Goal: Information Seeking & Learning: Learn about a topic

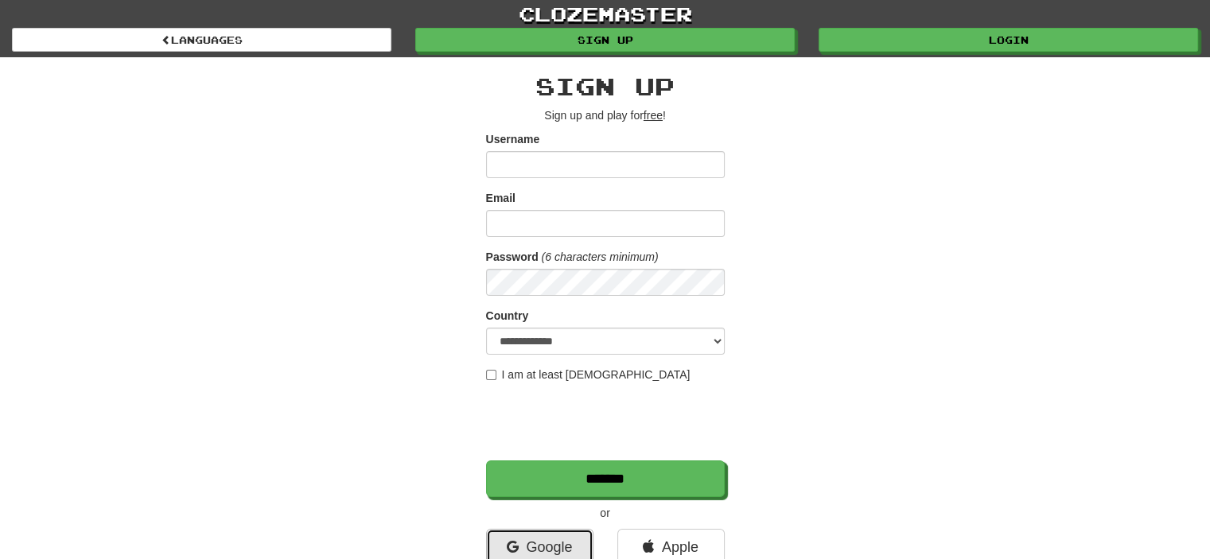
click at [557, 535] on link "Google" at bounding box center [539, 547] width 107 height 37
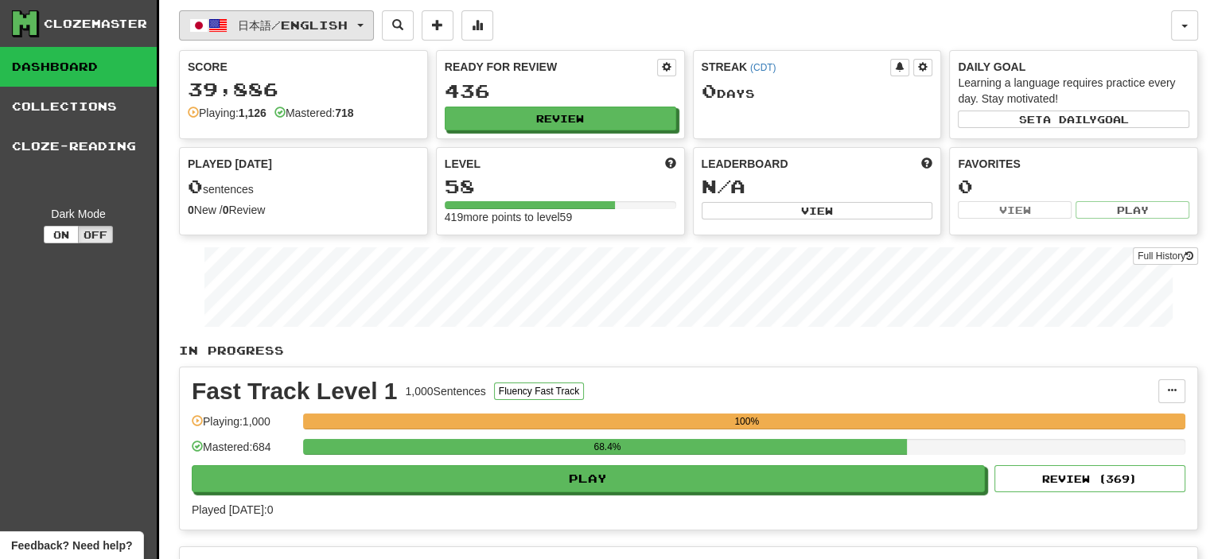
click at [250, 24] on span "日本語 / English" at bounding box center [293, 25] width 110 height 14
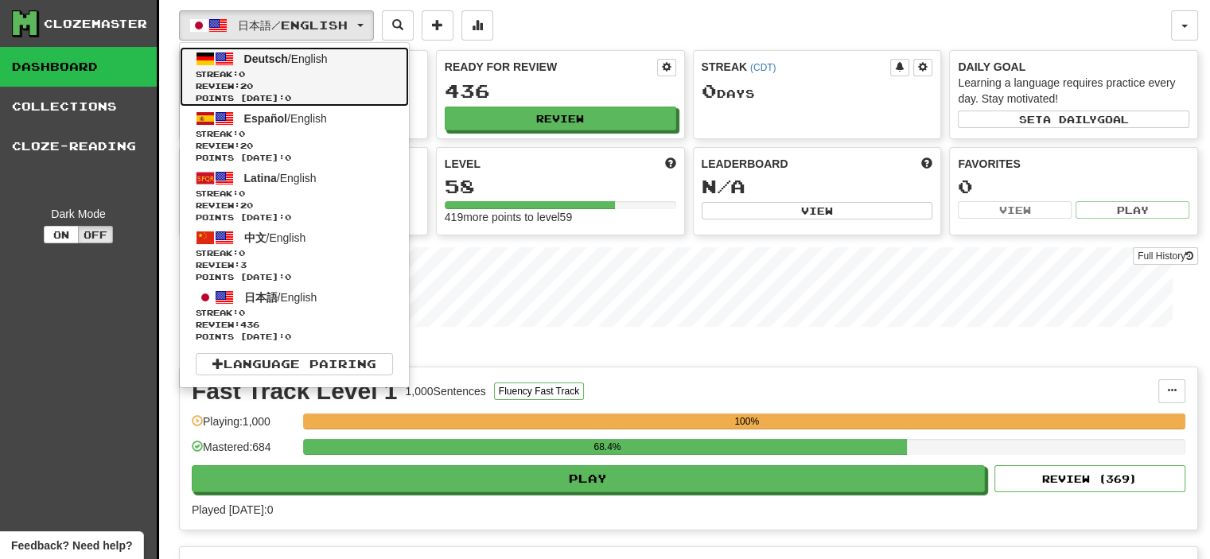
click at [264, 76] on span "Streak: 0" at bounding box center [294, 74] width 197 height 12
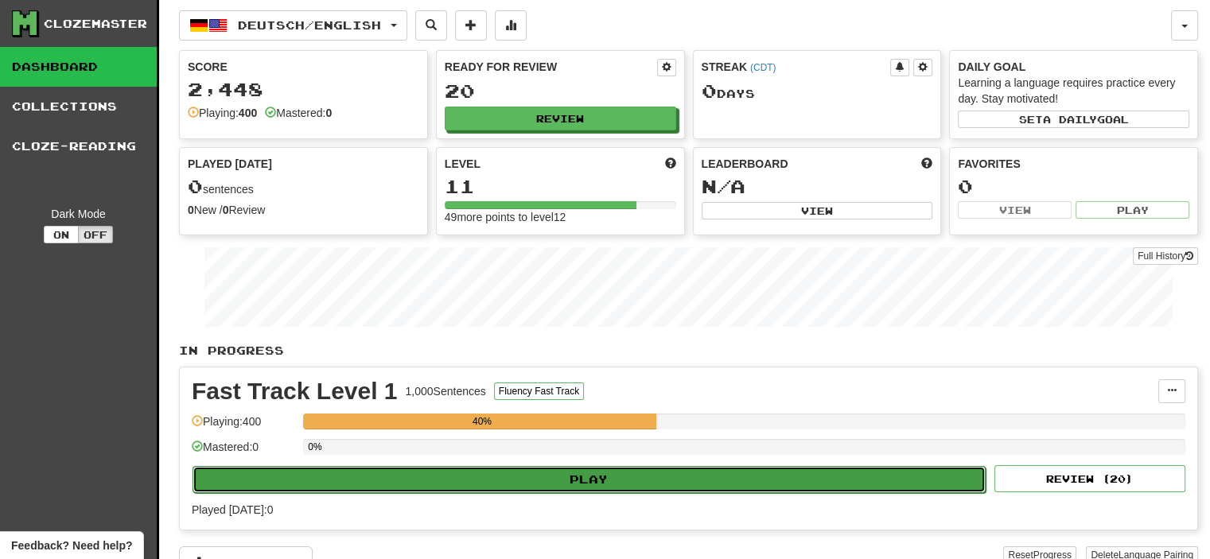
click at [348, 470] on button "Play" at bounding box center [589, 479] width 793 height 27
select select "**"
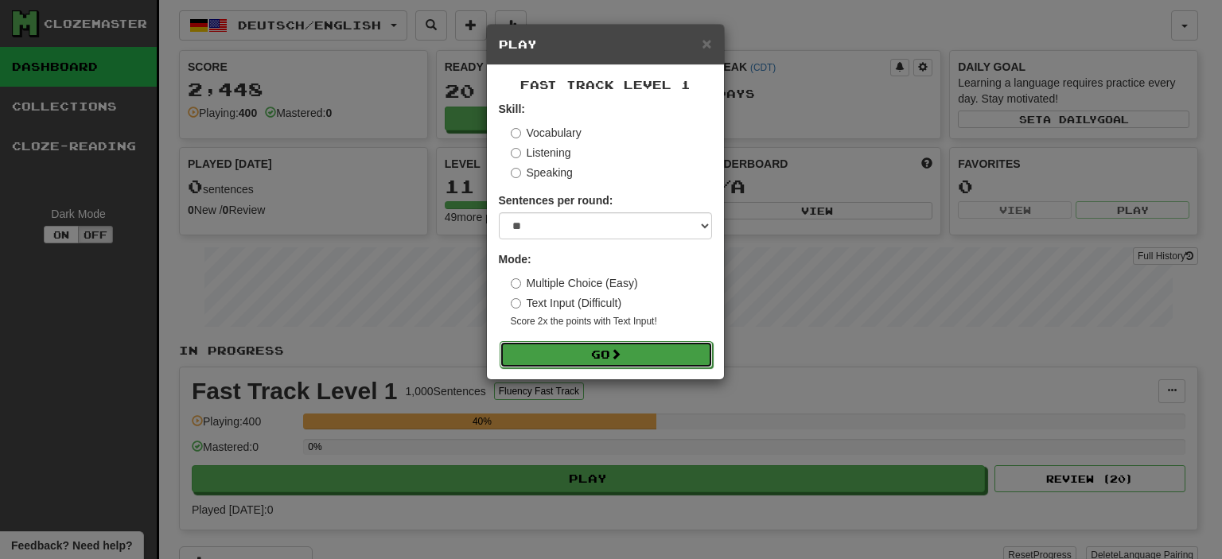
click at [567, 352] on button "Go" at bounding box center [606, 354] width 213 height 27
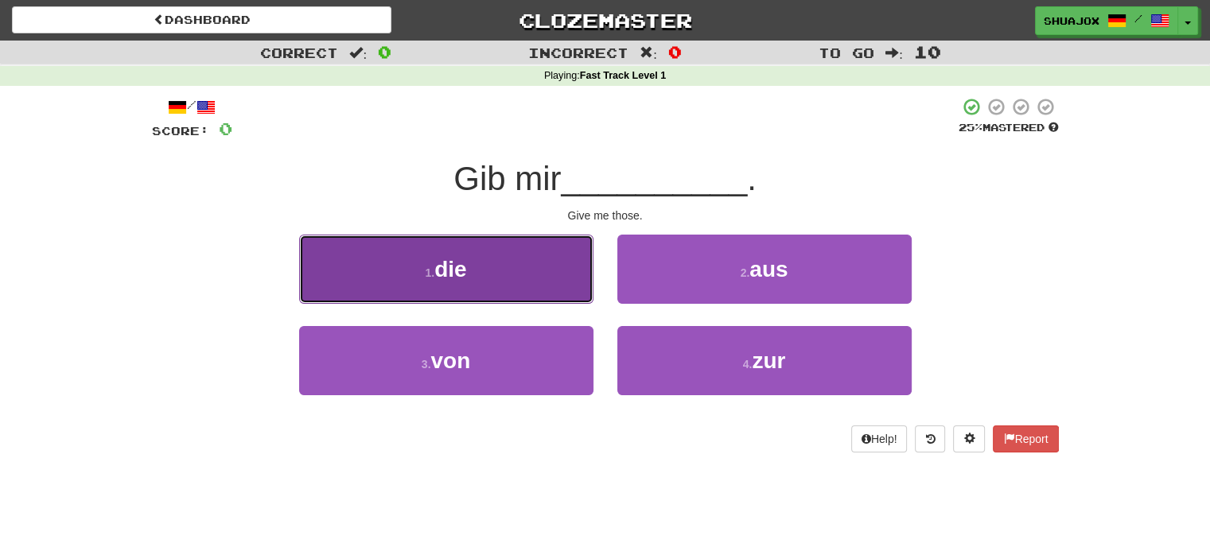
click at [509, 263] on button "1 . die" at bounding box center [446, 269] width 294 height 69
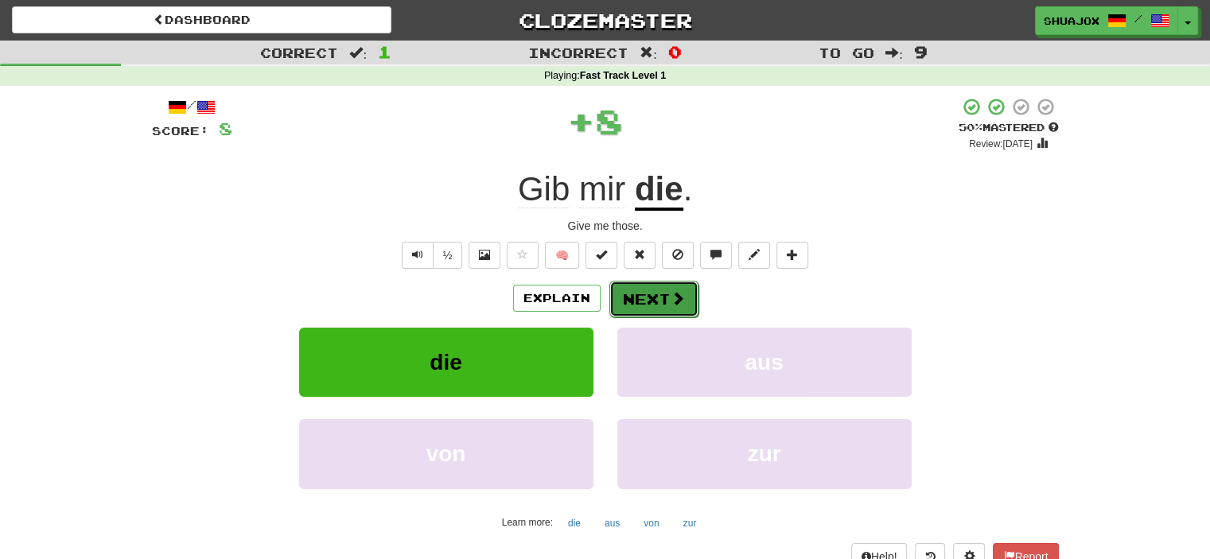
click at [611, 302] on button "Next" at bounding box center [653, 299] width 89 height 37
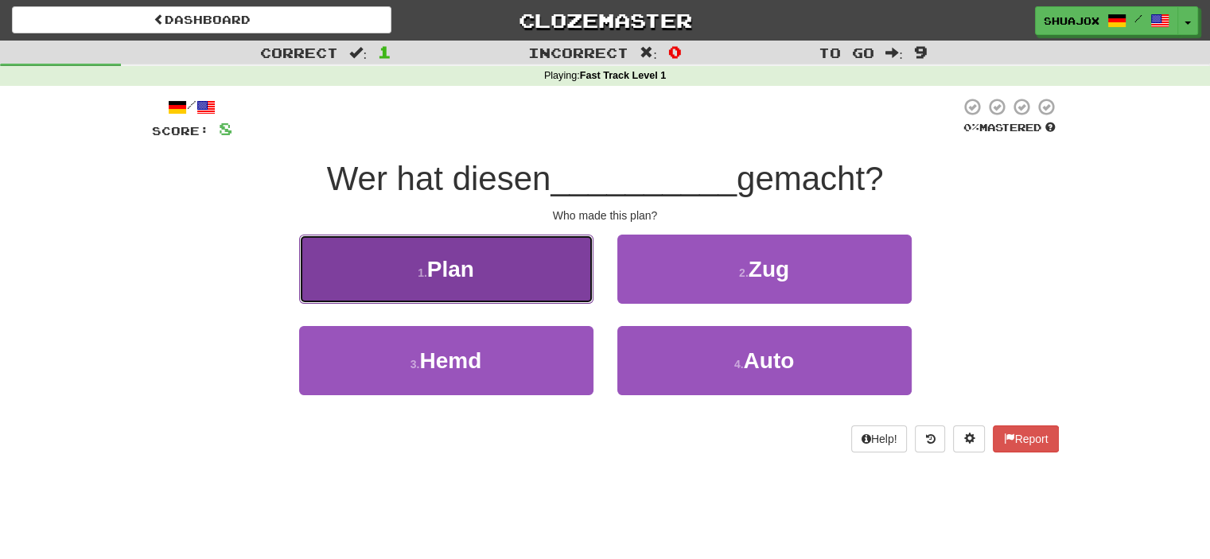
click at [555, 295] on button "1 . Plan" at bounding box center [446, 269] width 294 height 69
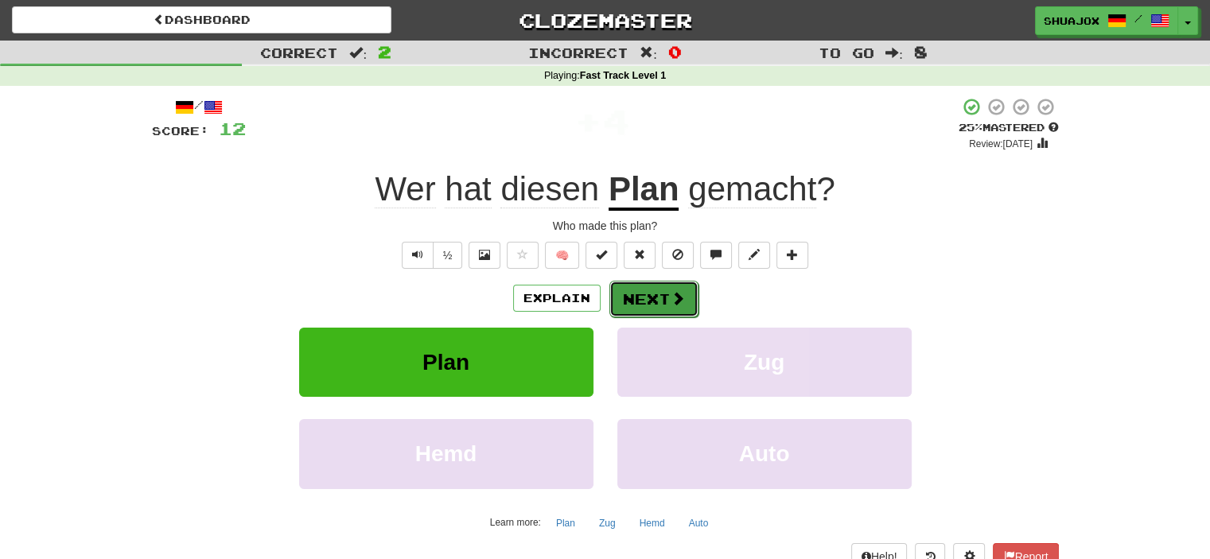
click at [649, 306] on button "Next" at bounding box center [653, 299] width 89 height 37
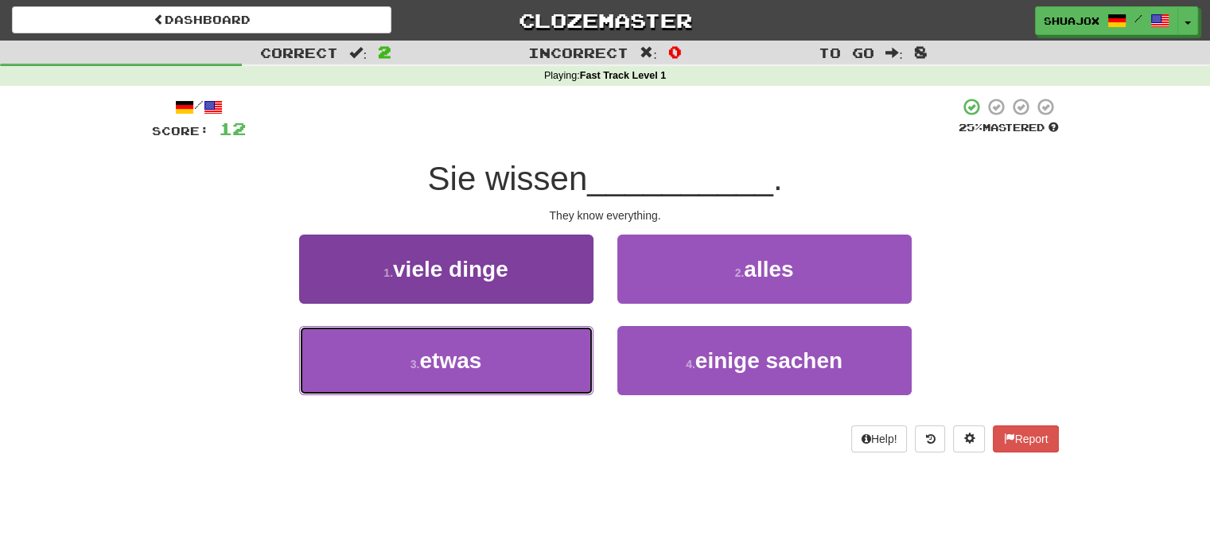
click at [464, 385] on button "3 . etwas" at bounding box center [446, 360] width 294 height 69
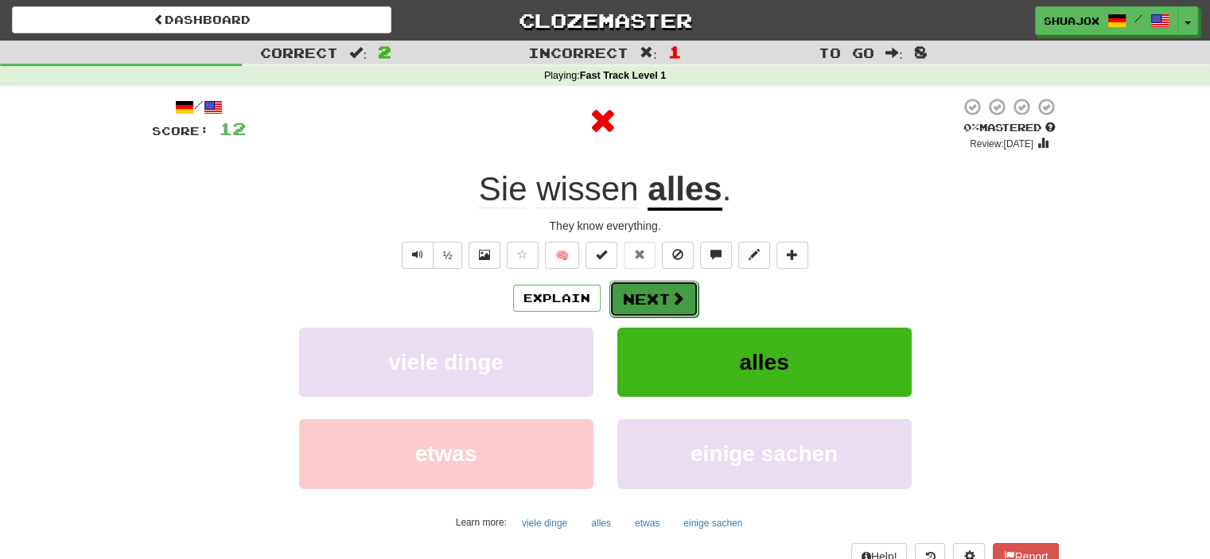
click at [637, 308] on button "Next" at bounding box center [653, 299] width 89 height 37
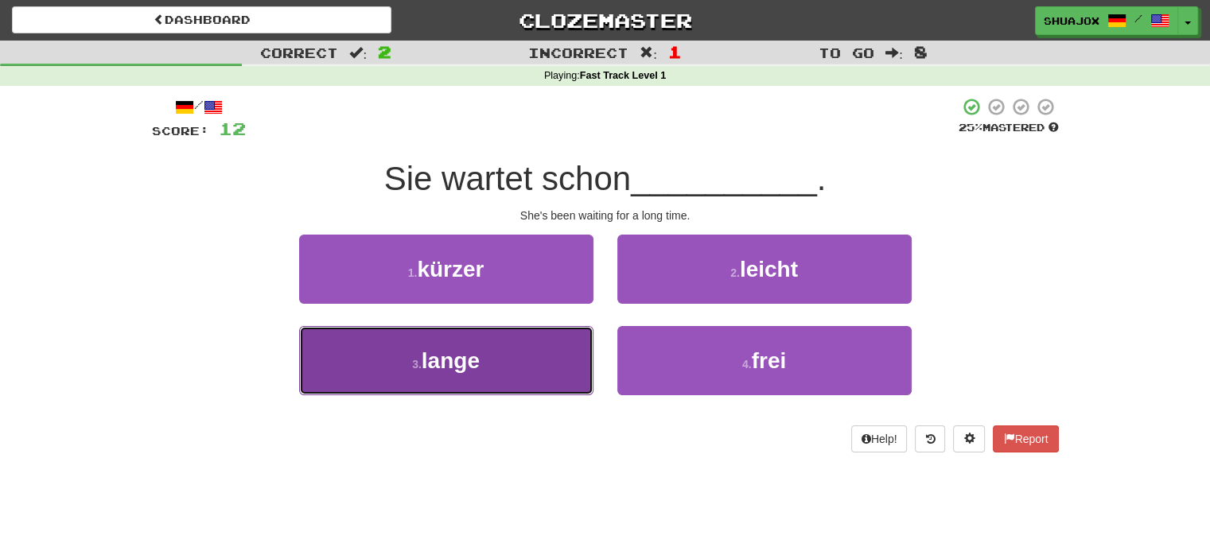
click at [572, 368] on button "3 . lange" at bounding box center [446, 360] width 294 height 69
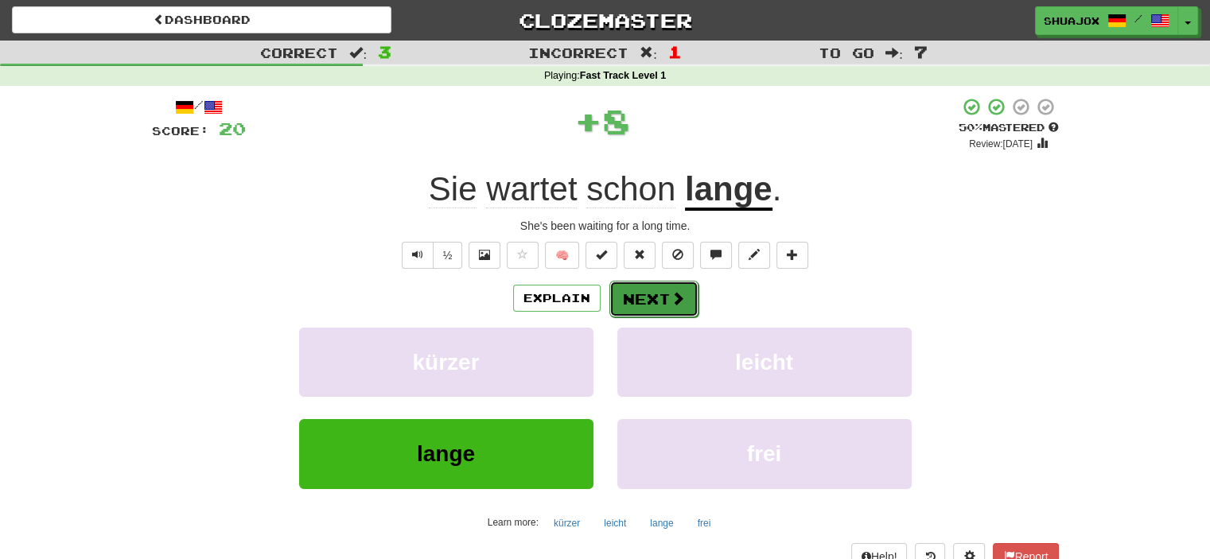
click at [634, 308] on button "Next" at bounding box center [653, 299] width 89 height 37
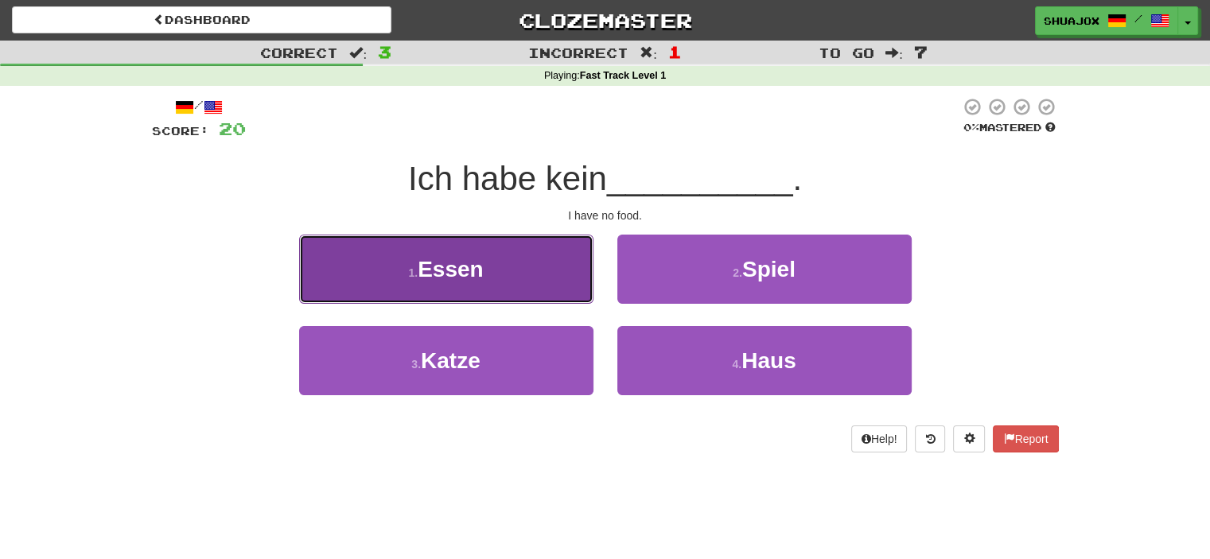
click at [538, 274] on button "1 . Essen" at bounding box center [446, 269] width 294 height 69
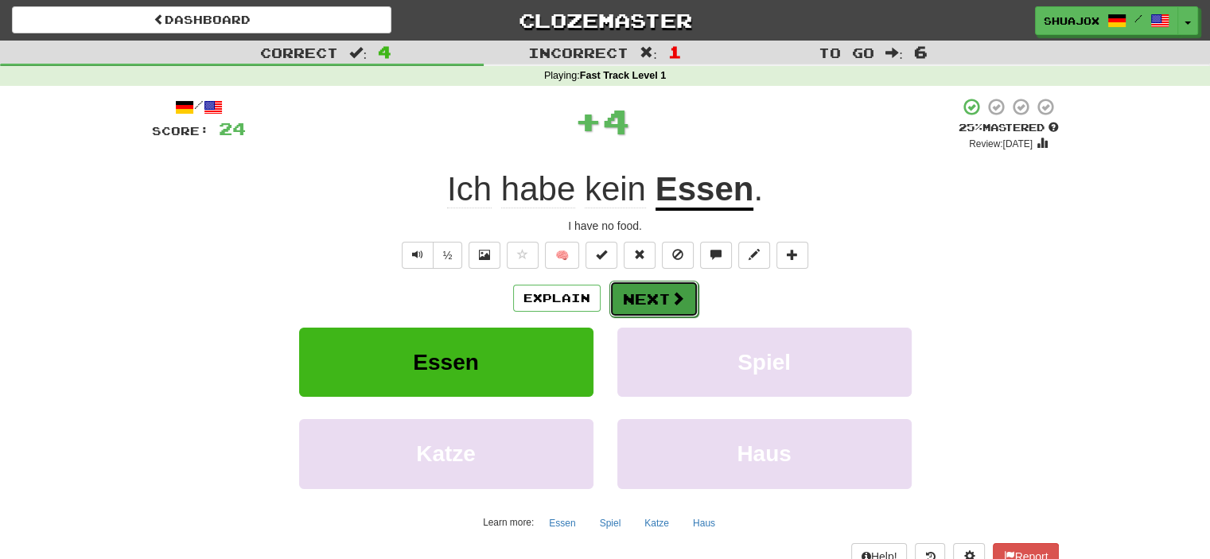
click at [664, 295] on button "Next" at bounding box center [653, 299] width 89 height 37
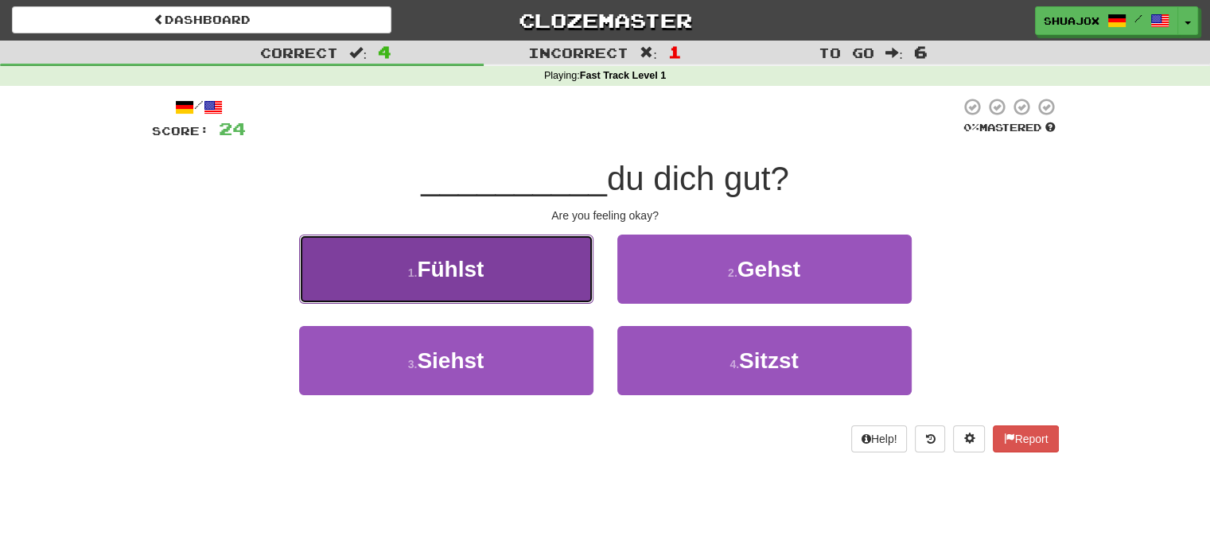
click at [529, 270] on button "1 . Fühlst" at bounding box center [446, 269] width 294 height 69
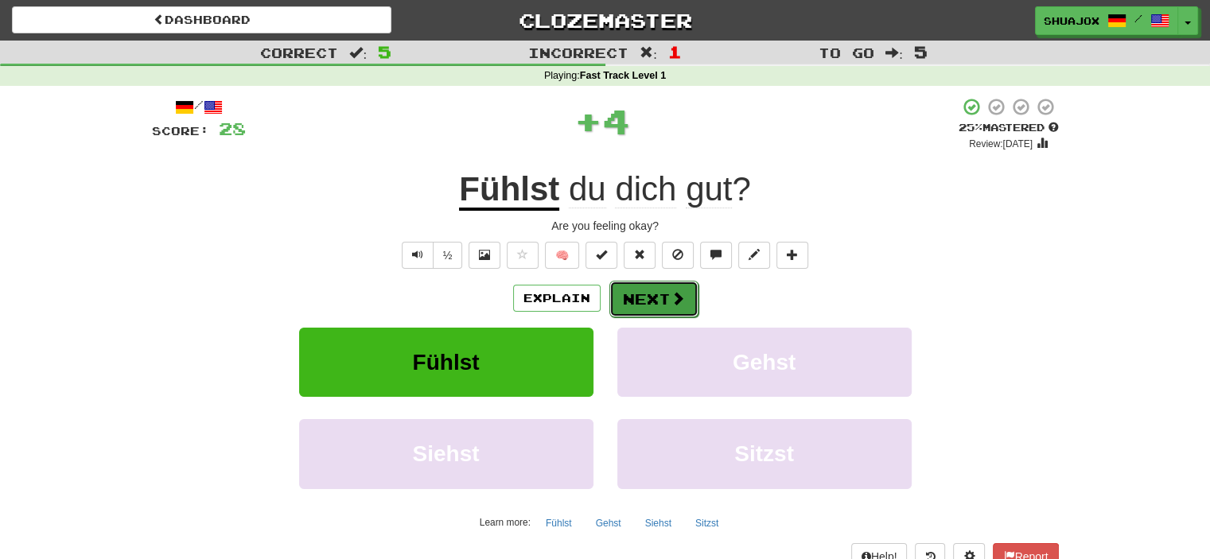
click at [649, 300] on button "Next" at bounding box center [653, 299] width 89 height 37
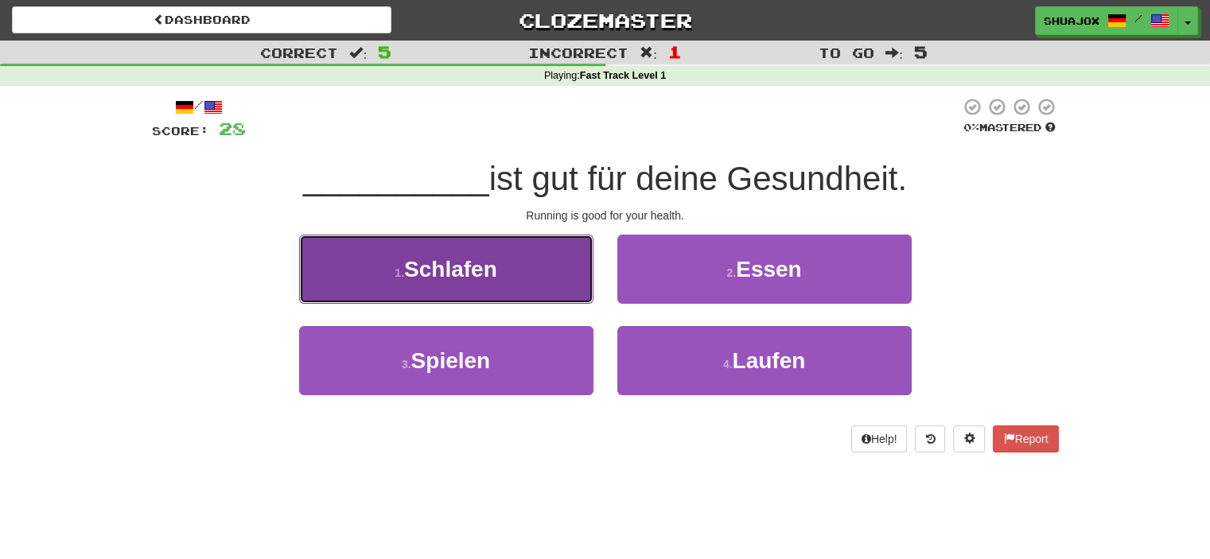
click at [567, 290] on button "1 . Schlafen" at bounding box center [446, 269] width 294 height 69
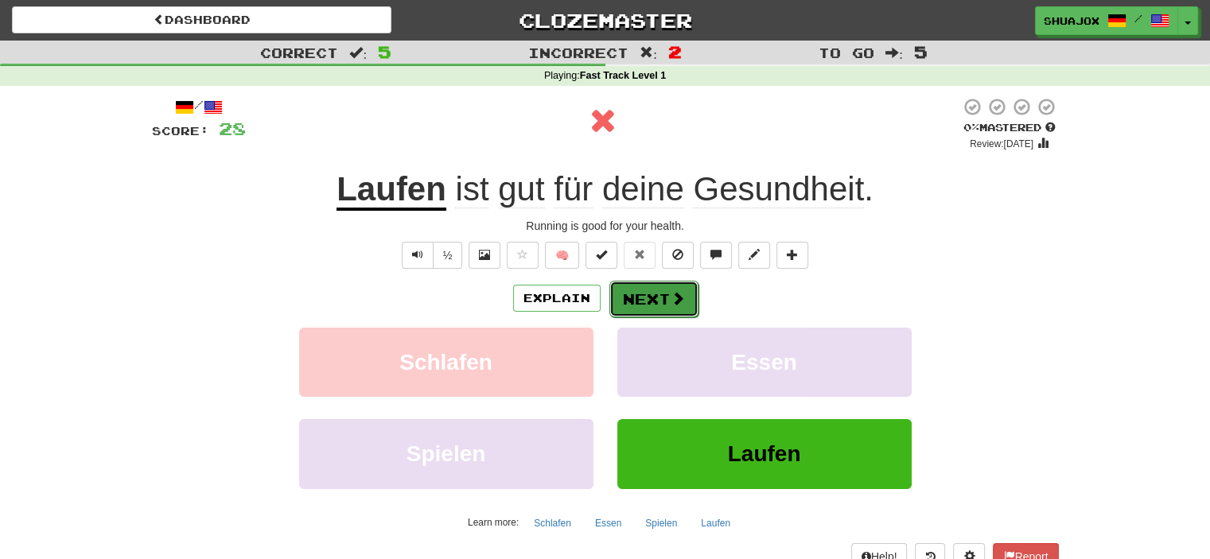
click at [632, 295] on button "Next" at bounding box center [653, 299] width 89 height 37
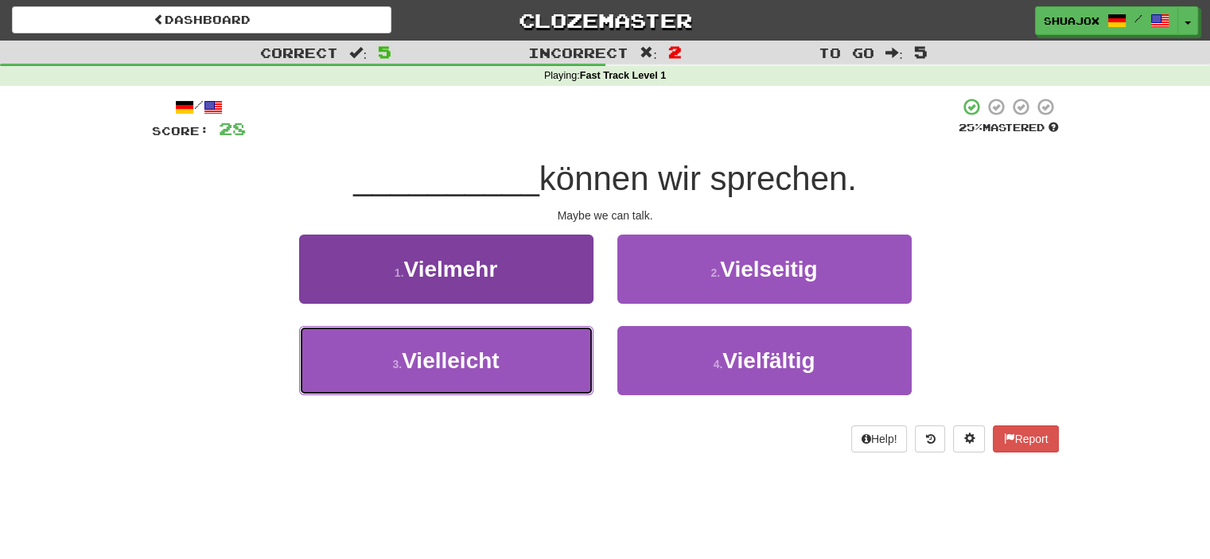
click at [570, 341] on button "3 . Vielleicht" at bounding box center [446, 360] width 294 height 69
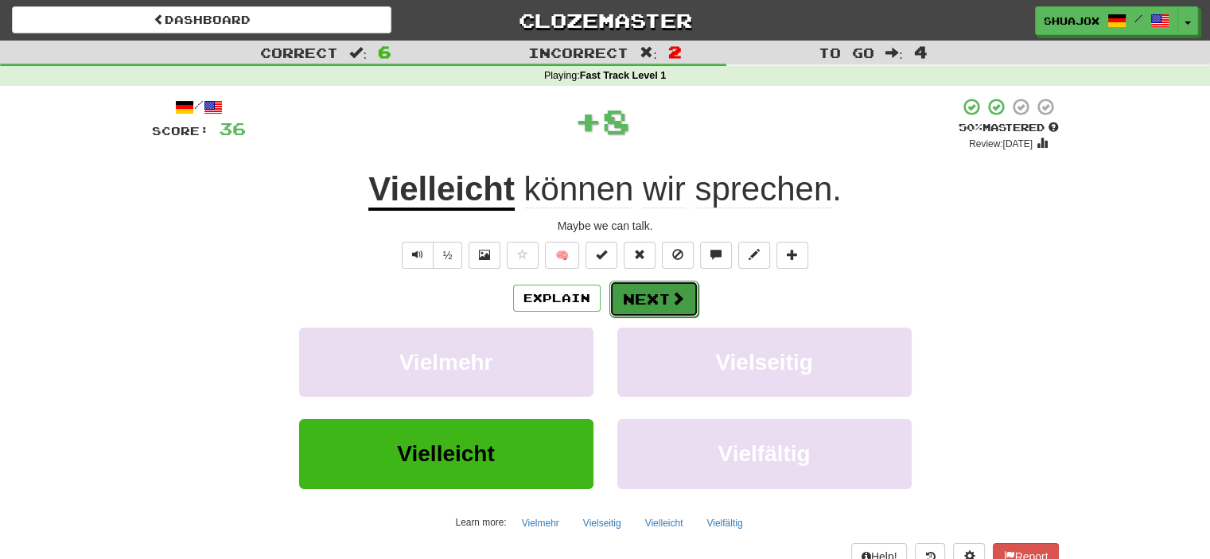
click at [652, 305] on button "Next" at bounding box center [653, 299] width 89 height 37
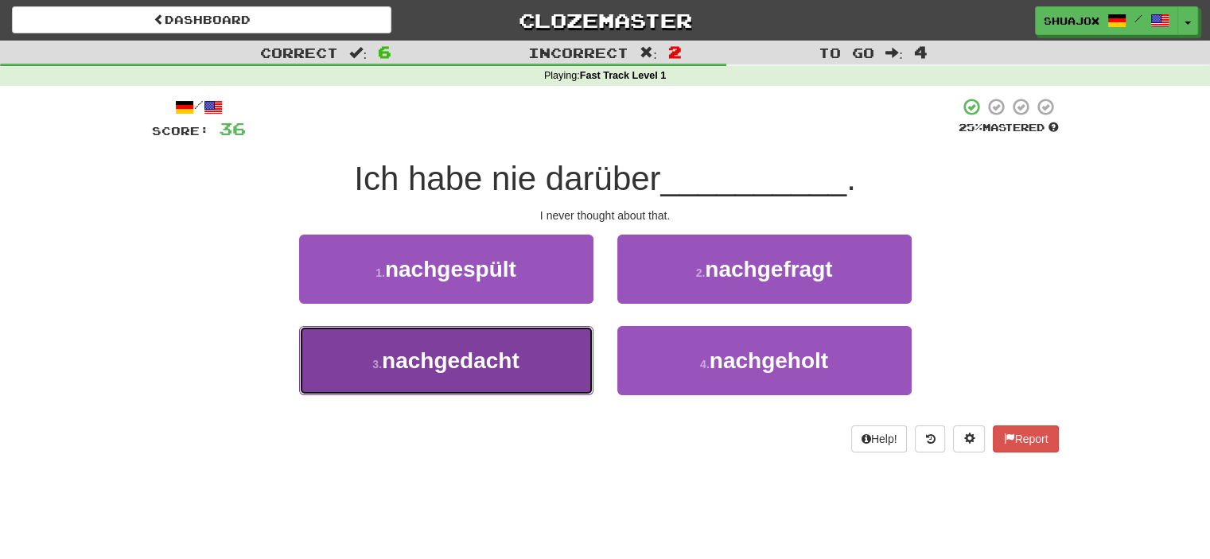
click at [563, 371] on button "3 . nachgedacht" at bounding box center [446, 360] width 294 height 69
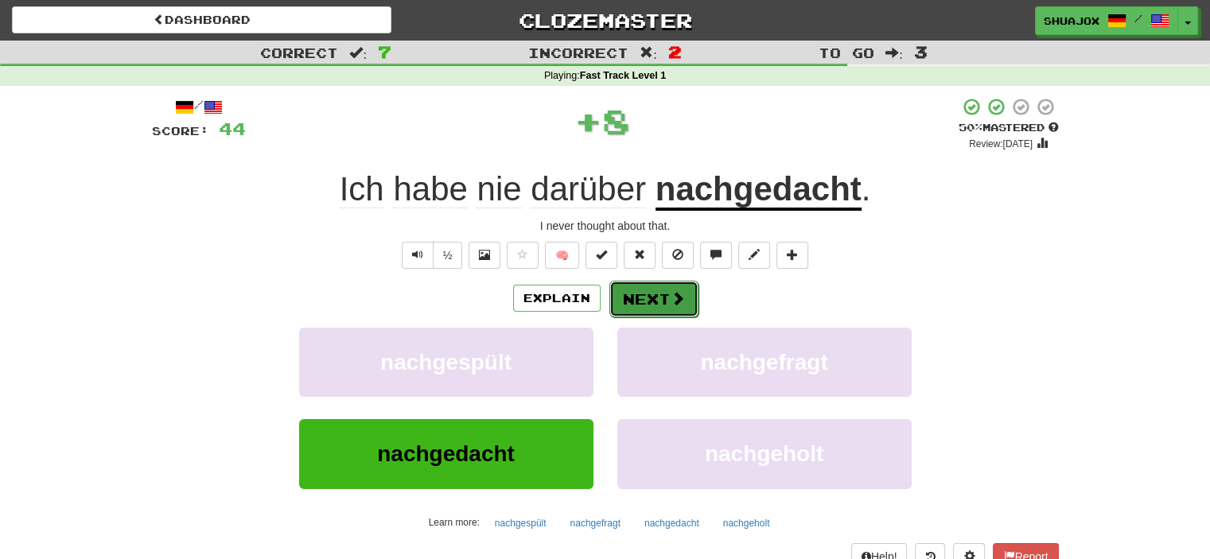
click at [673, 305] on span at bounding box center [678, 298] width 14 height 14
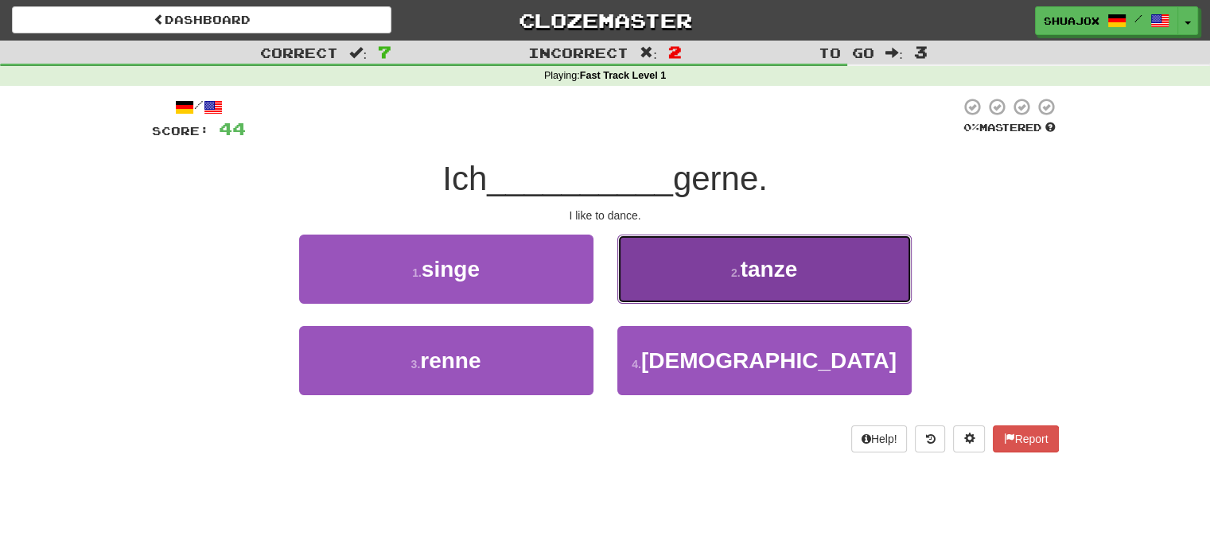
click at [697, 282] on button "2 . tanze" at bounding box center [764, 269] width 294 height 69
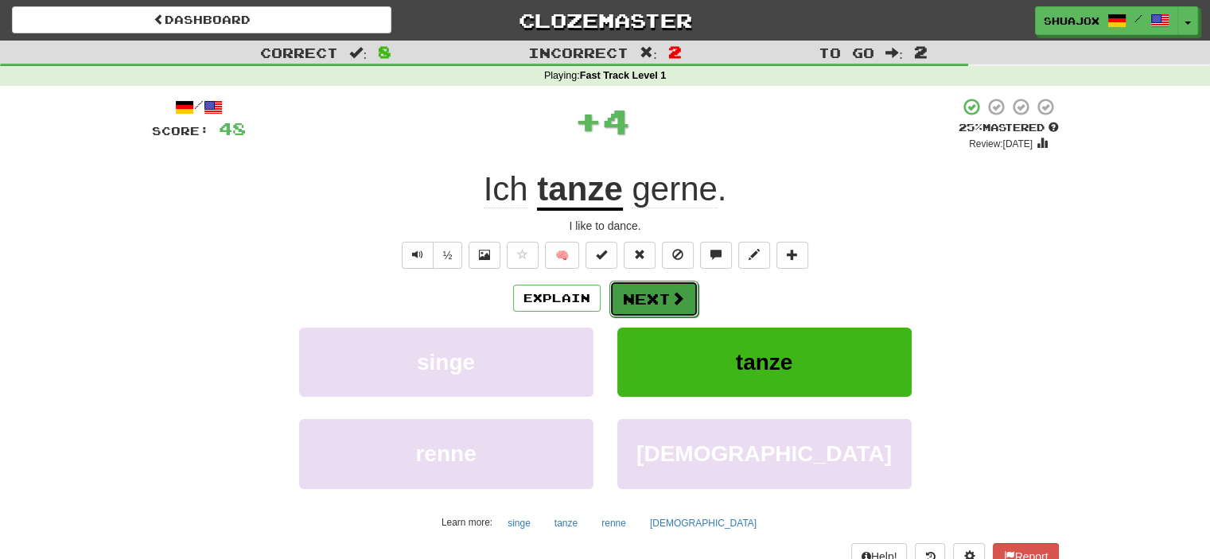
click at [680, 306] on span at bounding box center [678, 298] width 14 height 14
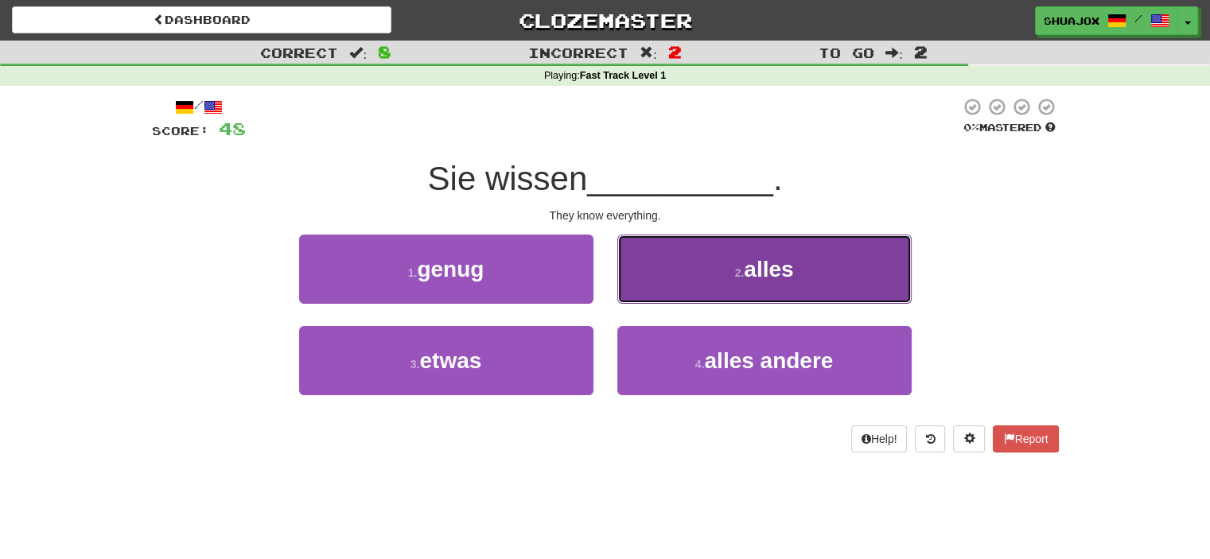
click at [687, 282] on button "2 . alles" at bounding box center [764, 269] width 294 height 69
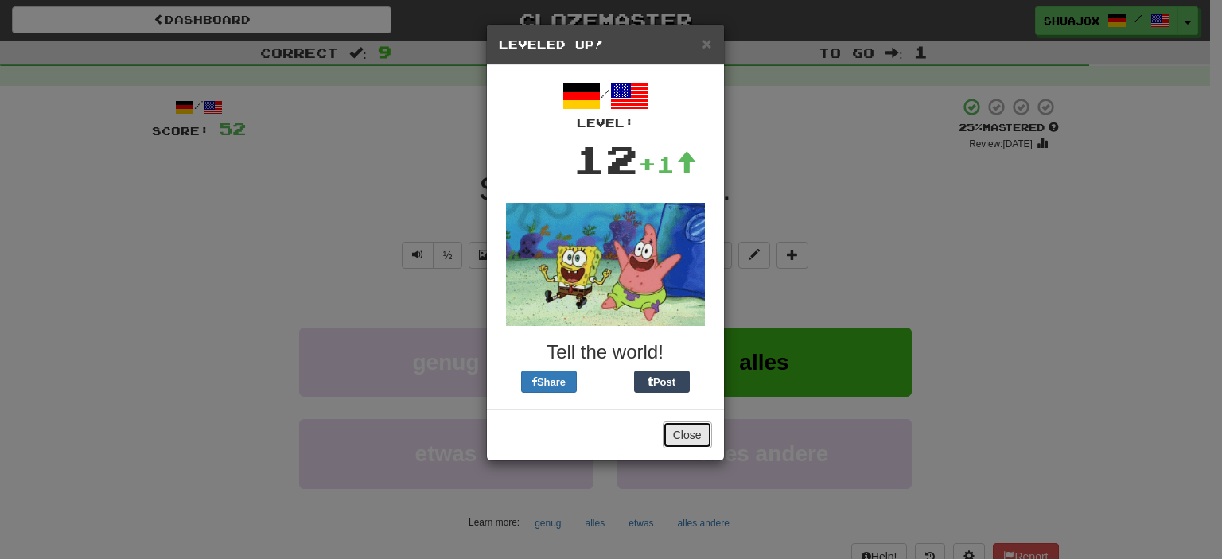
click at [684, 442] on button "Close" at bounding box center [687, 435] width 49 height 27
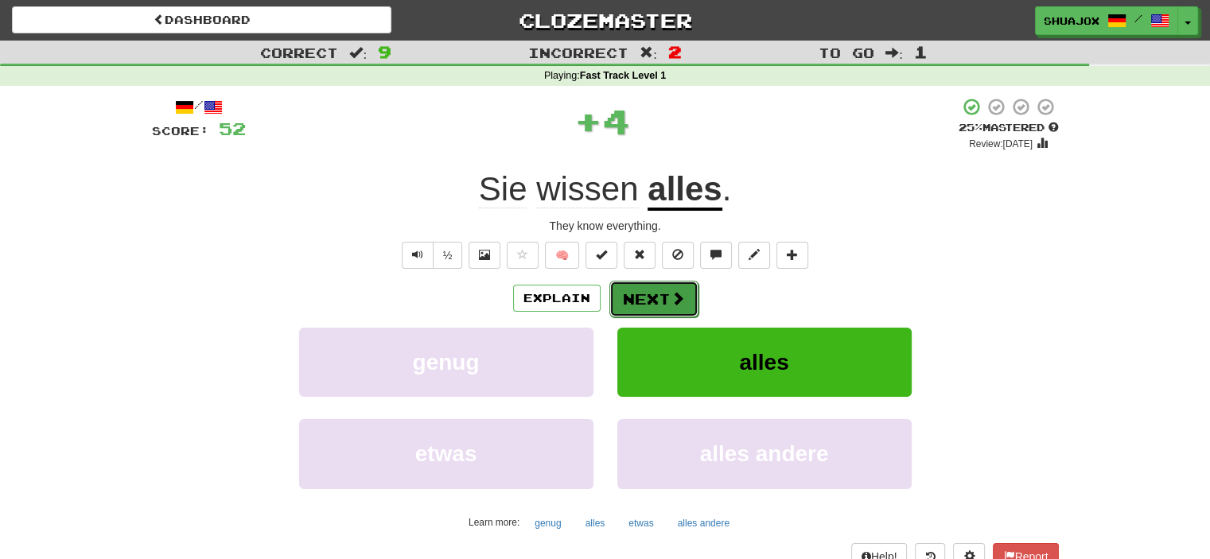
click at [662, 301] on button "Next" at bounding box center [653, 299] width 89 height 37
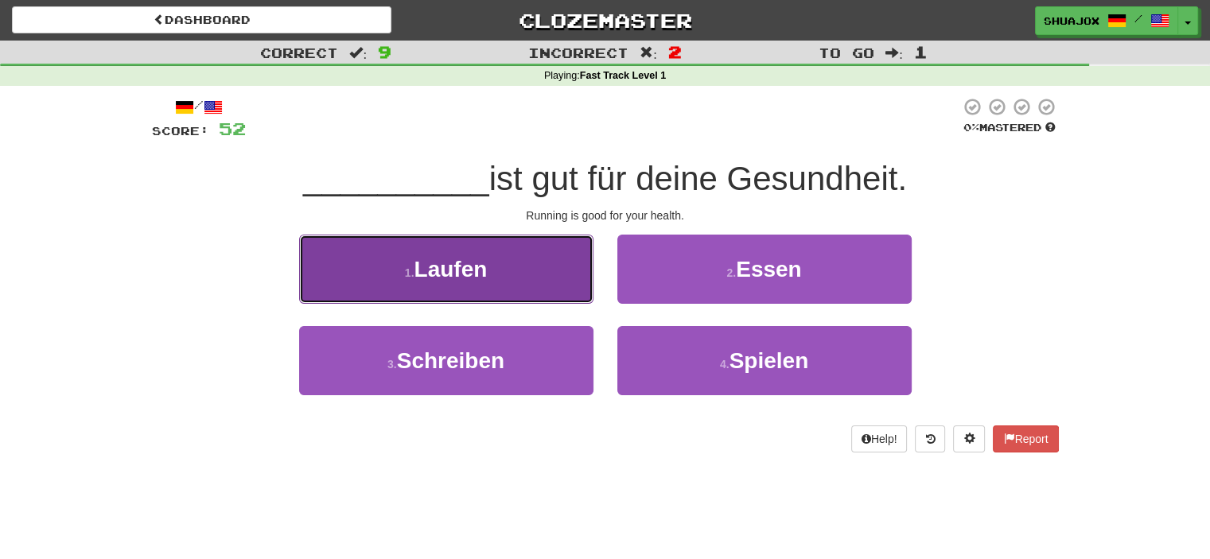
click at [557, 275] on button "1 . Laufen" at bounding box center [446, 269] width 294 height 69
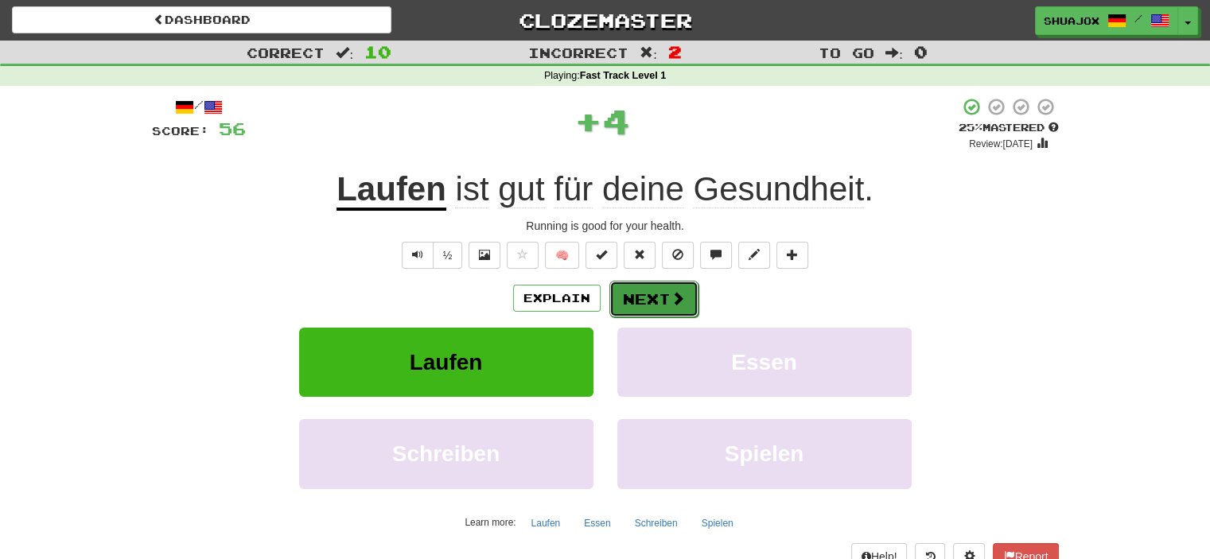
click at [639, 305] on button "Next" at bounding box center [653, 299] width 89 height 37
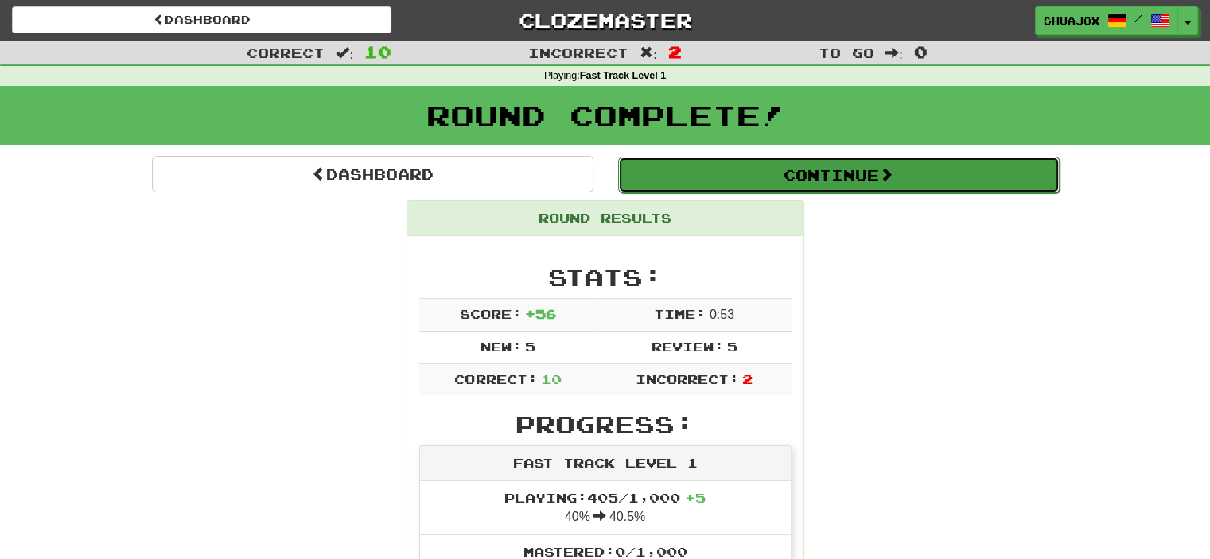
click at [735, 174] on button "Continue" at bounding box center [839, 175] width 442 height 37
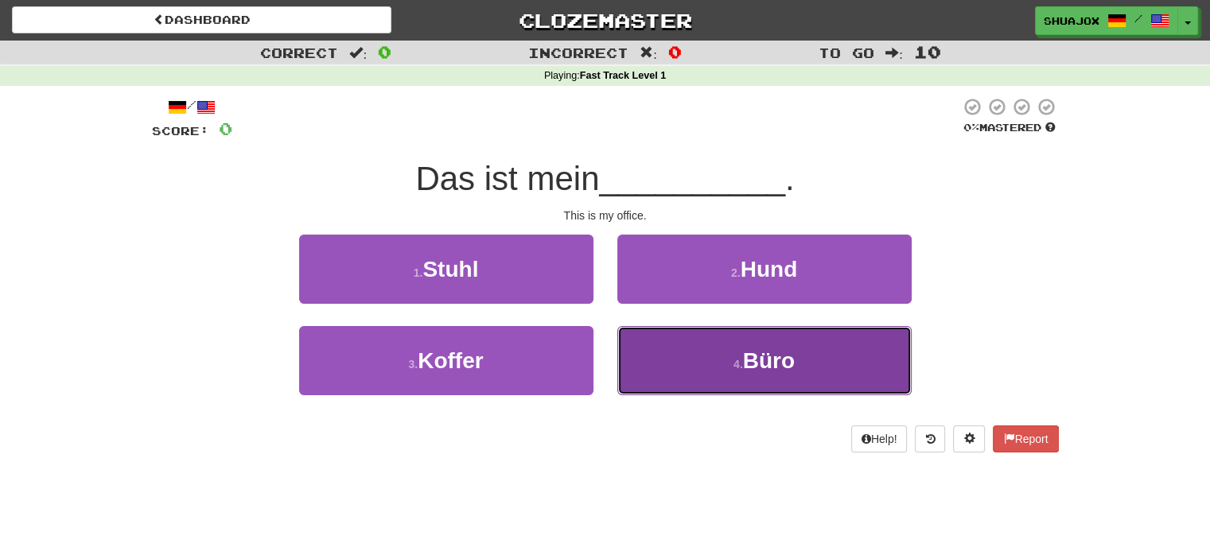
click at [716, 332] on button "4 . Büro" at bounding box center [764, 360] width 294 height 69
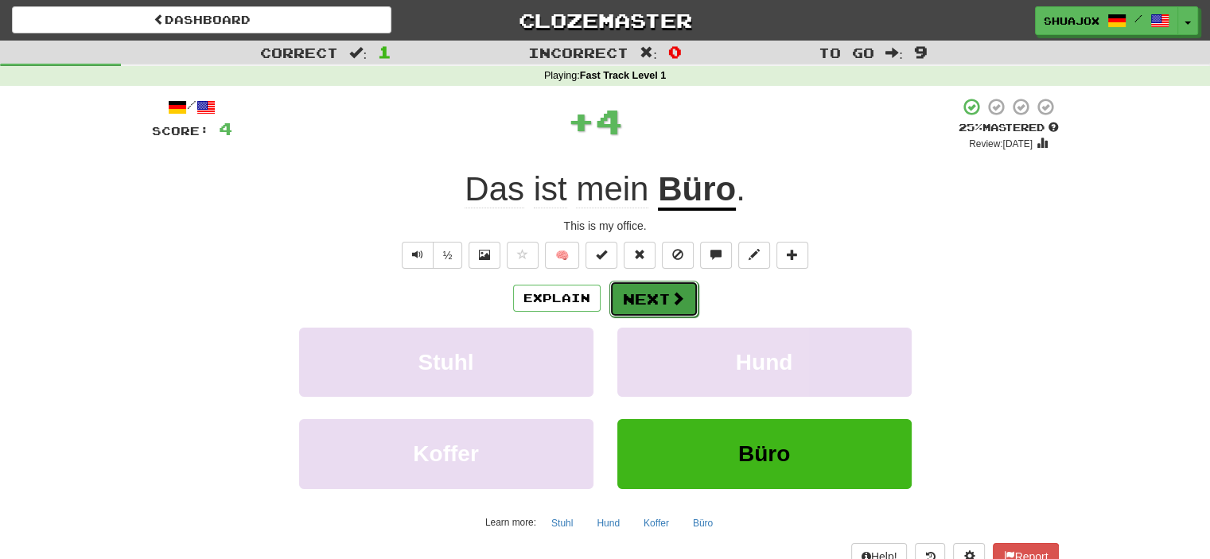
click at [679, 287] on button "Next" at bounding box center [653, 299] width 89 height 37
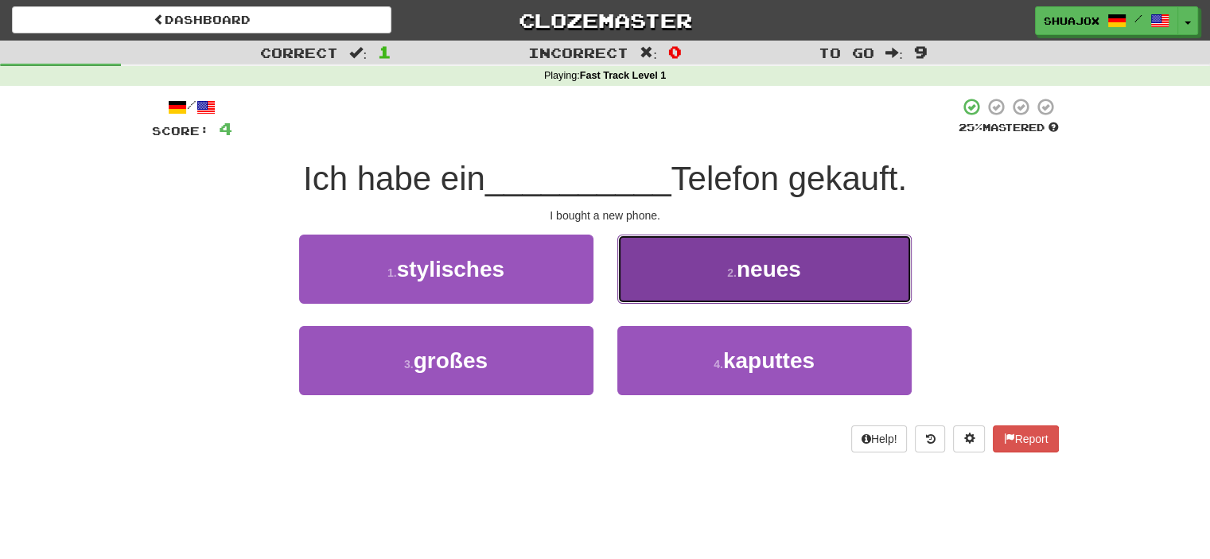
click at [751, 286] on button "2 . neues" at bounding box center [764, 269] width 294 height 69
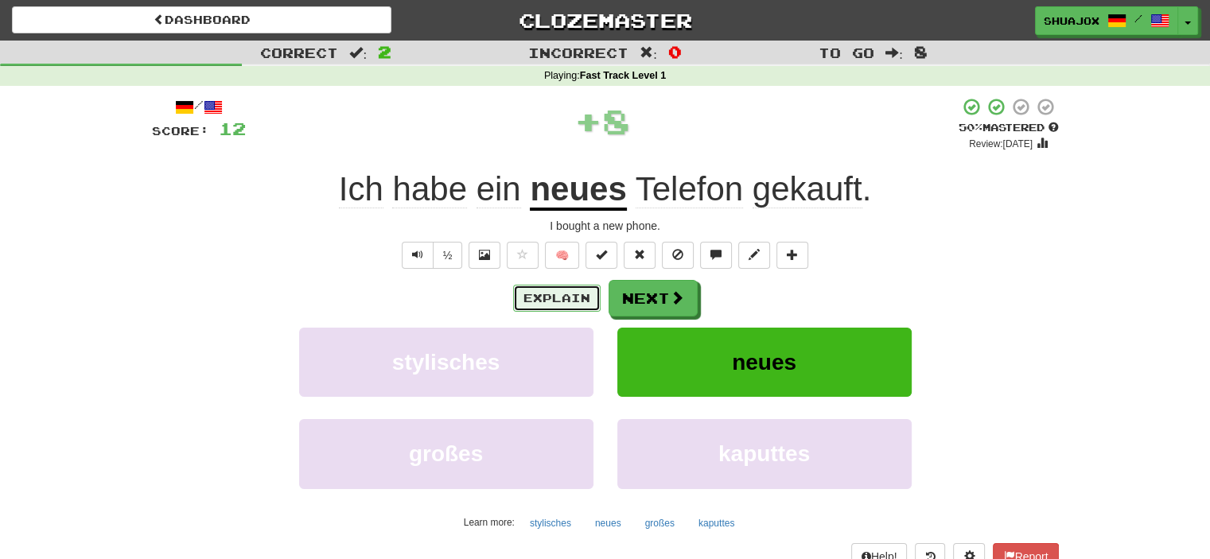
click at [582, 305] on button "Explain" at bounding box center [557, 298] width 88 height 27
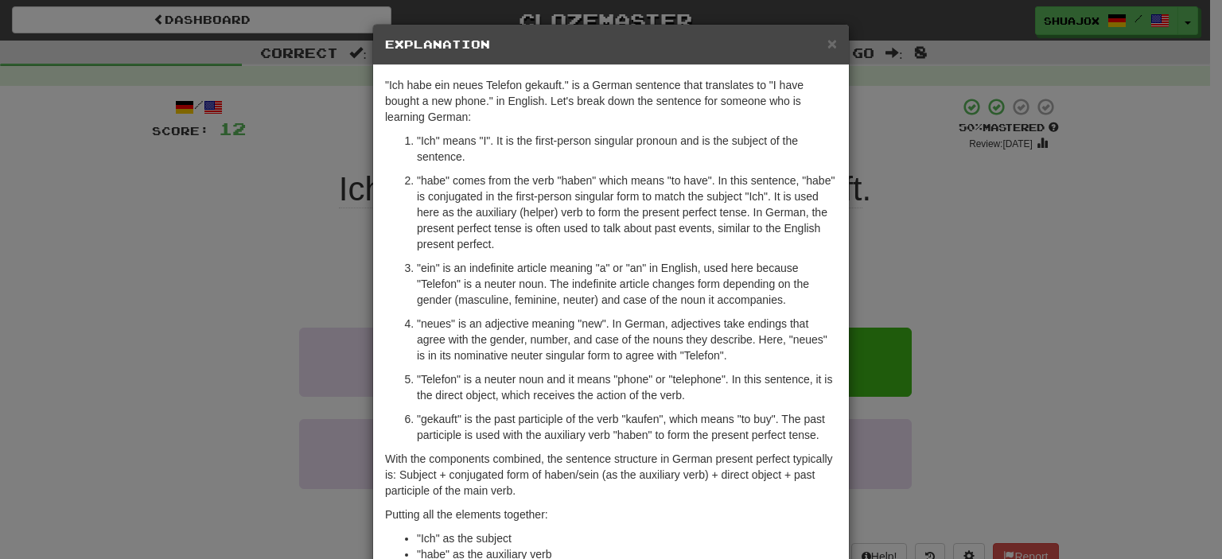
click at [862, 292] on div "× Explanation "Ich habe ein neues Telefon gekauft." is a German sentence that t…" at bounding box center [611, 279] width 1222 height 559
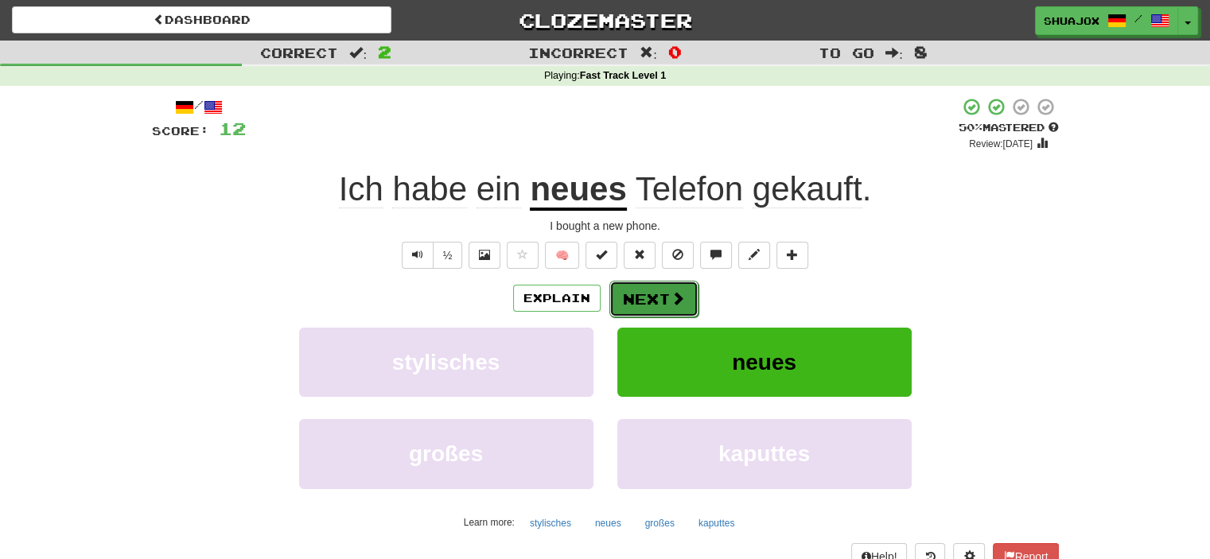
click at [646, 308] on button "Next" at bounding box center [653, 299] width 89 height 37
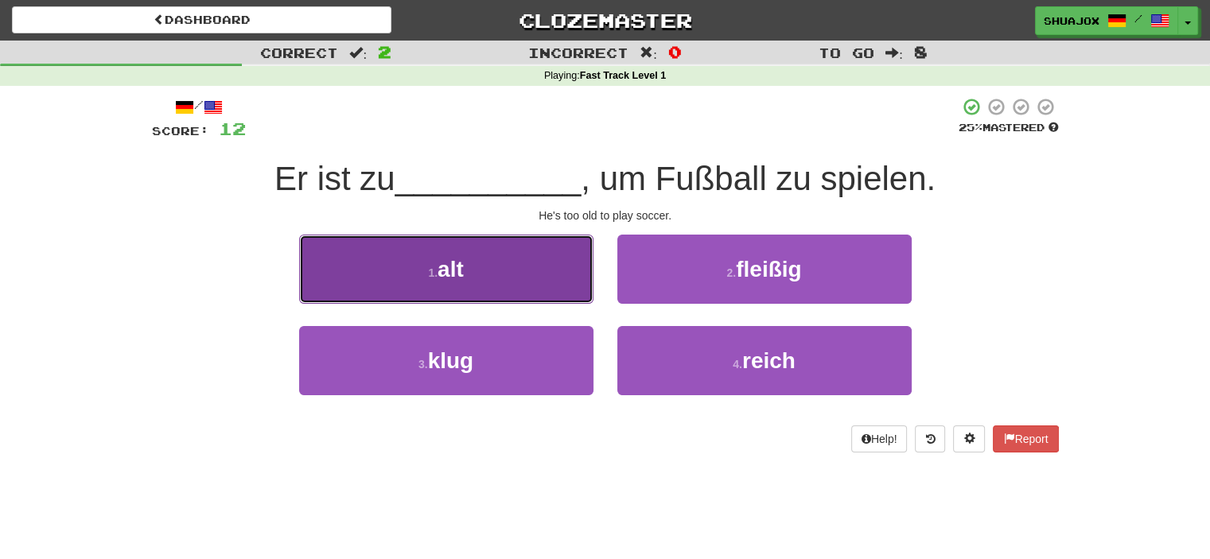
click at [561, 286] on button "1 . alt" at bounding box center [446, 269] width 294 height 69
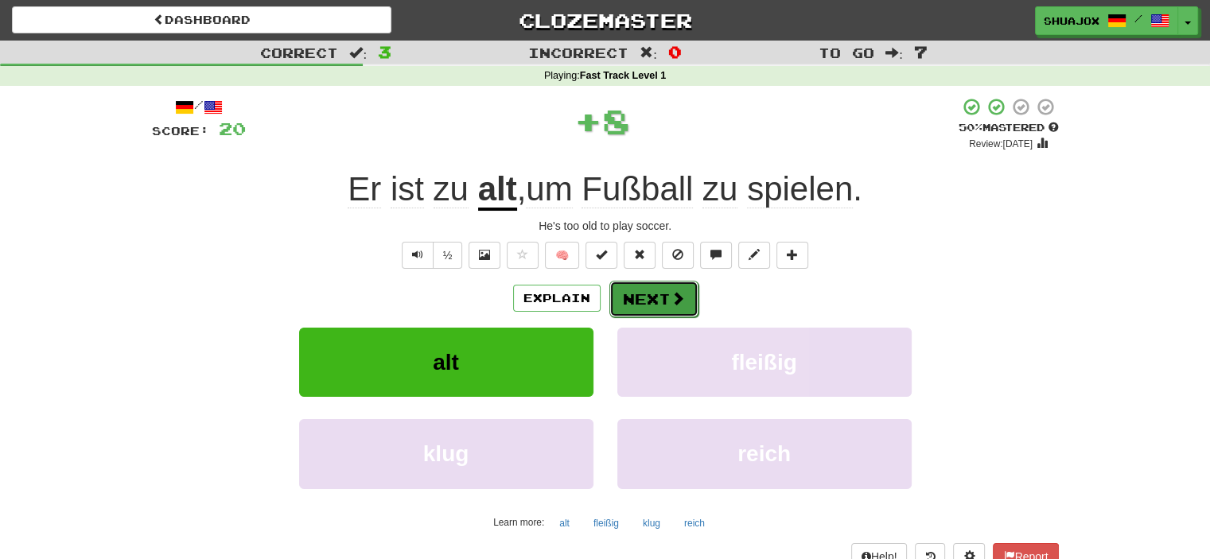
click at [651, 294] on button "Next" at bounding box center [653, 299] width 89 height 37
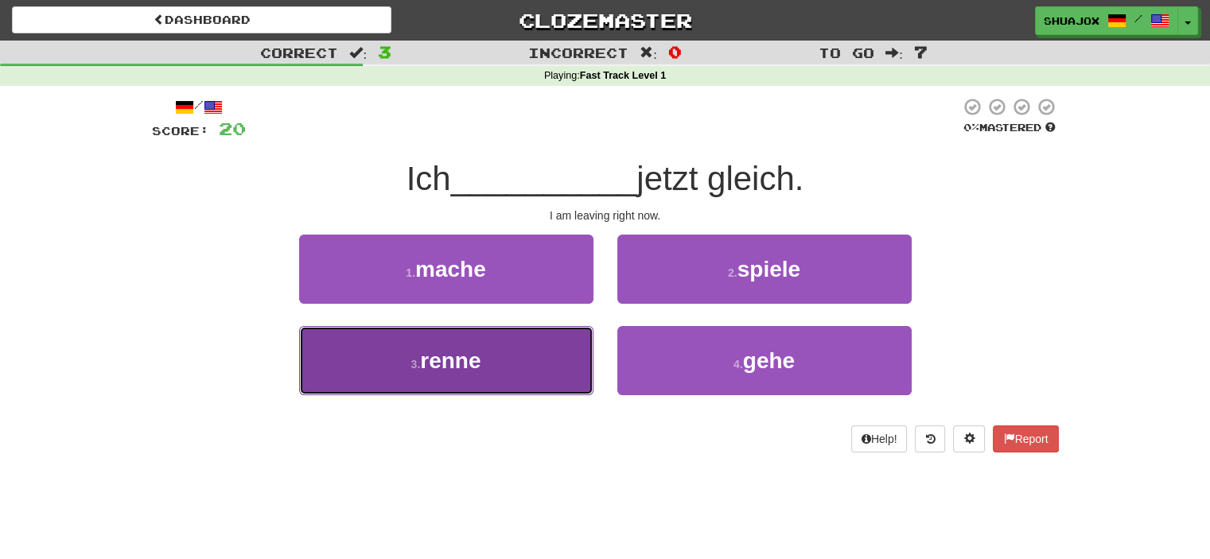
click at [520, 368] on button "3 . renne" at bounding box center [446, 360] width 294 height 69
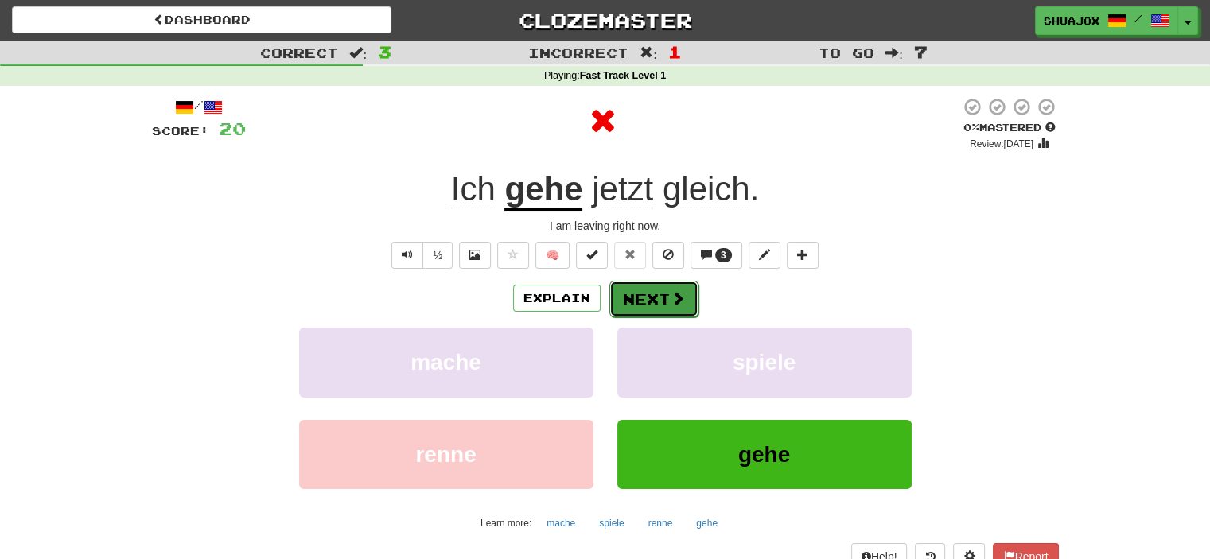
click at [659, 303] on button "Next" at bounding box center [653, 299] width 89 height 37
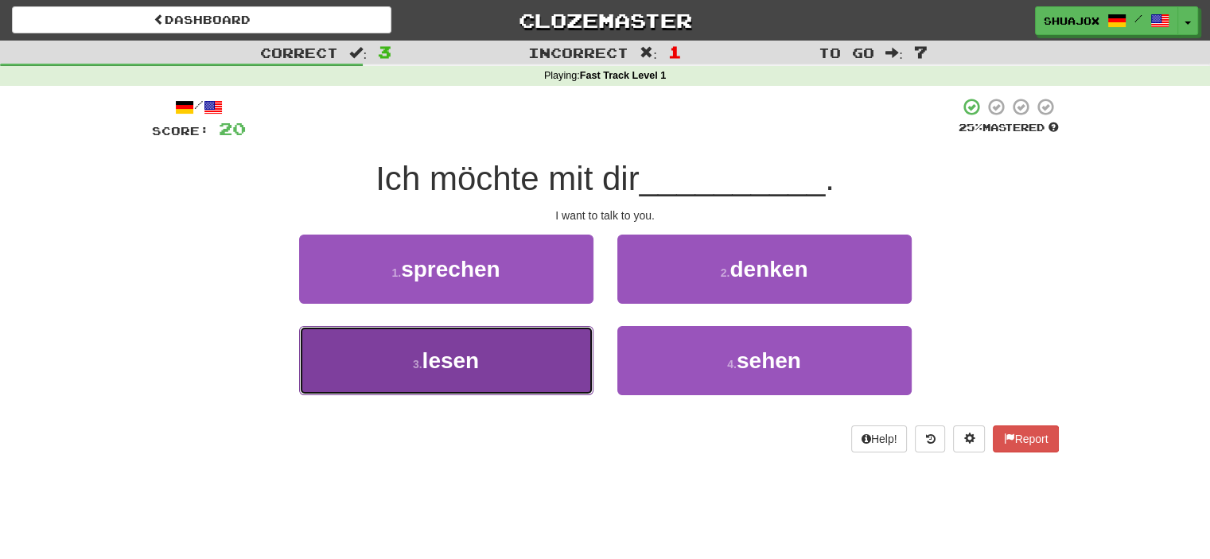
click at [522, 359] on button "3 . lesen" at bounding box center [446, 360] width 294 height 69
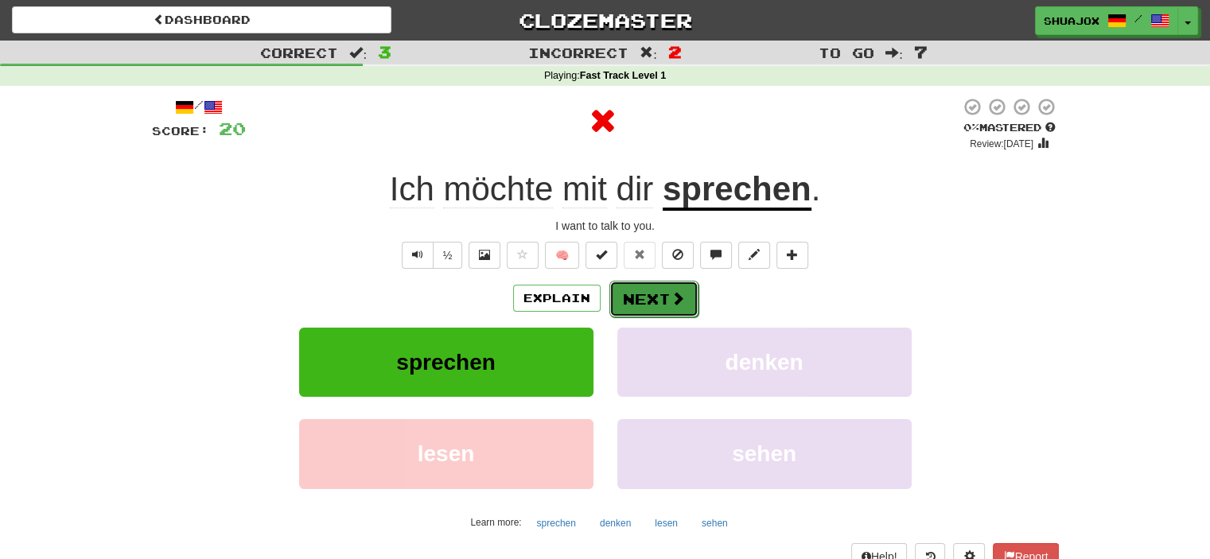
click at [617, 306] on button "Next" at bounding box center [653, 299] width 89 height 37
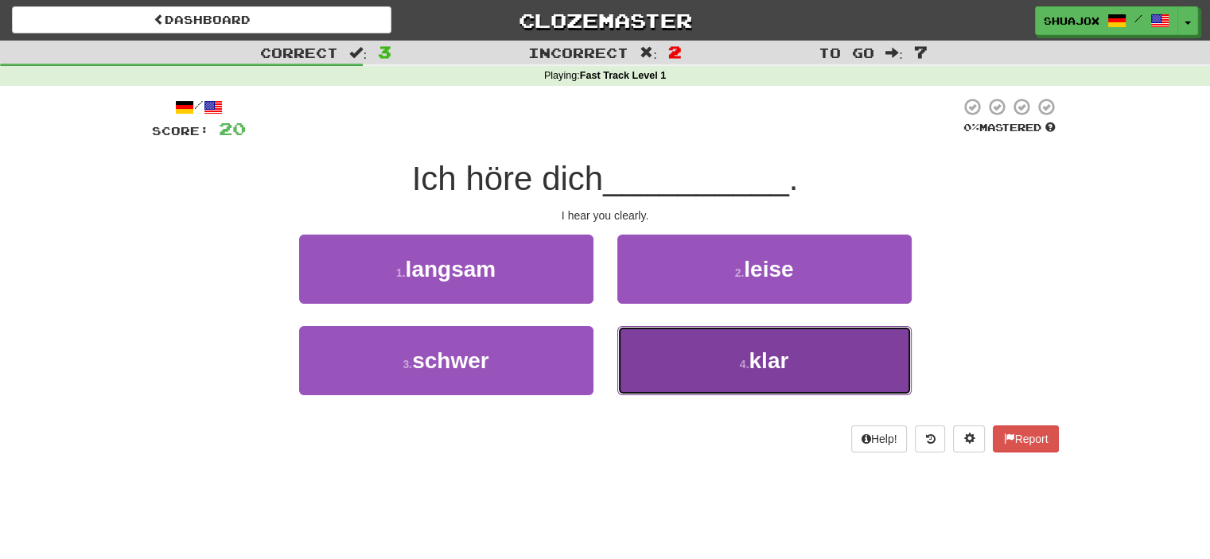
click at [741, 354] on button "4 . klar" at bounding box center [764, 360] width 294 height 69
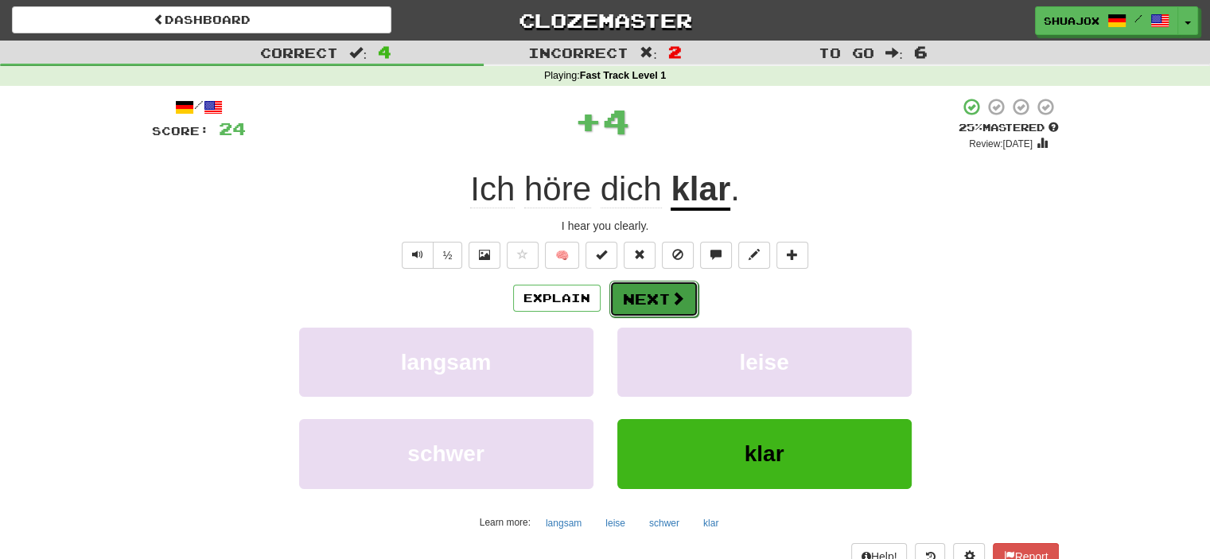
click at [660, 293] on button "Next" at bounding box center [653, 299] width 89 height 37
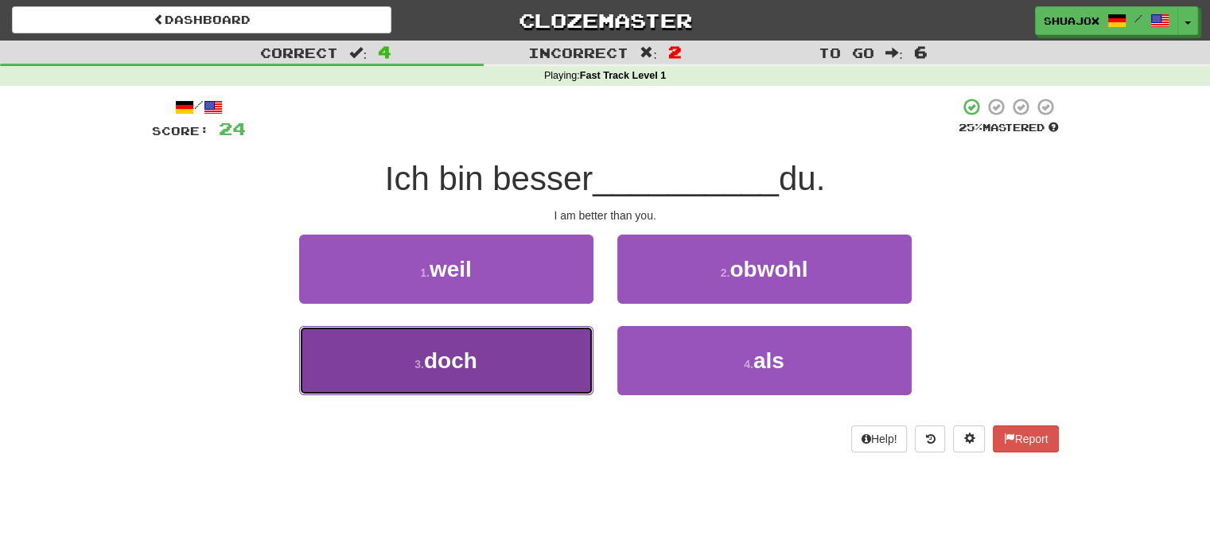
click at [527, 372] on button "3 . doch" at bounding box center [446, 360] width 294 height 69
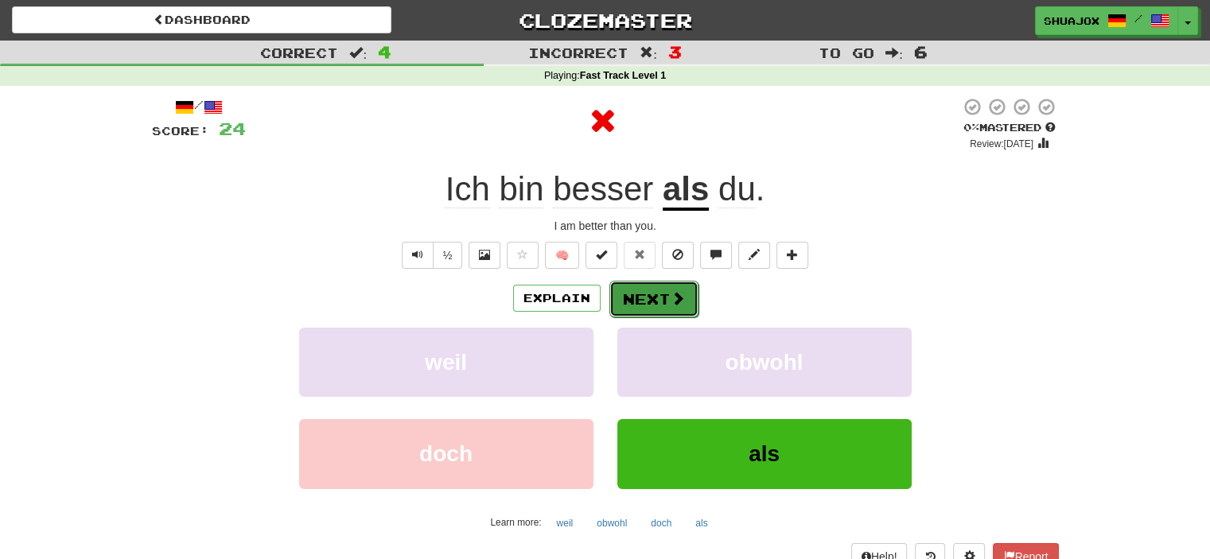
click at [633, 307] on button "Next" at bounding box center [653, 299] width 89 height 37
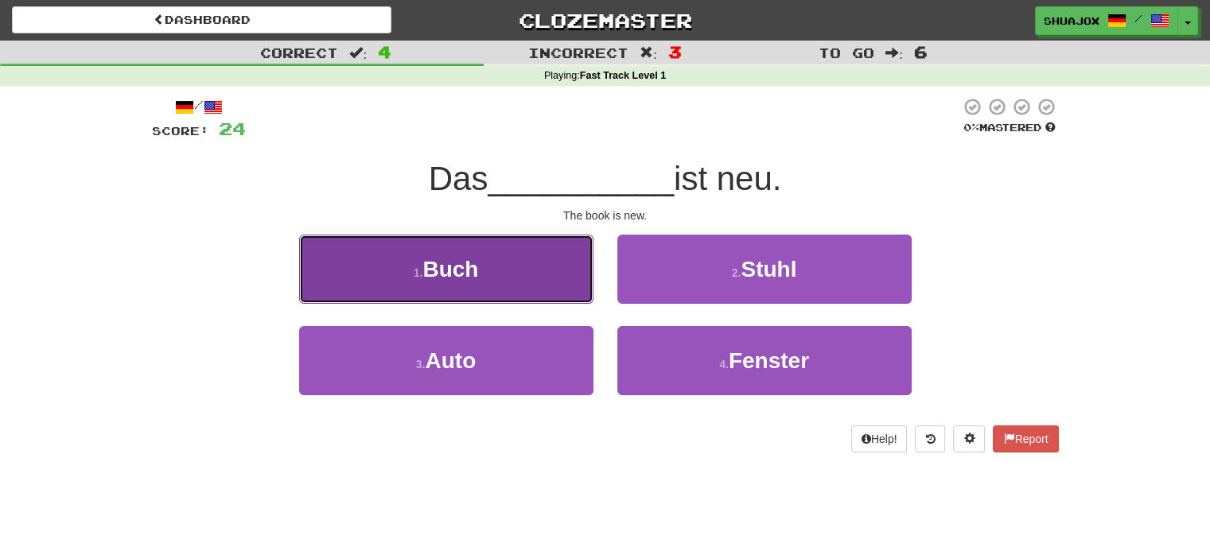
click at [580, 282] on button "1 . Buch" at bounding box center [446, 269] width 294 height 69
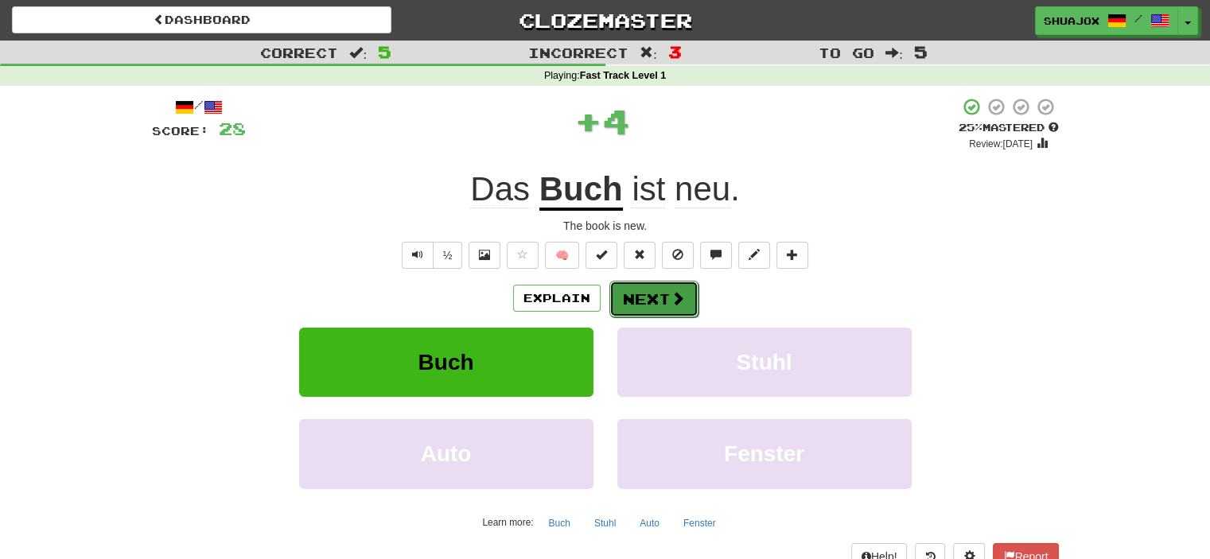
click at [644, 308] on button "Next" at bounding box center [653, 299] width 89 height 37
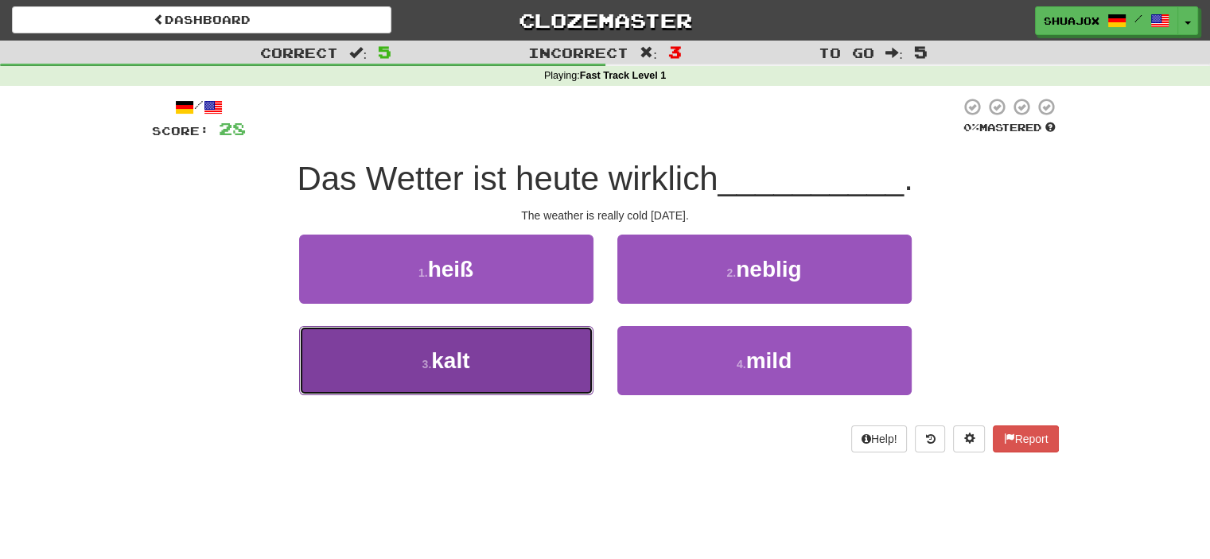
click at [540, 366] on button "3 . kalt" at bounding box center [446, 360] width 294 height 69
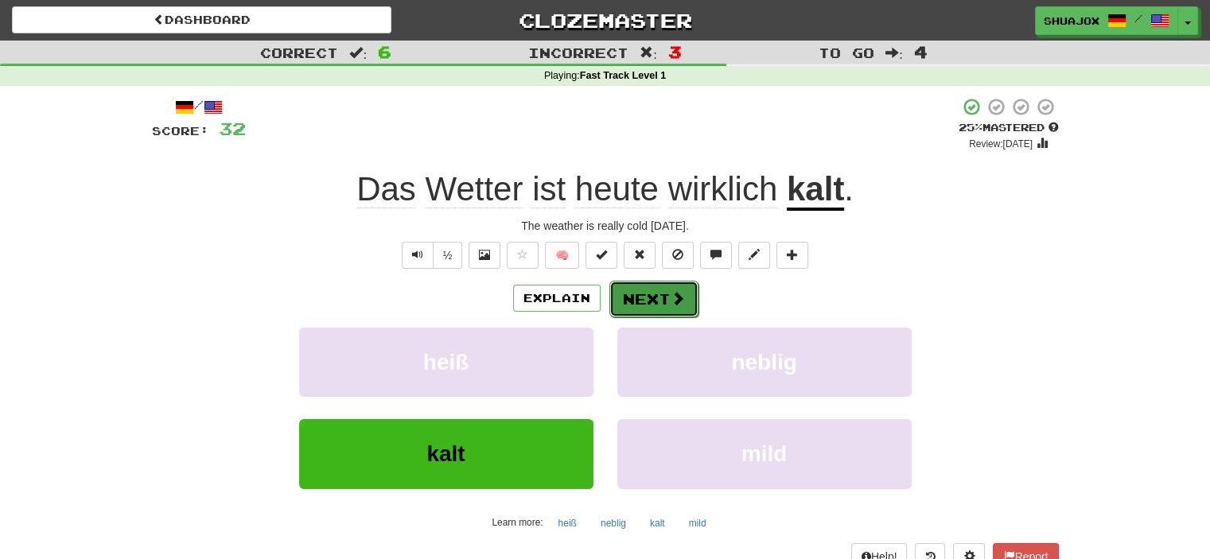
click at [632, 287] on button "Next" at bounding box center [653, 299] width 89 height 37
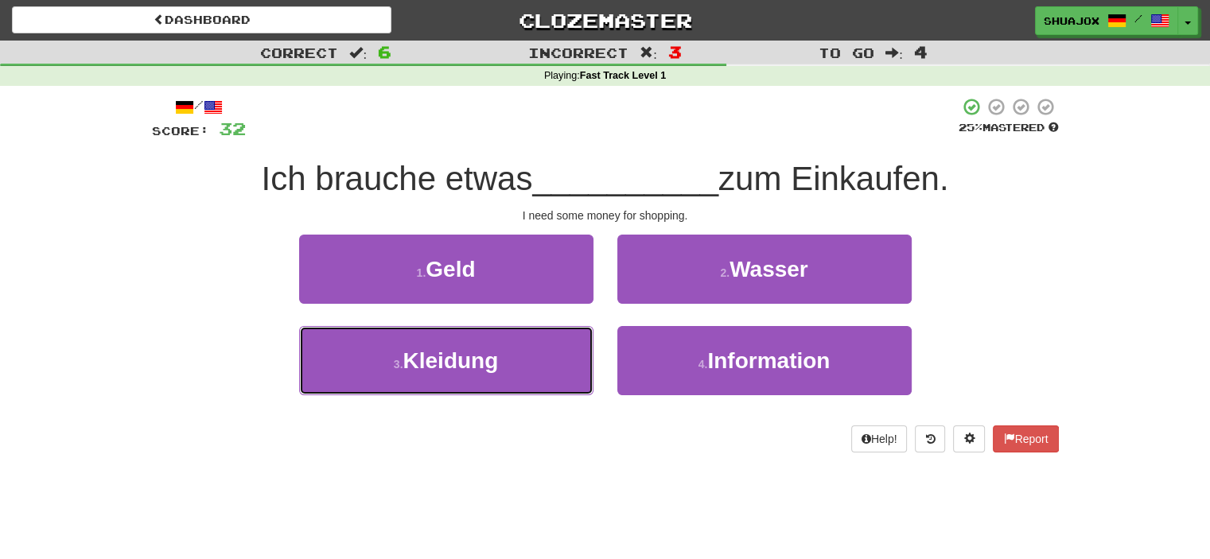
drag, startPoint x: 477, startPoint y: 387, endPoint x: 520, endPoint y: 311, distance: 87.6
click at [520, 311] on div "1 . Geld 2 . Wasser 3 . Kleidung 4 . Information" at bounding box center [605, 327] width 931 height 184
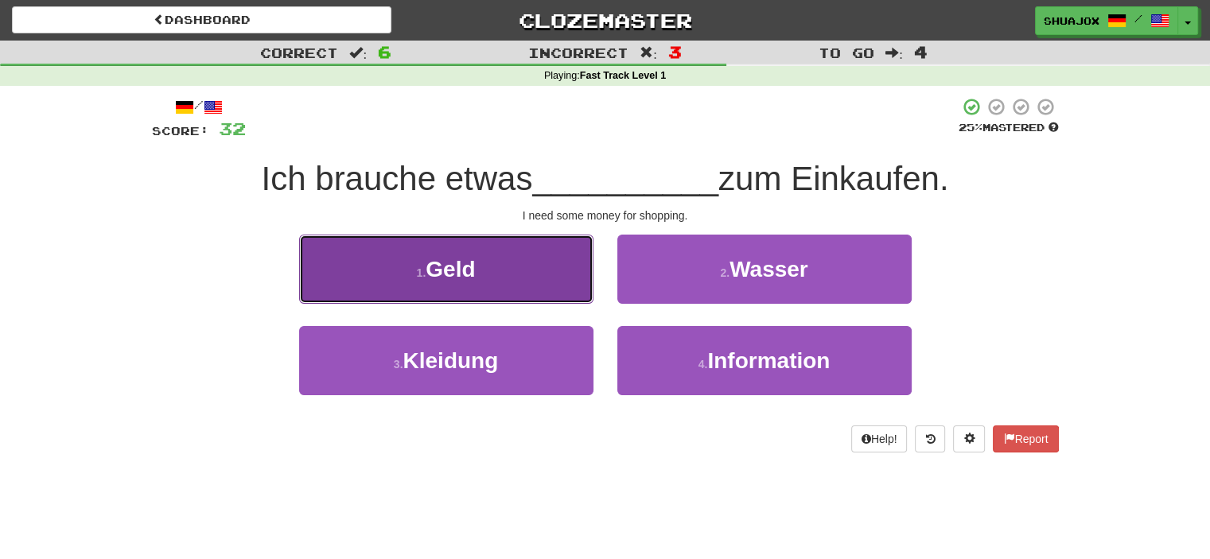
click at [526, 288] on button "1 . Geld" at bounding box center [446, 269] width 294 height 69
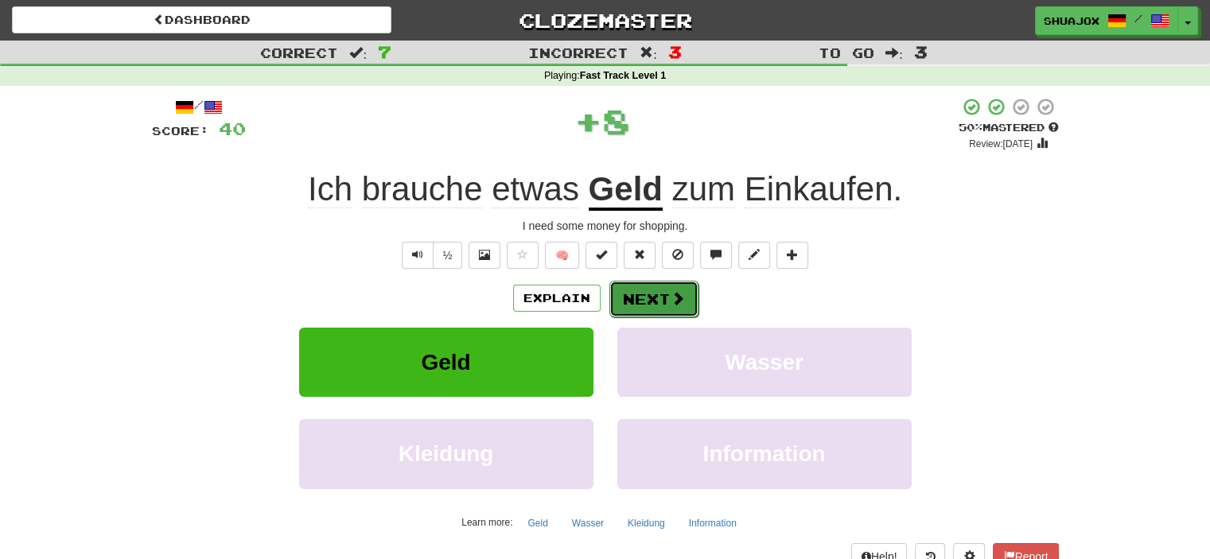
click at [637, 291] on button "Next" at bounding box center [653, 299] width 89 height 37
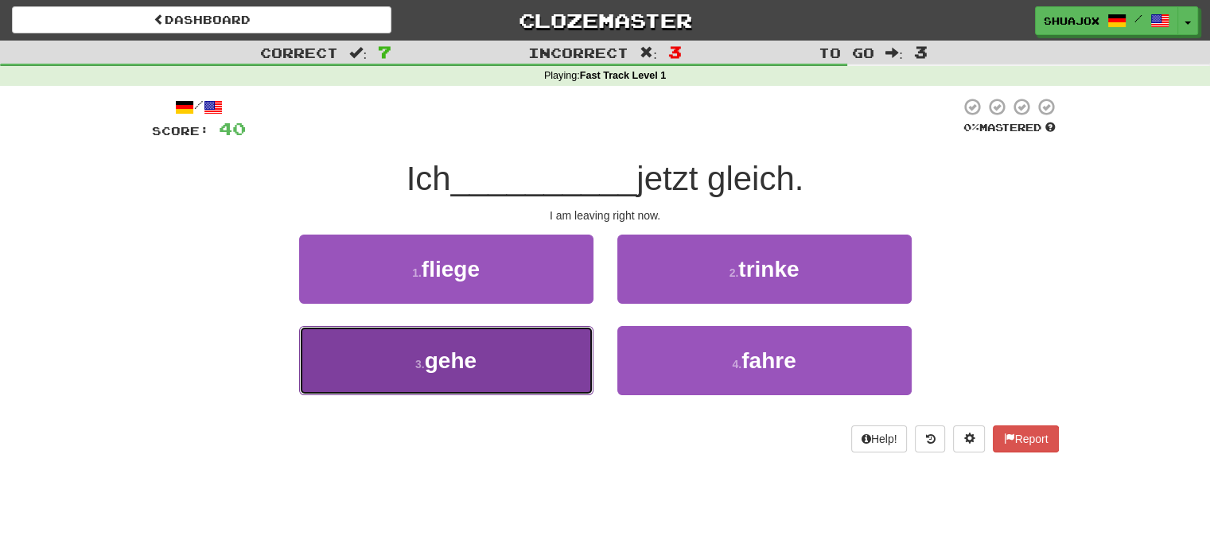
click at [525, 349] on button "3 . gehe" at bounding box center [446, 360] width 294 height 69
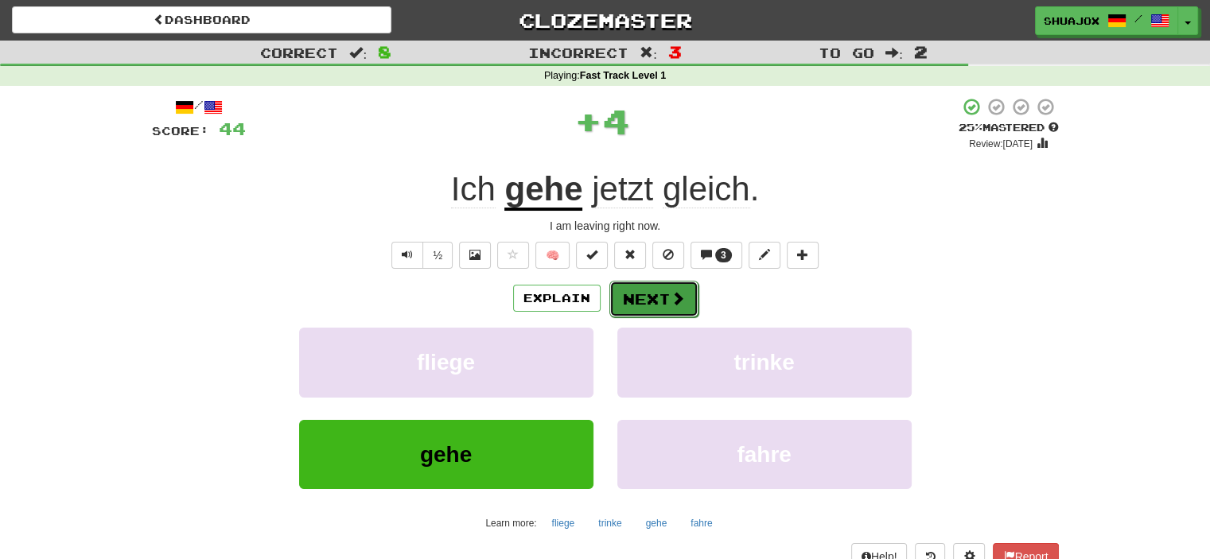
click at [649, 302] on button "Next" at bounding box center [653, 299] width 89 height 37
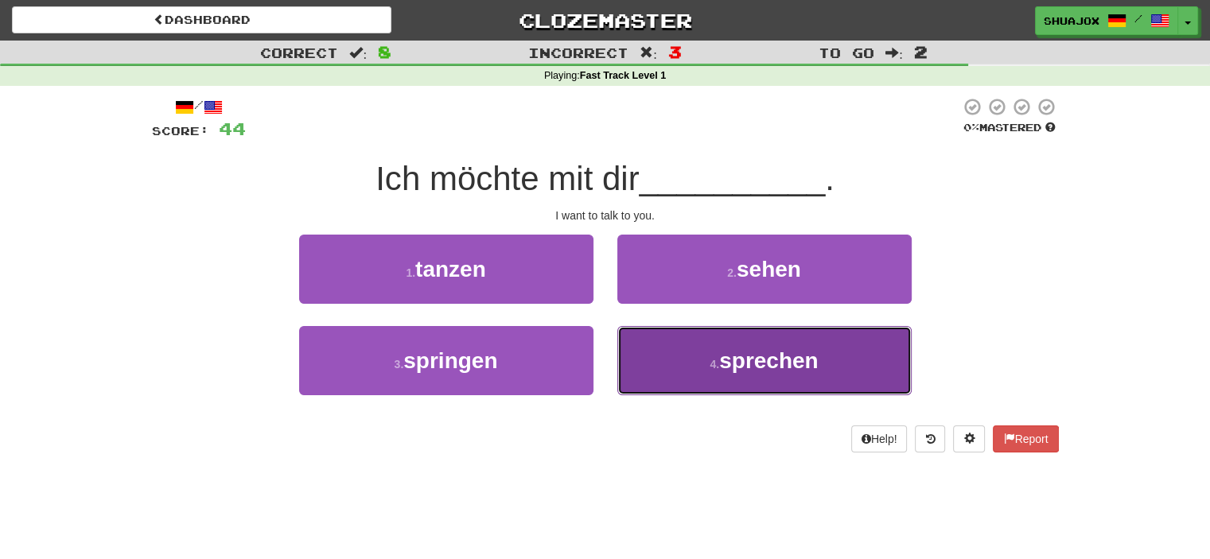
click at [661, 376] on button "4 . sprechen" at bounding box center [764, 360] width 294 height 69
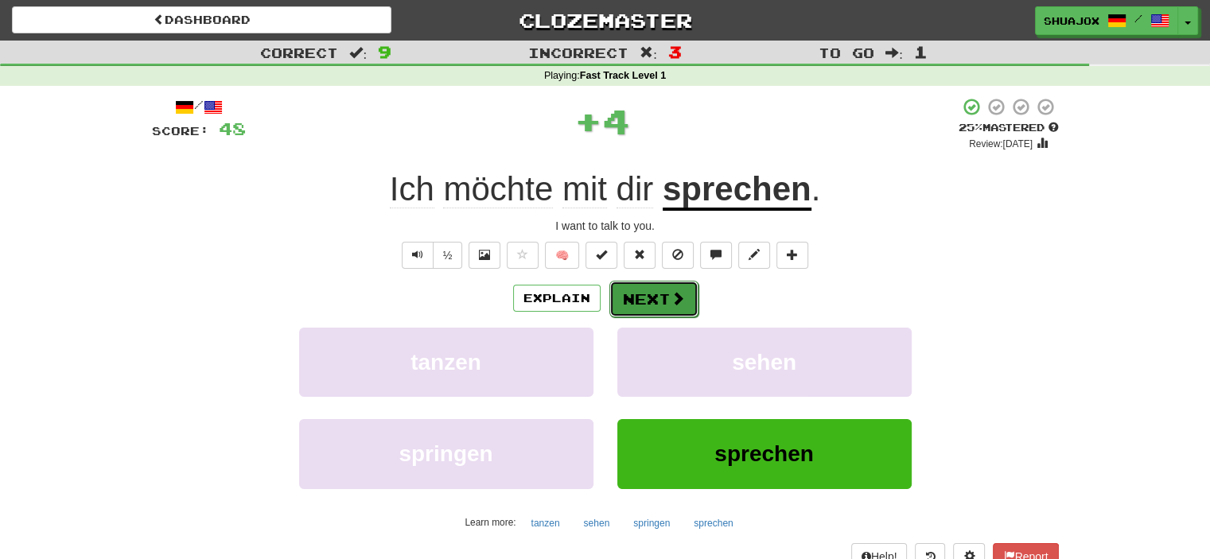
click at [663, 298] on button "Next" at bounding box center [653, 299] width 89 height 37
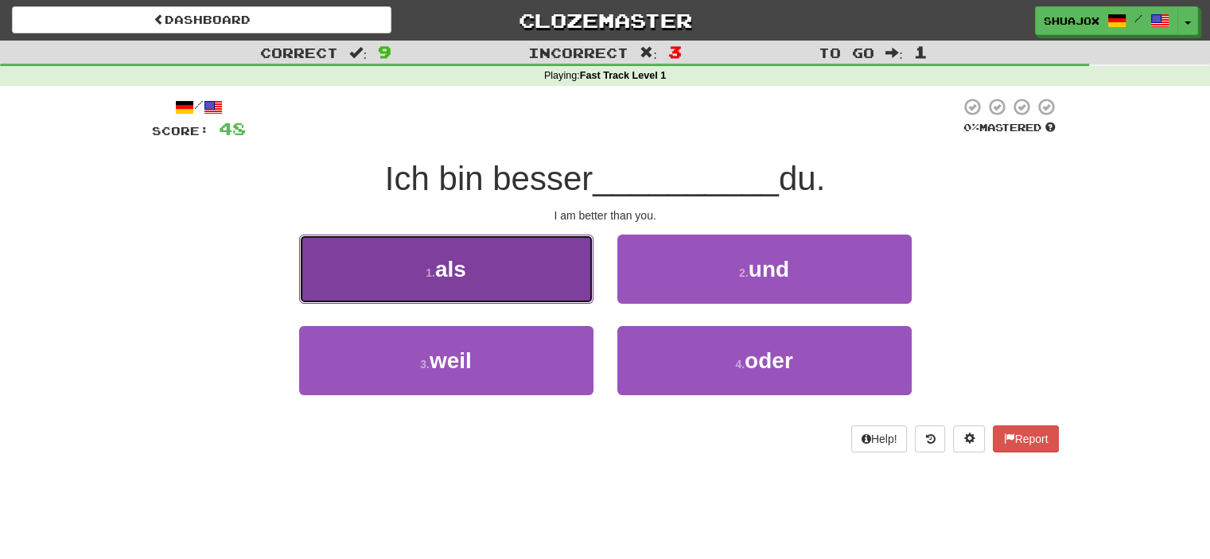
click at [545, 276] on button "1 . als" at bounding box center [446, 269] width 294 height 69
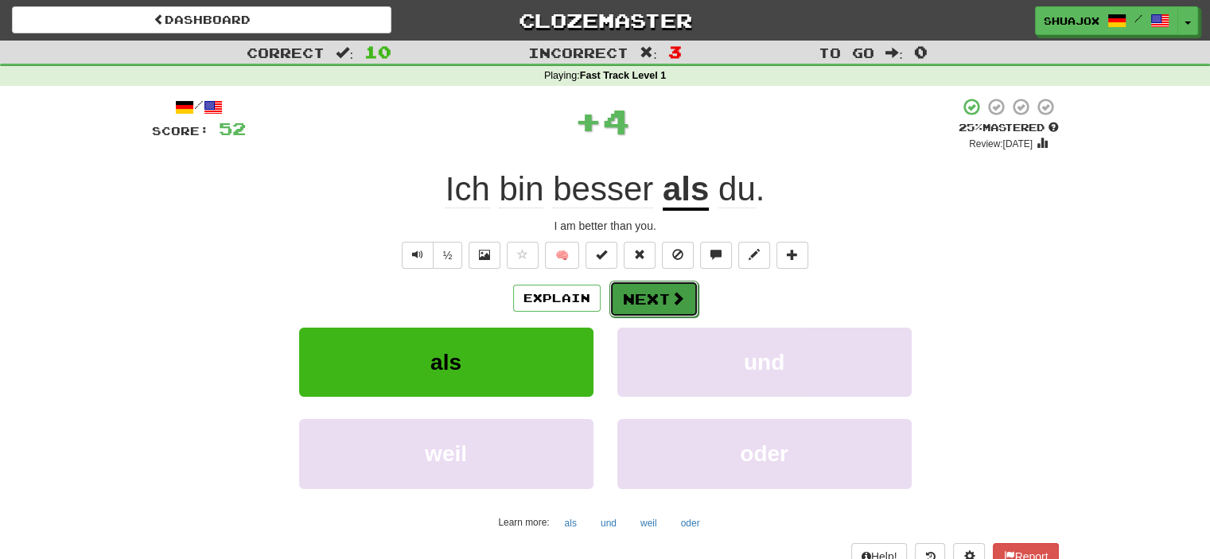
click at [620, 302] on button "Next" at bounding box center [653, 299] width 89 height 37
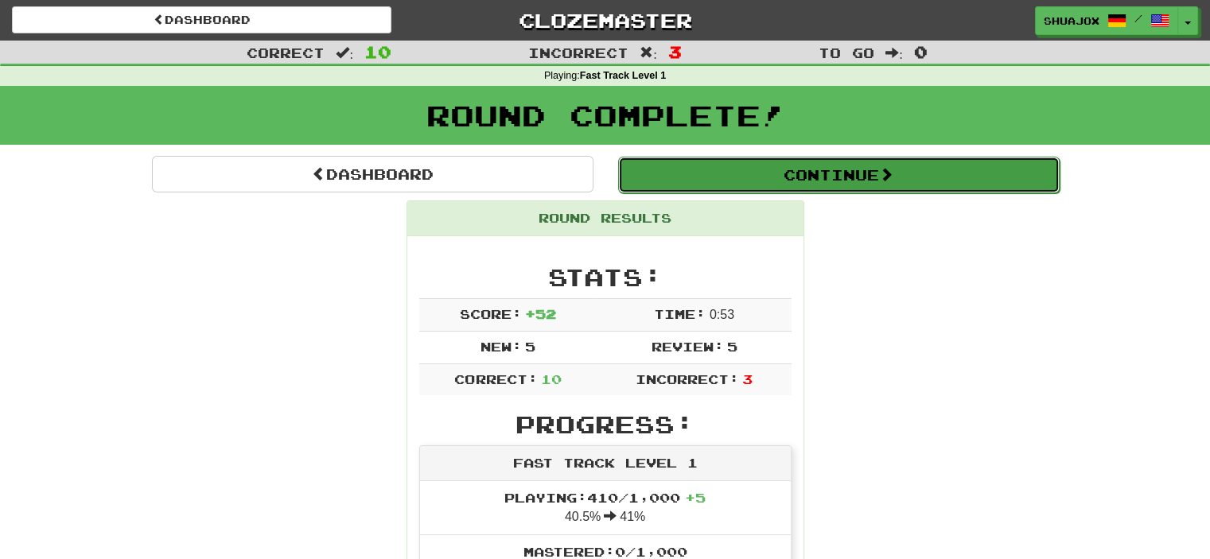
click at [677, 177] on button "Continue" at bounding box center [839, 175] width 442 height 37
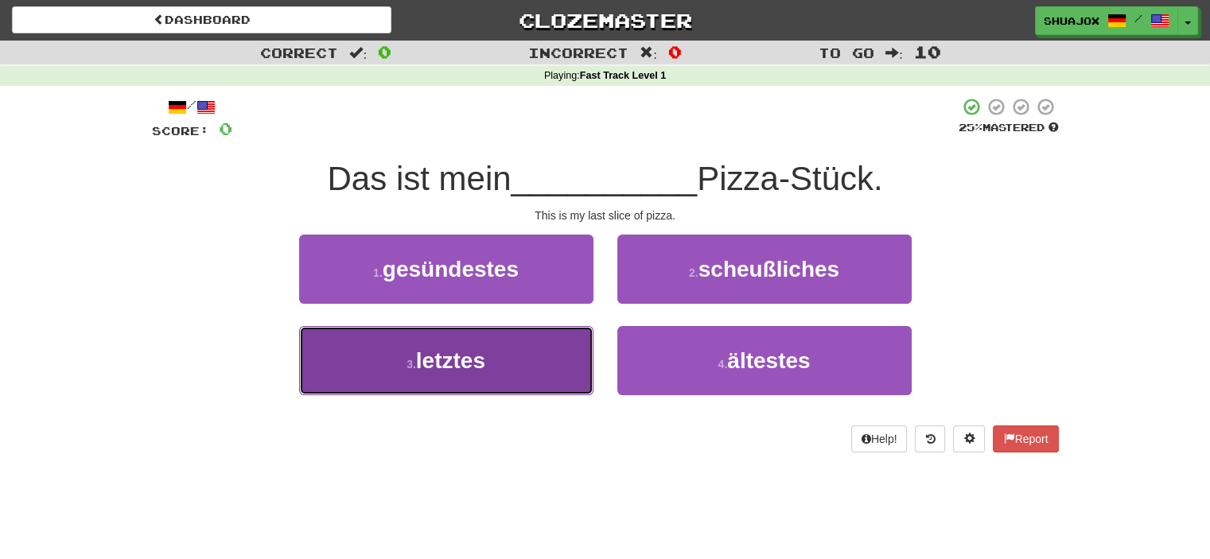
click at [522, 342] on button "3 . letztes" at bounding box center [446, 360] width 294 height 69
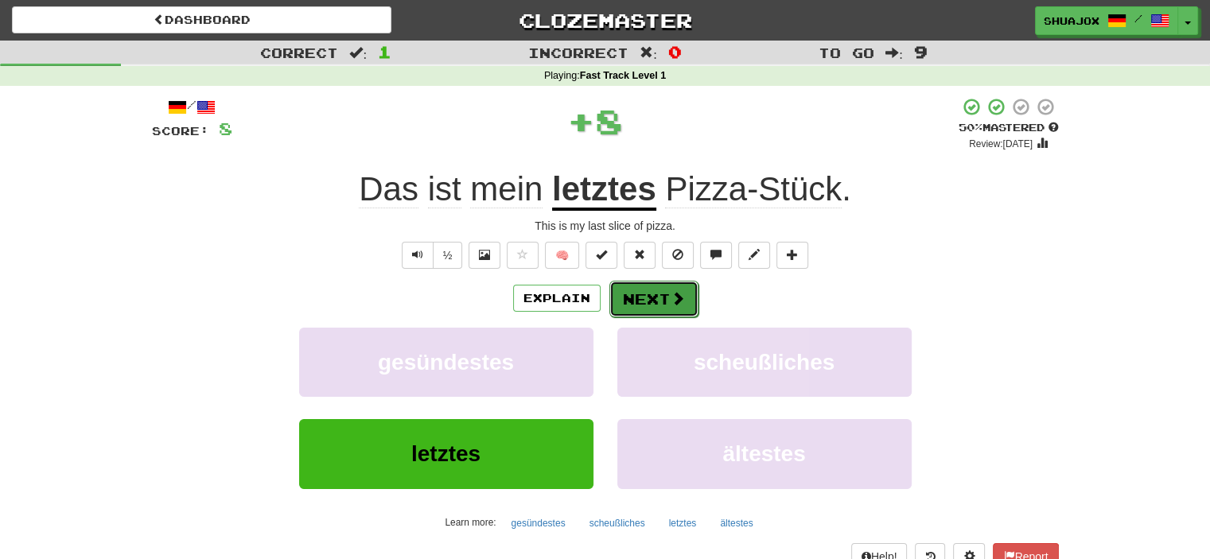
click at [640, 289] on button "Next" at bounding box center [653, 299] width 89 height 37
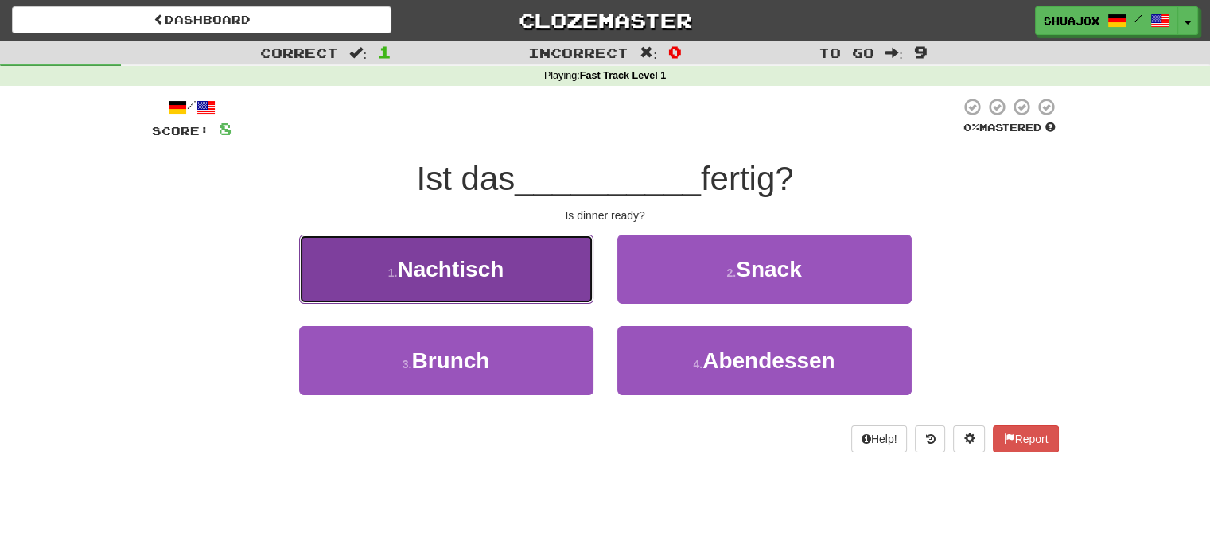
click at [559, 288] on button "1 . Nachtisch" at bounding box center [446, 269] width 294 height 69
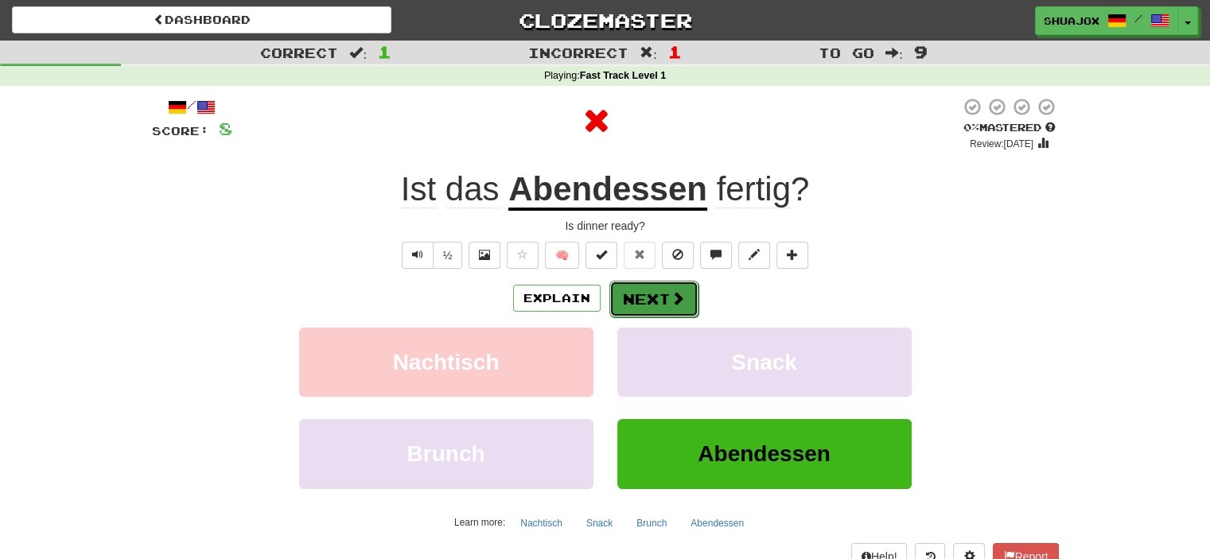
click at [646, 294] on button "Next" at bounding box center [653, 299] width 89 height 37
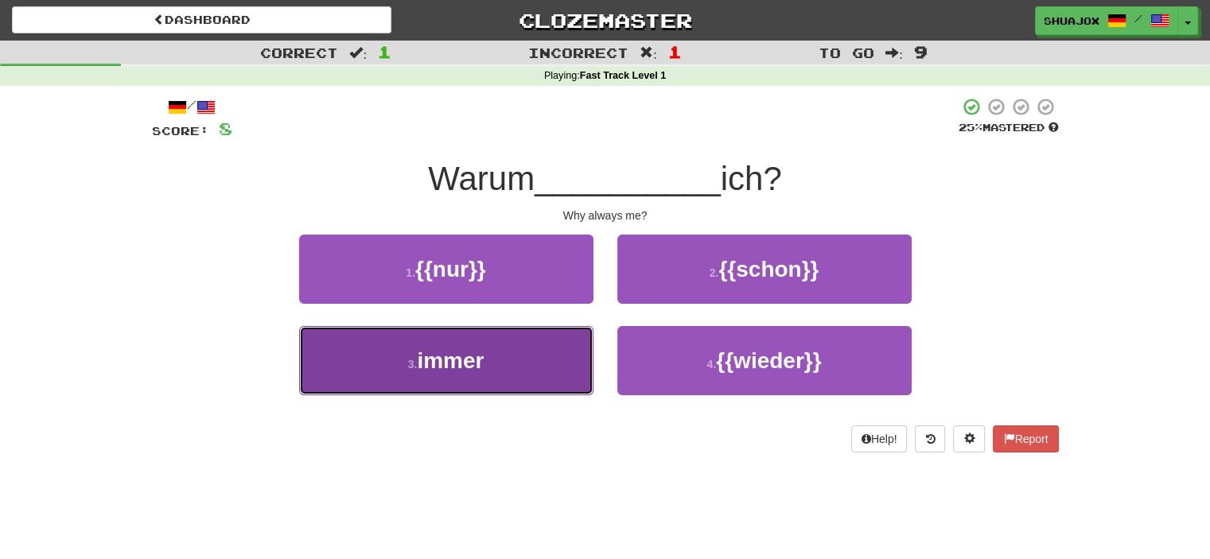
click at [551, 356] on button "3 . immer" at bounding box center [446, 360] width 294 height 69
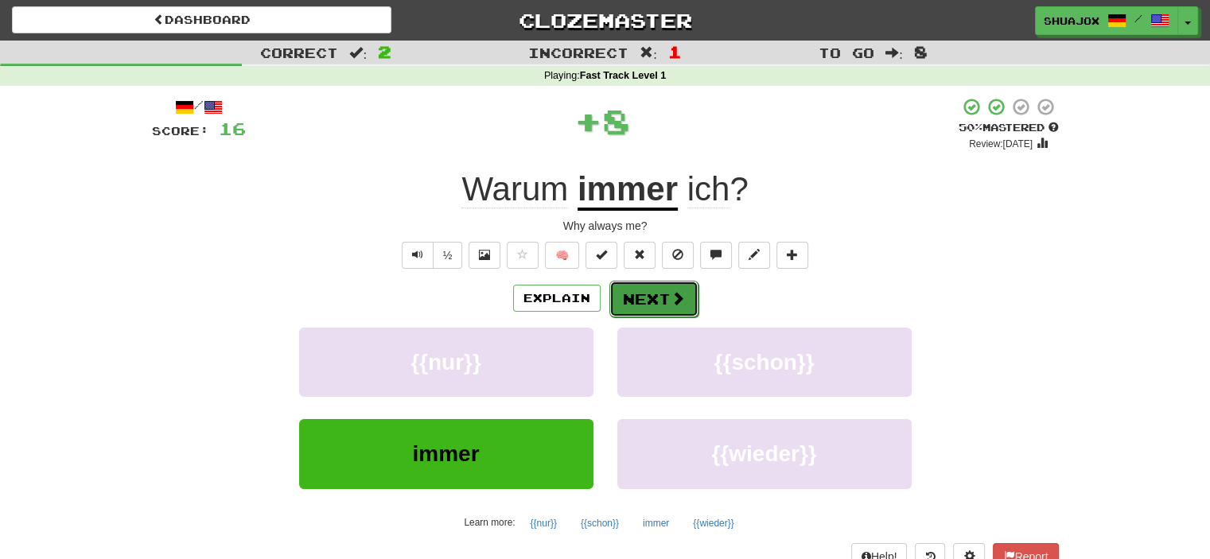
click at [652, 301] on button "Next" at bounding box center [653, 299] width 89 height 37
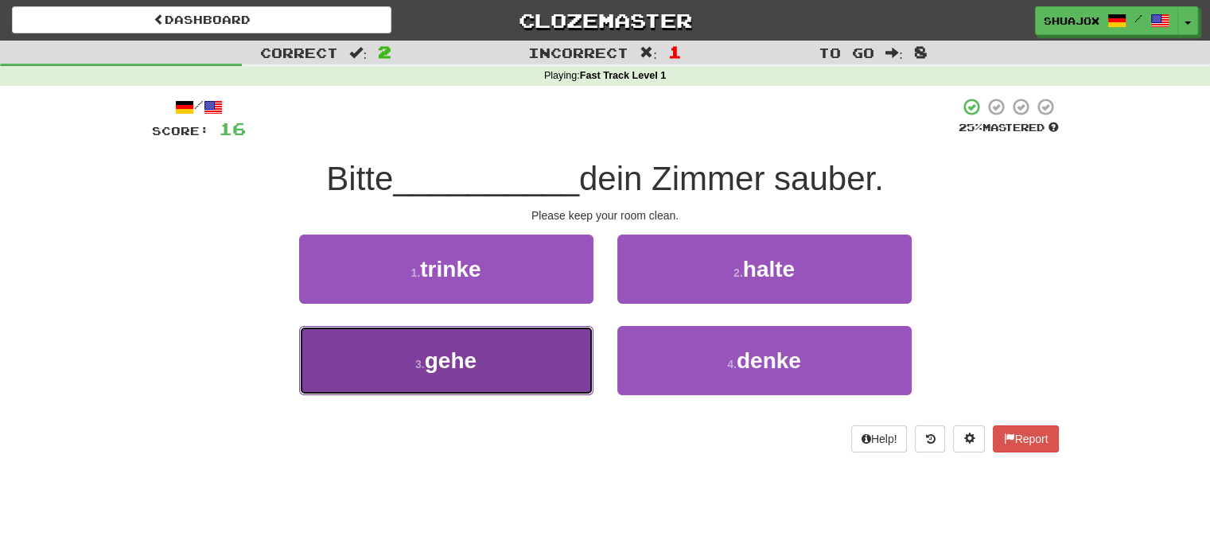
click at [555, 372] on button "3 . gehe" at bounding box center [446, 360] width 294 height 69
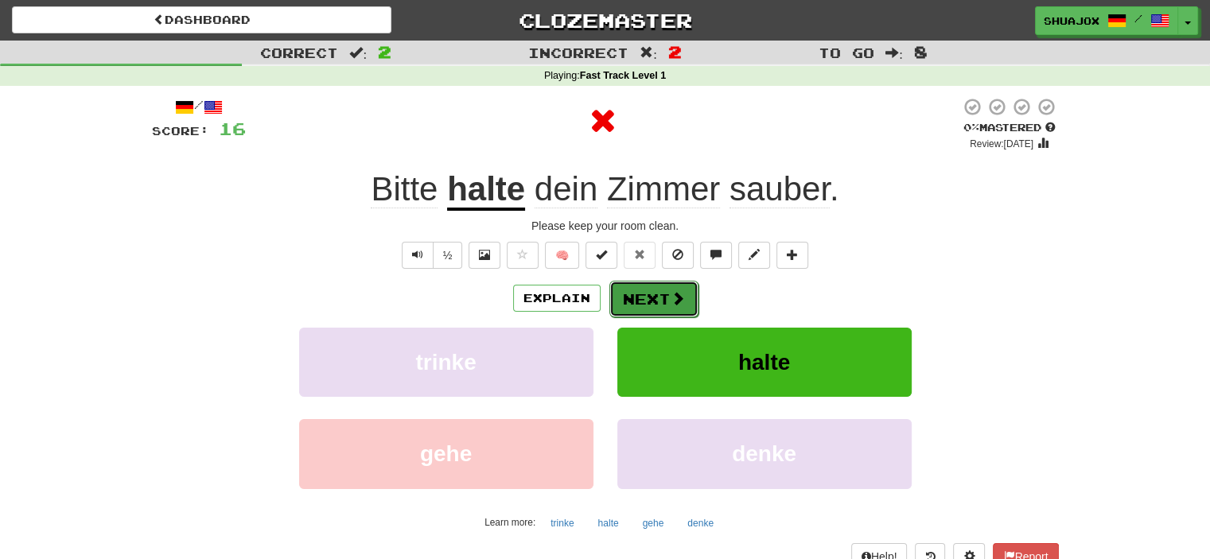
click at [633, 298] on button "Next" at bounding box center [653, 299] width 89 height 37
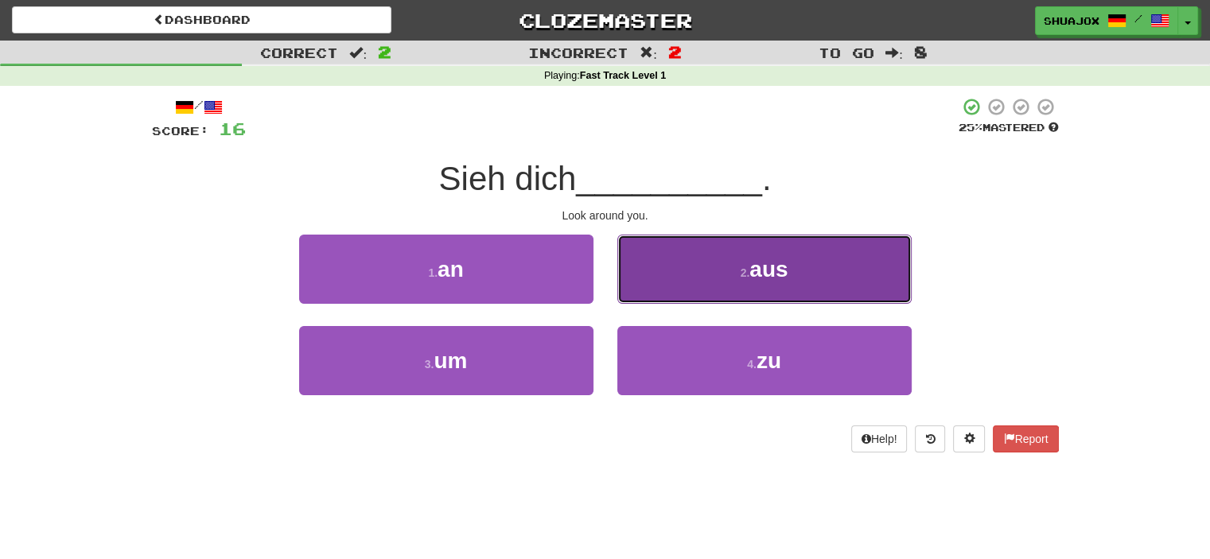
click at [675, 286] on button "2 . aus" at bounding box center [764, 269] width 294 height 69
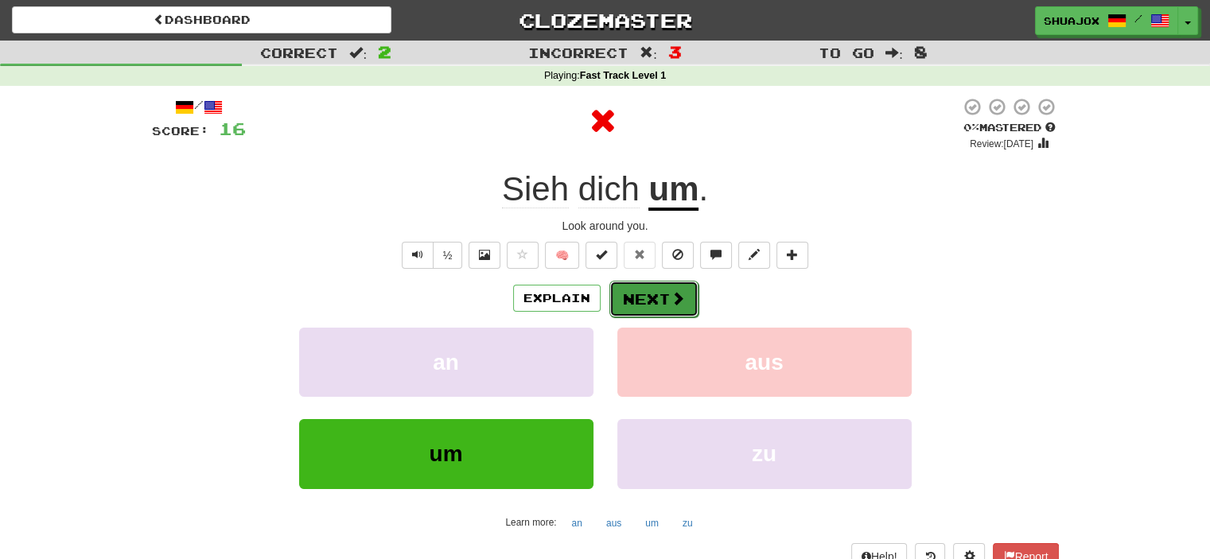
click at [667, 295] on button "Next" at bounding box center [653, 299] width 89 height 37
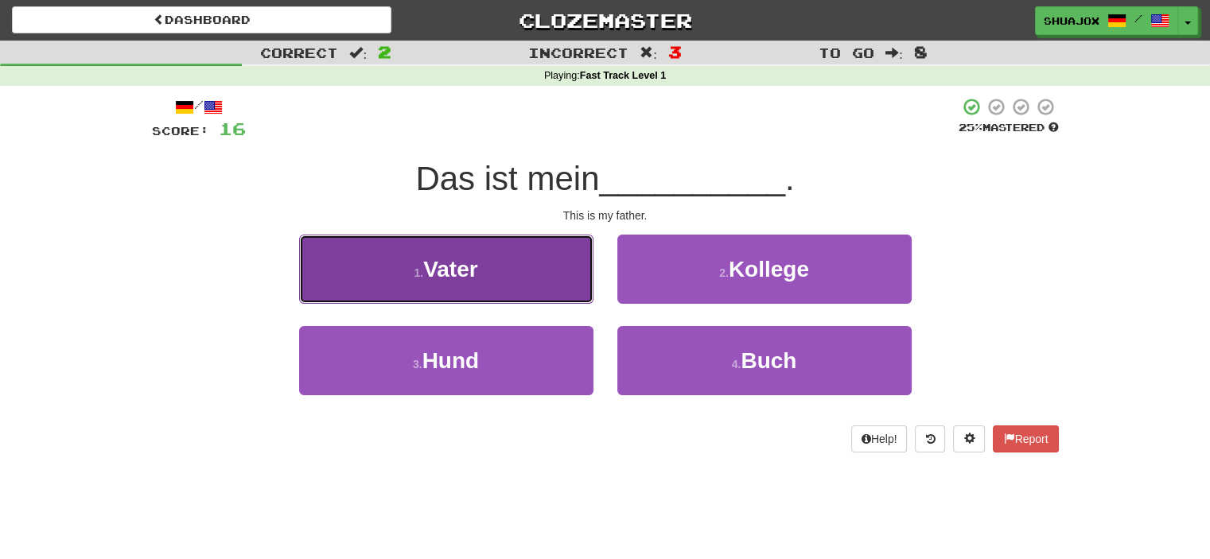
click at [520, 284] on button "1 . Vater" at bounding box center [446, 269] width 294 height 69
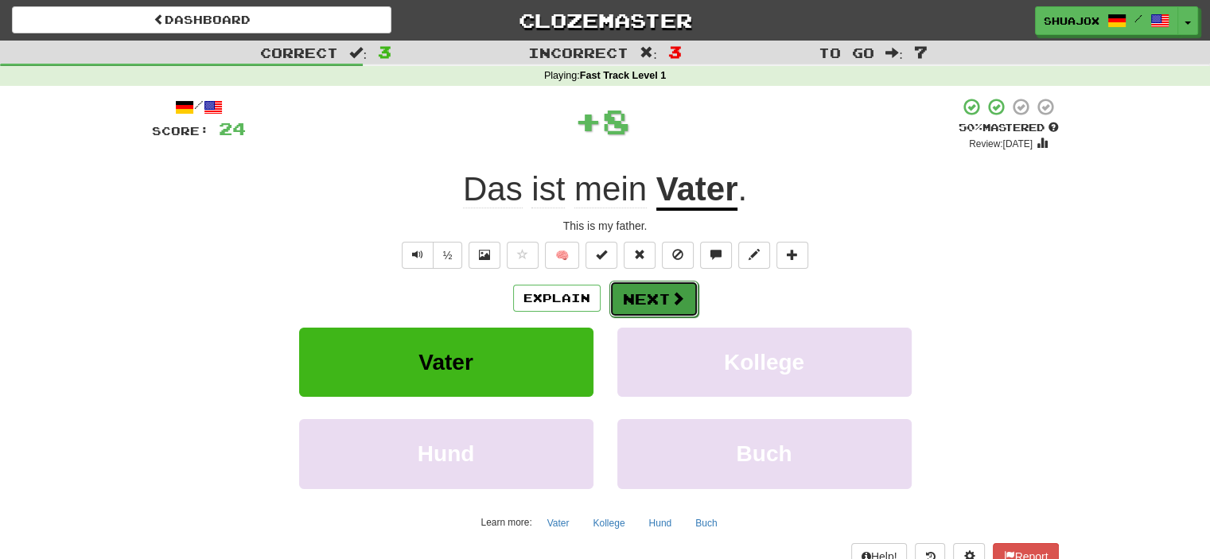
click at [624, 292] on button "Next" at bounding box center [653, 299] width 89 height 37
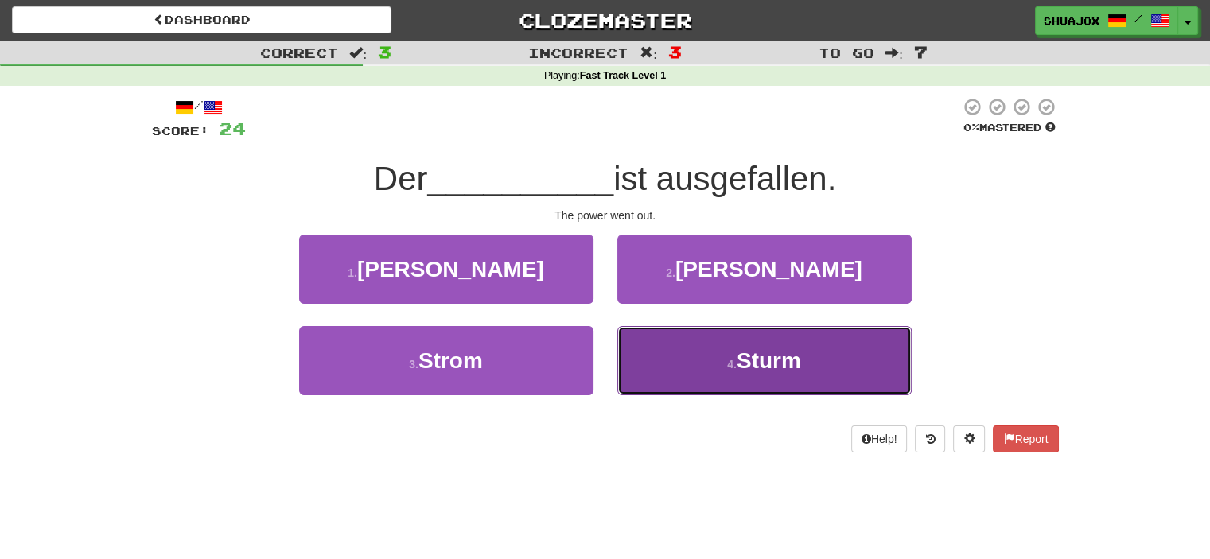
click at [653, 338] on button "4 . Sturm" at bounding box center [764, 360] width 294 height 69
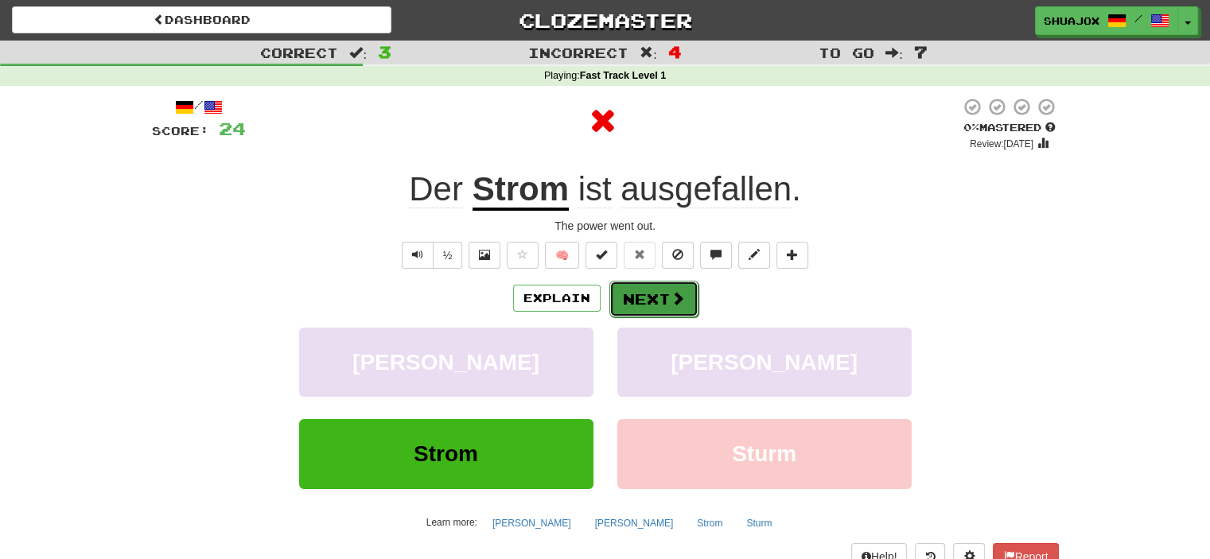
click at [643, 302] on button "Next" at bounding box center [653, 299] width 89 height 37
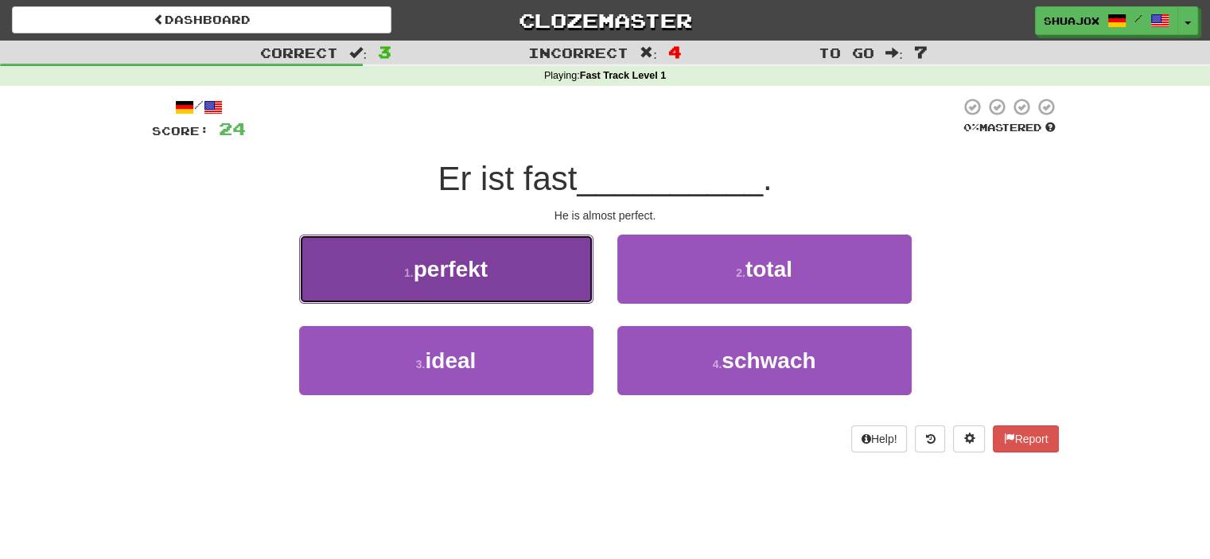
click at [534, 301] on button "1 . perfekt" at bounding box center [446, 269] width 294 height 69
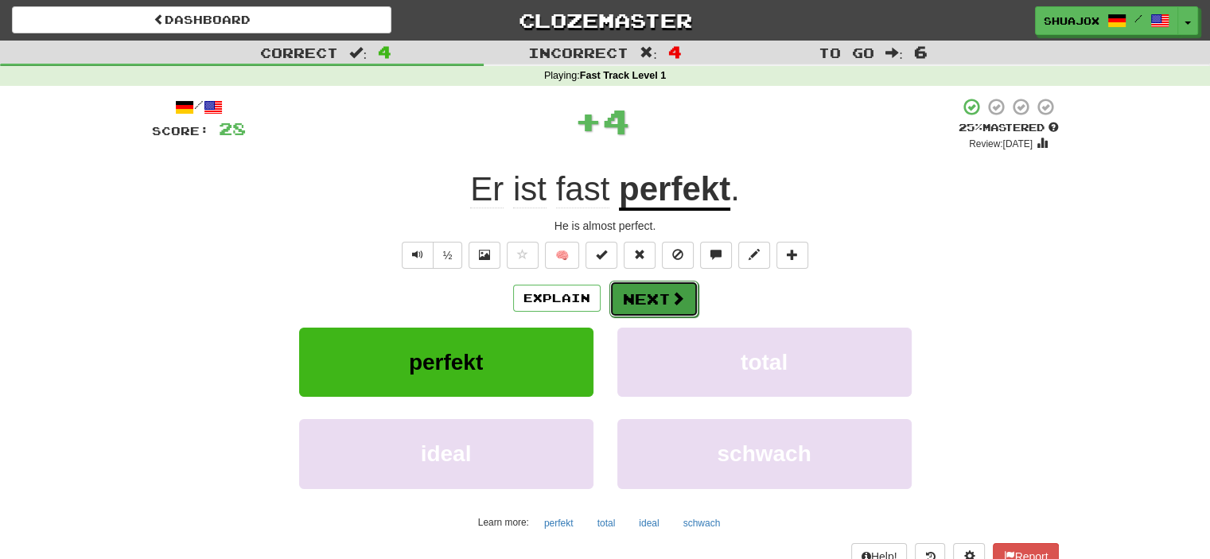
click at [659, 307] on button "Next" at bounding box center [653, 299] width 89 height 37
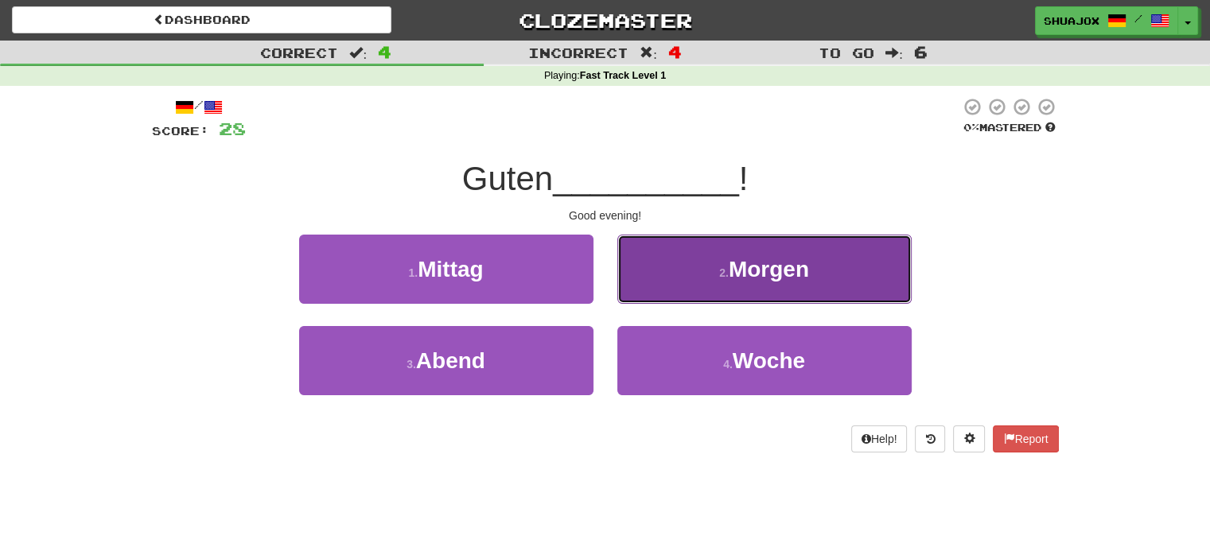
click at [789, 287] on button "2 . Morgen" at bounding box center [764, 269] width 294 height 69
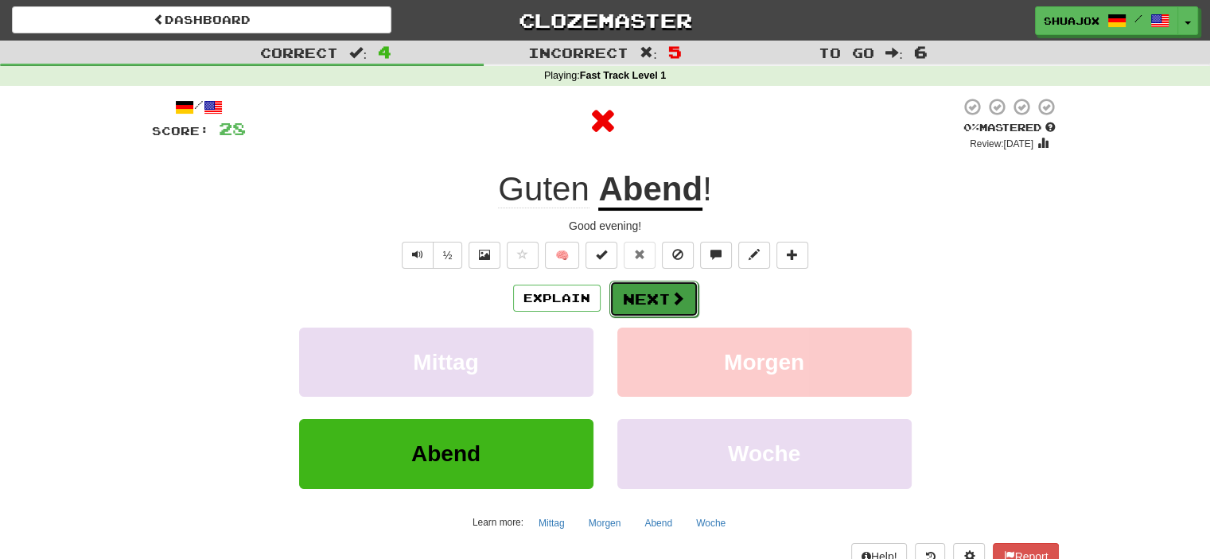
click at [661, 298] on button "Next" at bounding box center [653, 299] width 89 height 37
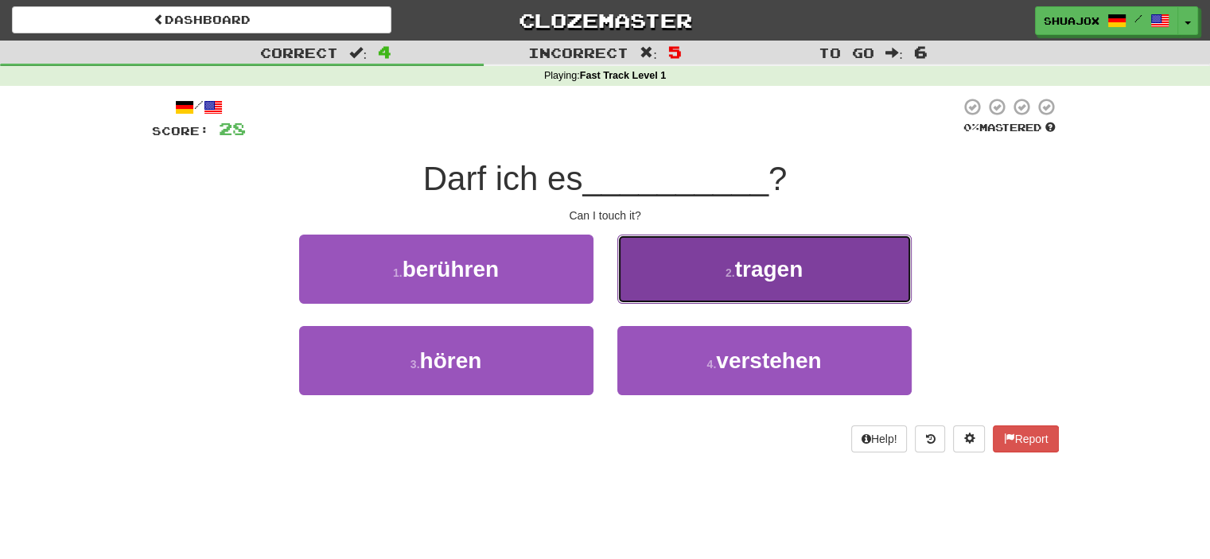
click at [686, 276] on button "2 . tragen" at bounding box center [764, 269] width 294 height 69
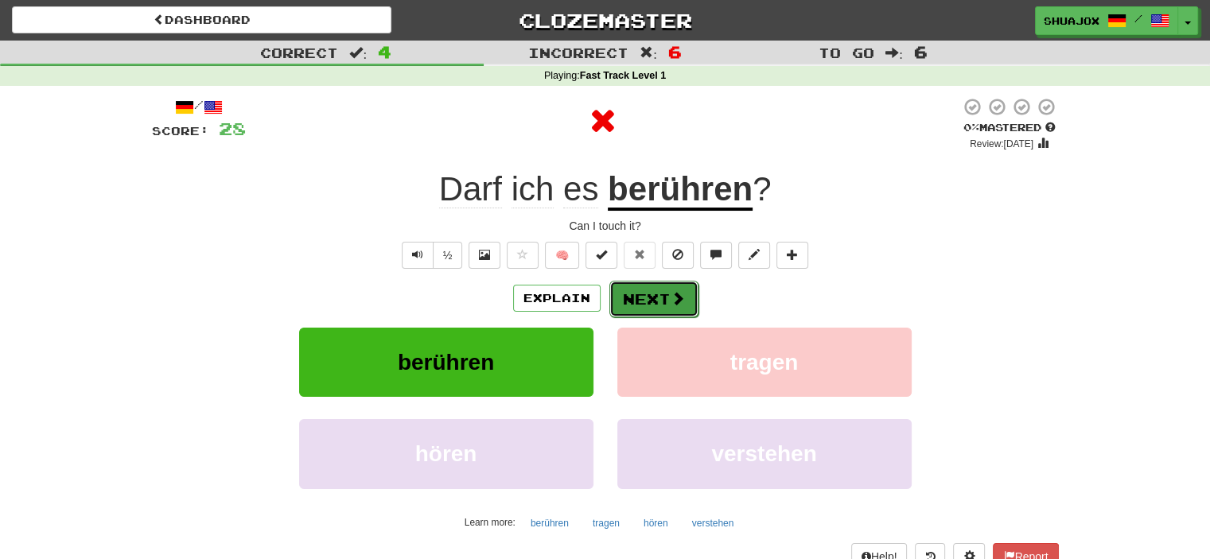
click at [674, 296] on span at bounding box center [678, 298] width 14 height 14
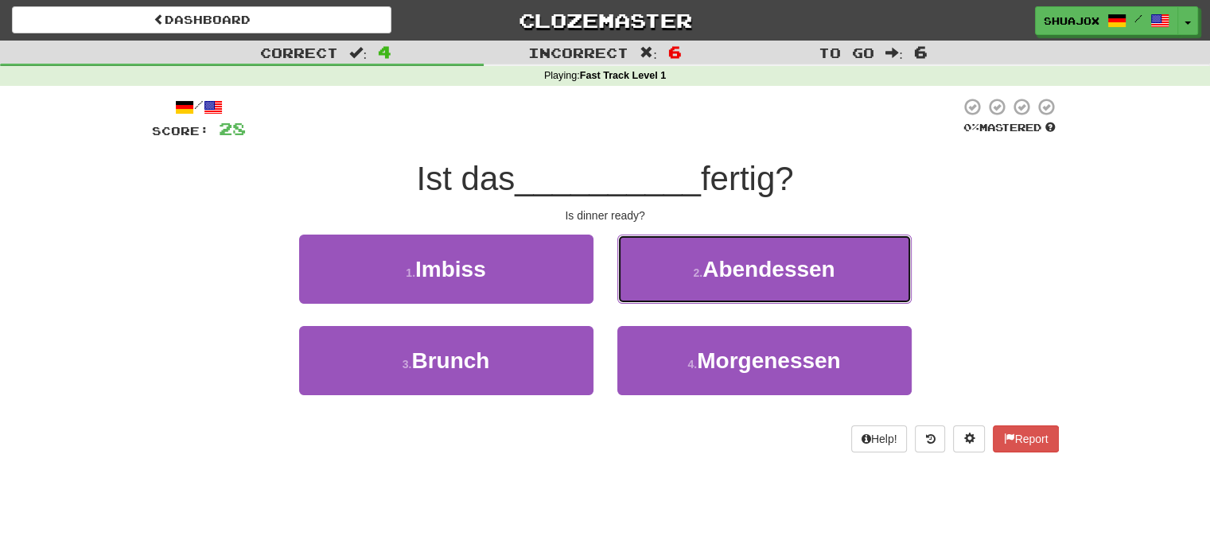
click at [674, 296] on button "2 . Abendessen" at bounding box center [764, 269] width 294 height 69
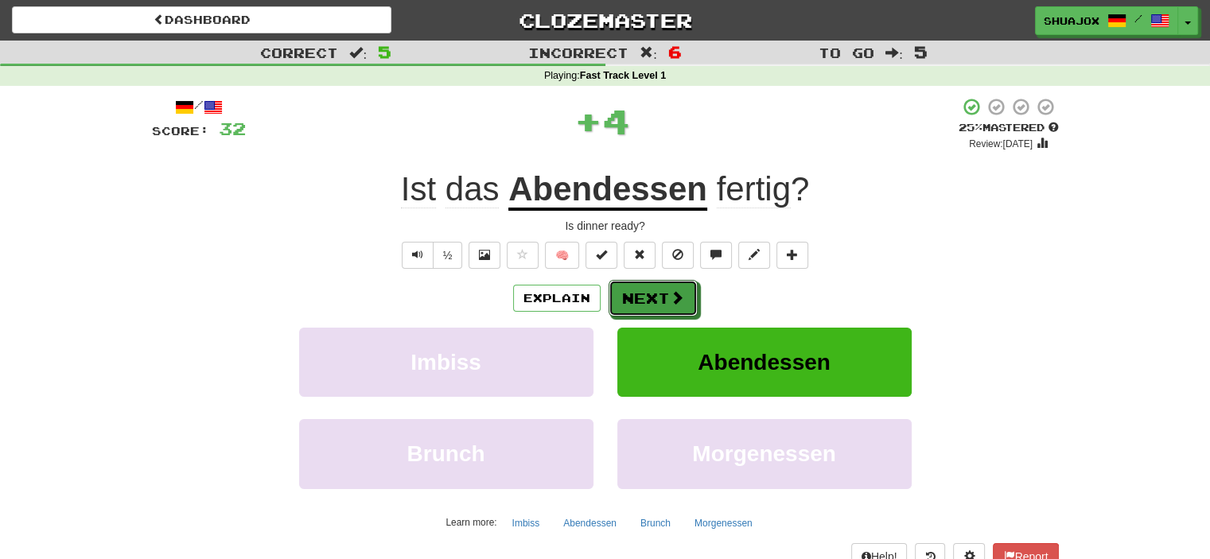
click at [674, 296] on span at bounding box center [677, 297] width 14 height 14
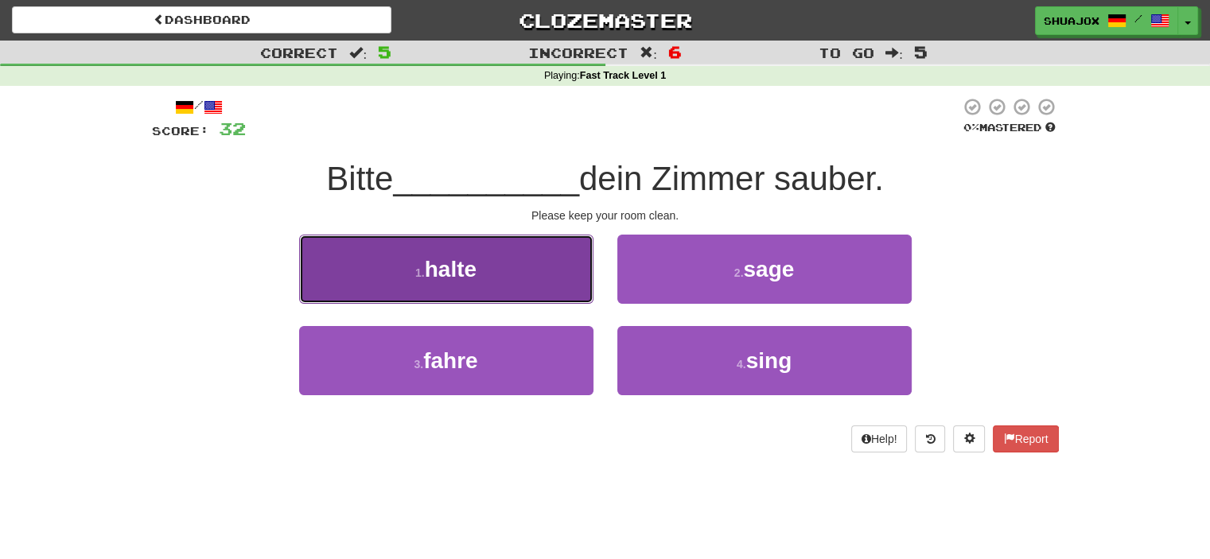
click at [563, 291] on button "1 . halte" at bounding box center [446, 269] width 294 height 69
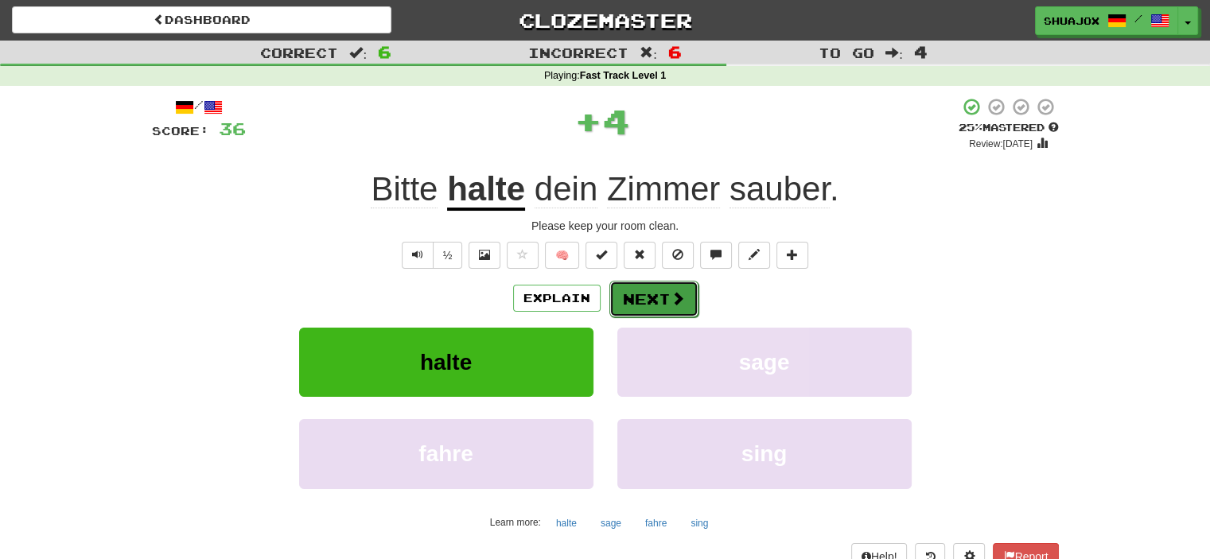
click at [652, 296] on button "Next" at bounding box center [653, 299] width 89 height 37
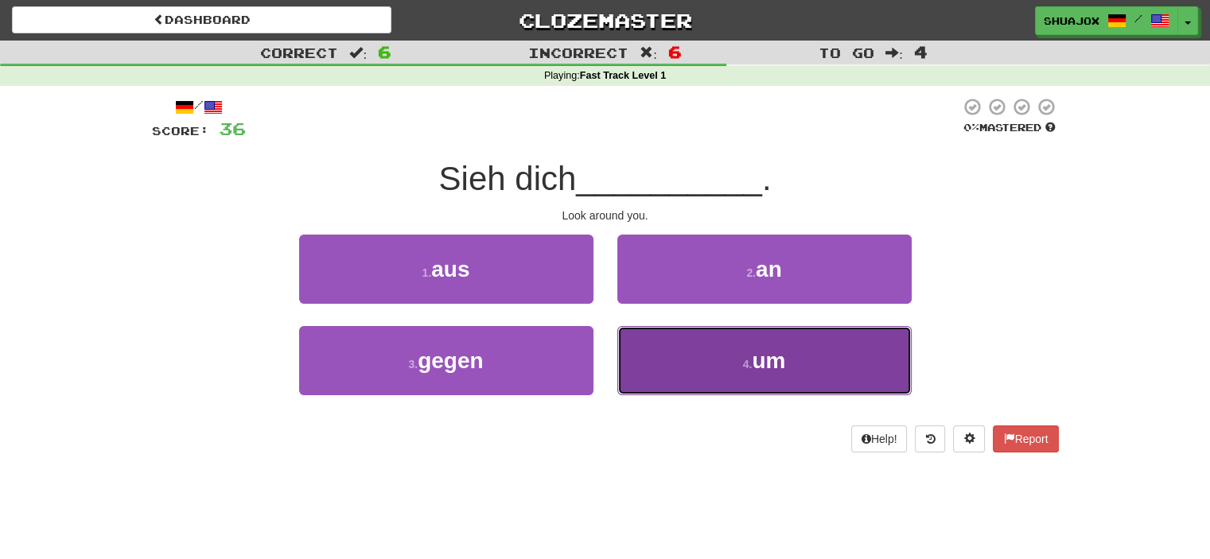
click at [691, 341] on button "4 . um" at bounding box center [764, 360] width 294 height 69
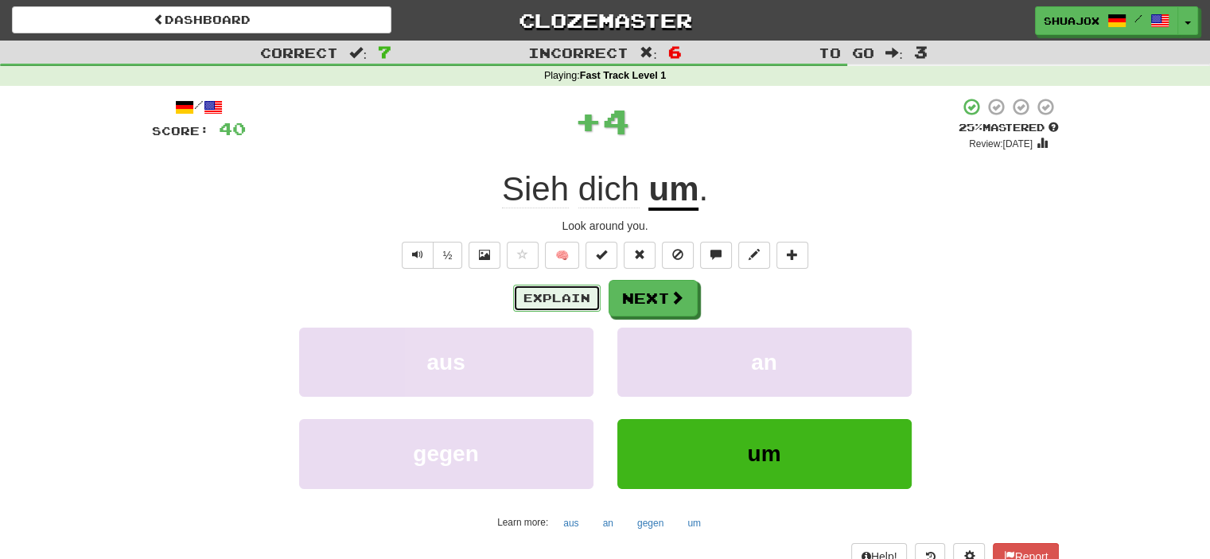
click at [568, 304] on button "Explain" at bounding box center [557, 298] width 88 height 27
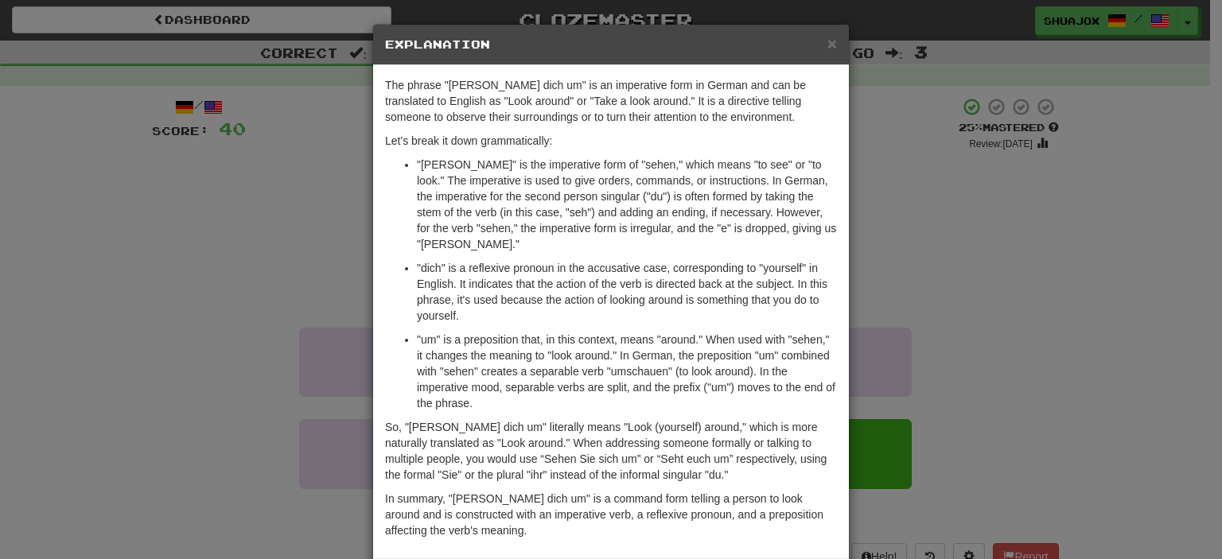
click at [570, 302] on p ""dich" is a reflexive pronoun in the accusative case, corresponding to "yoursel…" at bounding box center [627, 292] width 420 height 64
click at [1095, 244] on div "× Explanation The phrase "Sieh dich um" is an imperative form in German and can…" at bounding box center [611, 279] width 1222 height 559
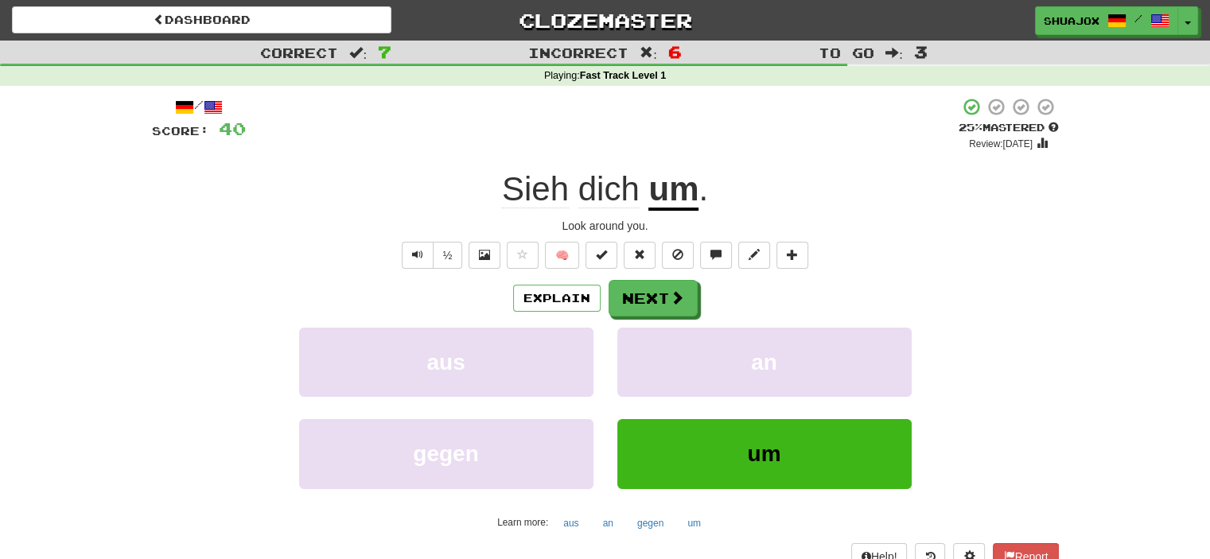
click at [696, 302] on div "Explain Next" at bounding box center [605, 298] width 907 height 37
click at [671, 292] on span at bounding box center [678, 298] width 14 height 14
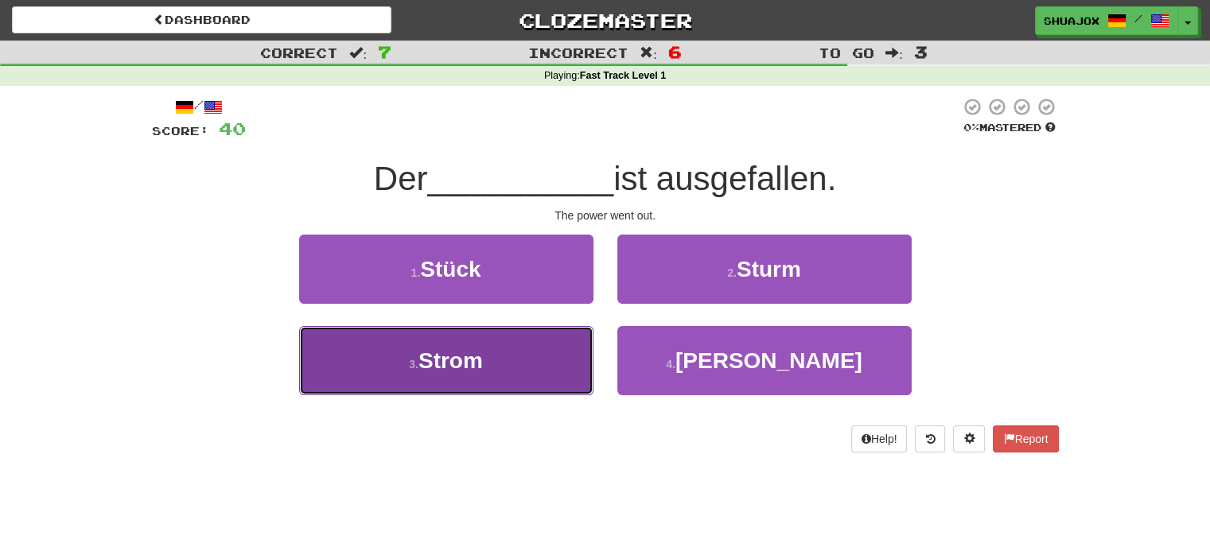
click at [485, 363] on button "3 . Strom" at bounding box center [446, 360] width 294 height 69
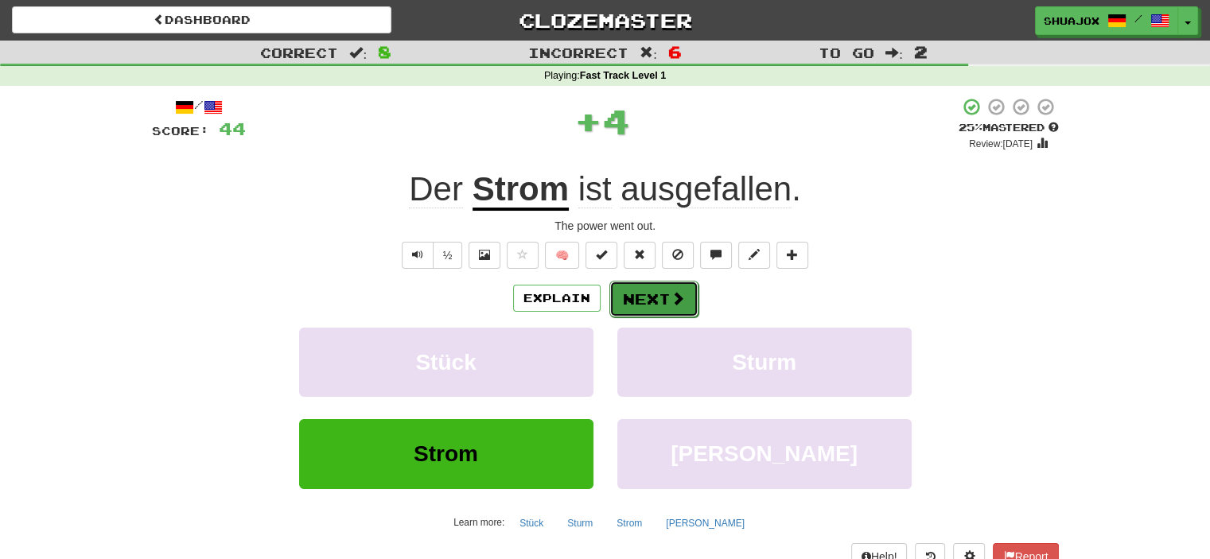
click at [658, 305] on button "Next" at bounding box center [653, 299] width 89 height 37
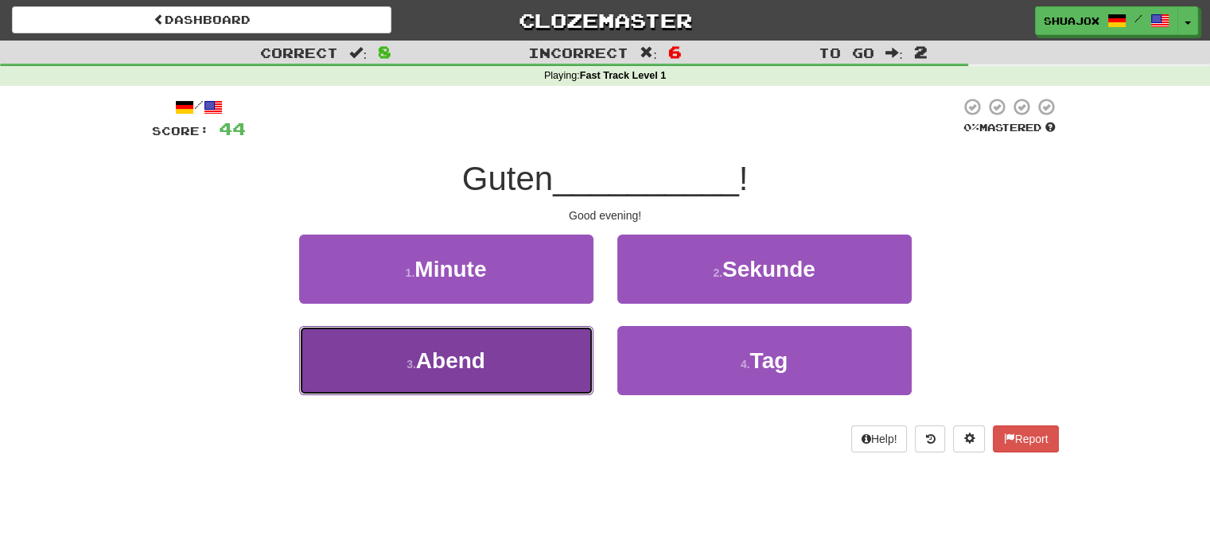
click at [425, 389] on button "3 . Abend" at bounding box center [446, 360] width 294 height 69
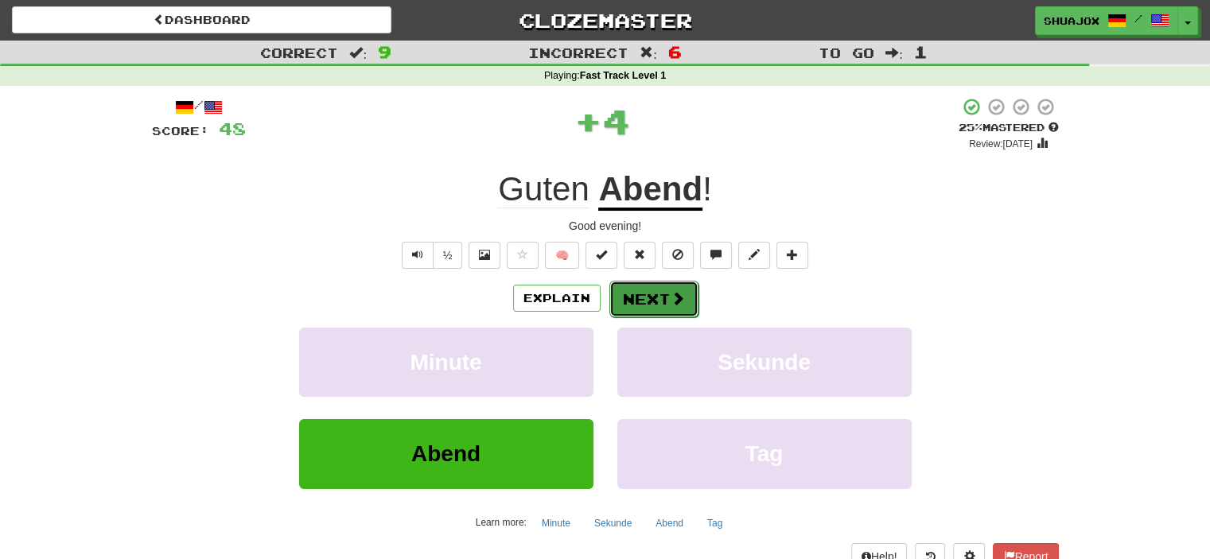
click at [624, 304] on button "Next" at bounding box center [653, 299] width 89 height 37
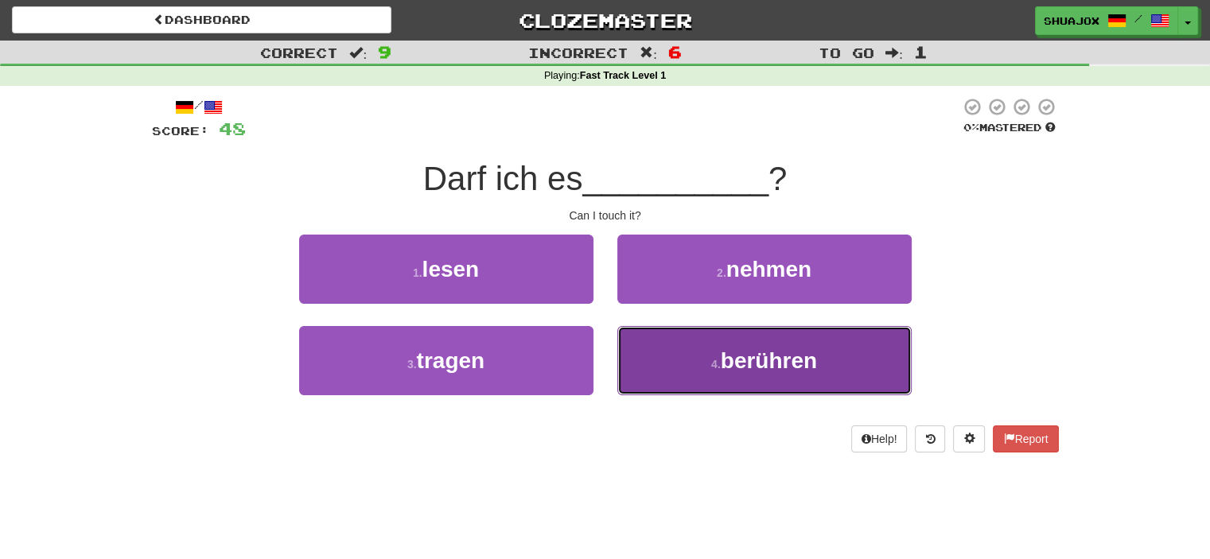
click at [749, 368] on span "berühren" at bounding box center [769, 360] width 96 height 25
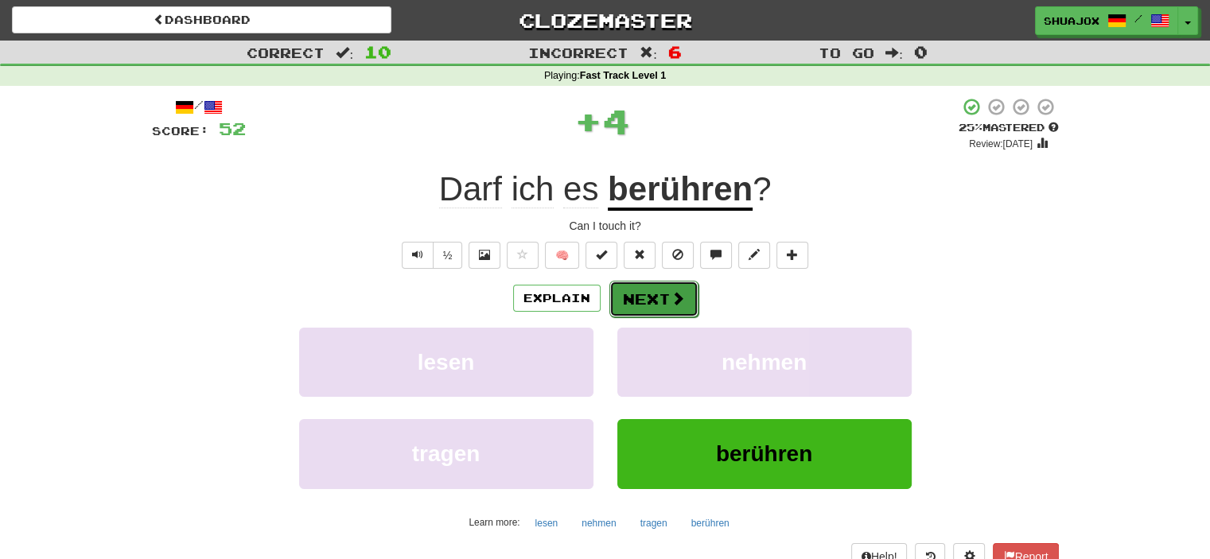
click at [675, 305] on span at bounding box center [678, 298] width 14 height 14
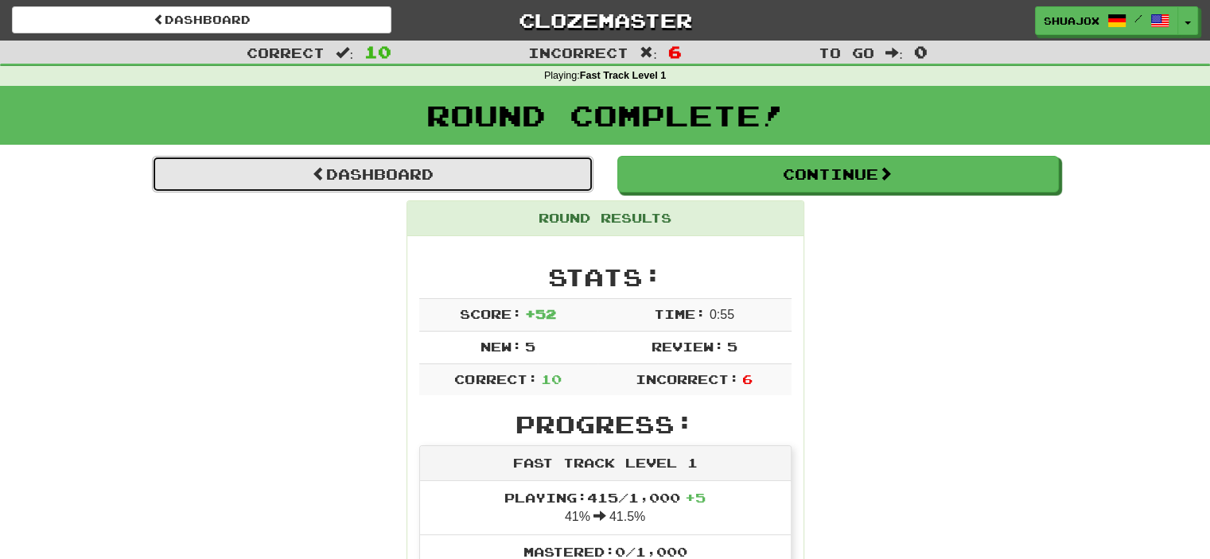
click at [469, 183] on link "Dashboard" at bounding box center [373, 174] width 442 height 37
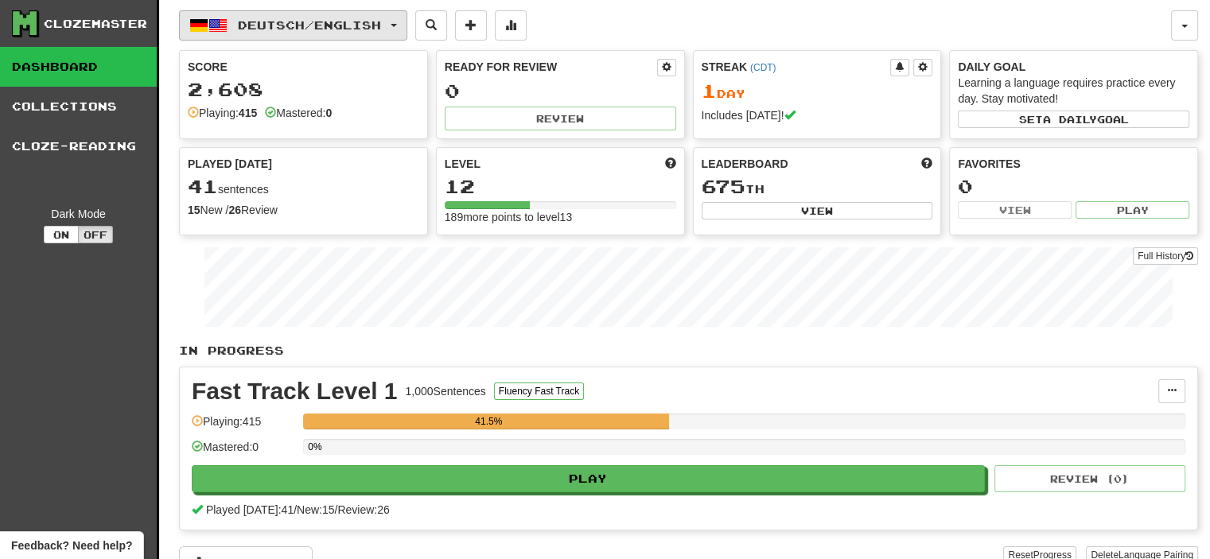
click at [306, 20] on span "Deutsch / English" at bounding box center [309, 25] width 143 height 14
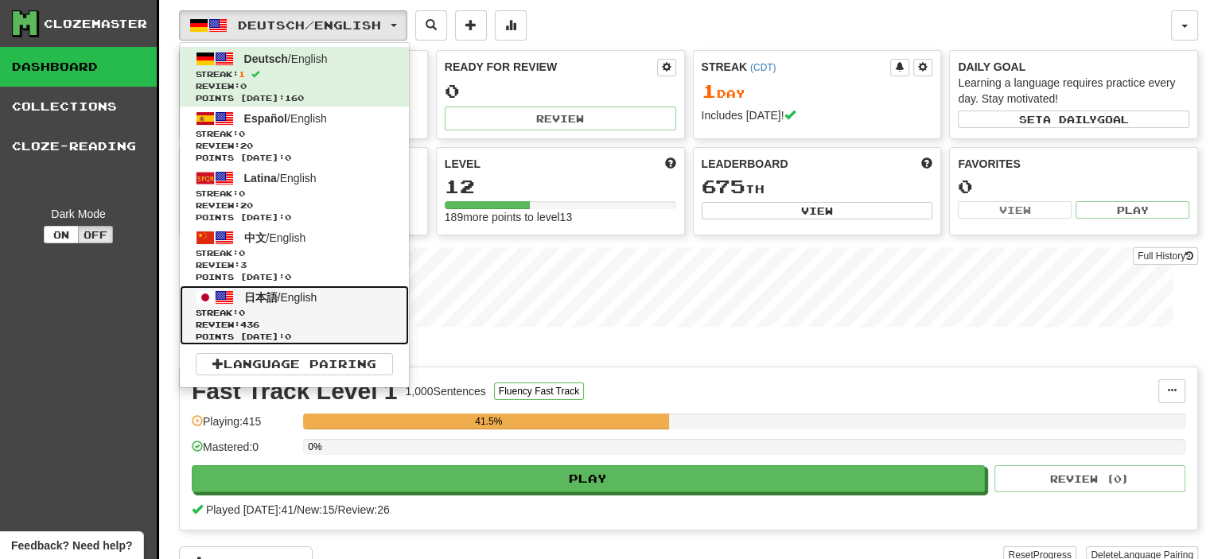
click at [290, 304] on link "日本語 / English Streak: 0 Review: 436 Points today: 0" at bounding box center [294, 316] width 229 height 60
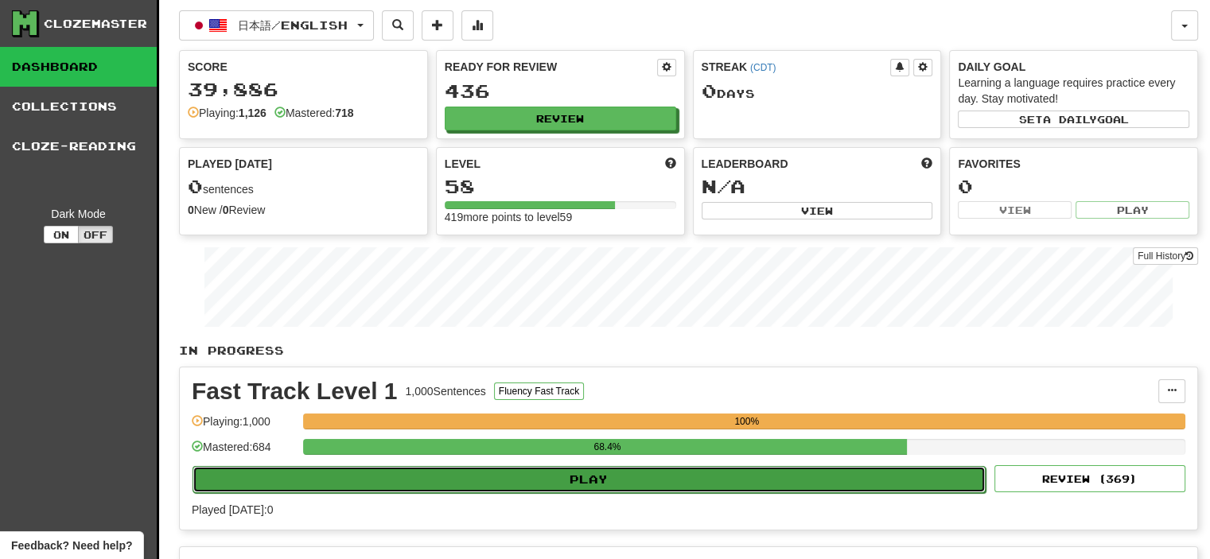
click at [487, 483] on button "Play" at bounding box center [589, 479] width 793 height 27
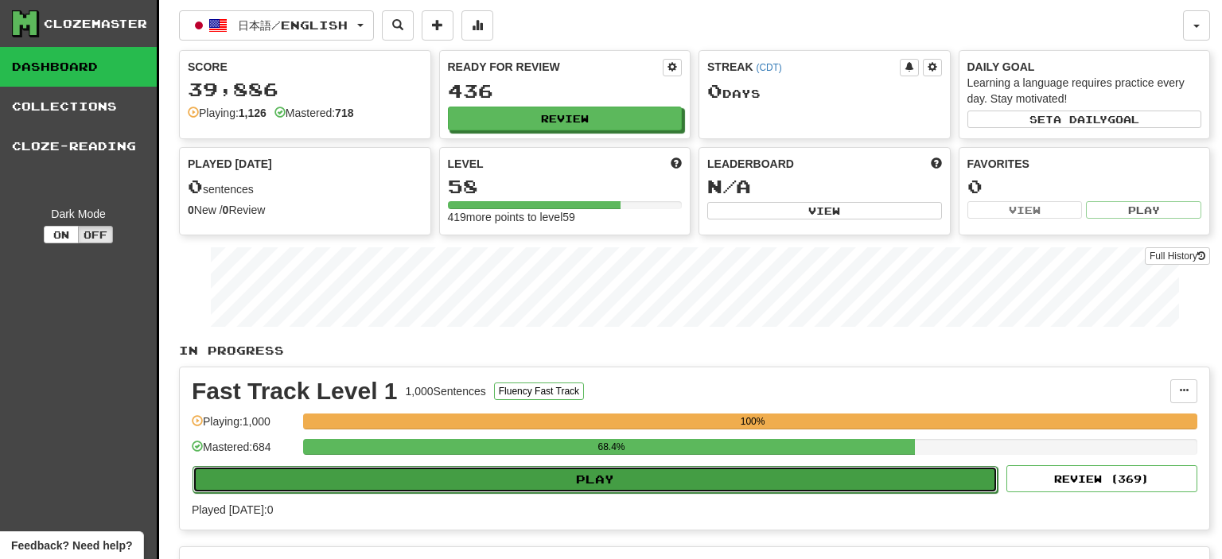
select select "**"
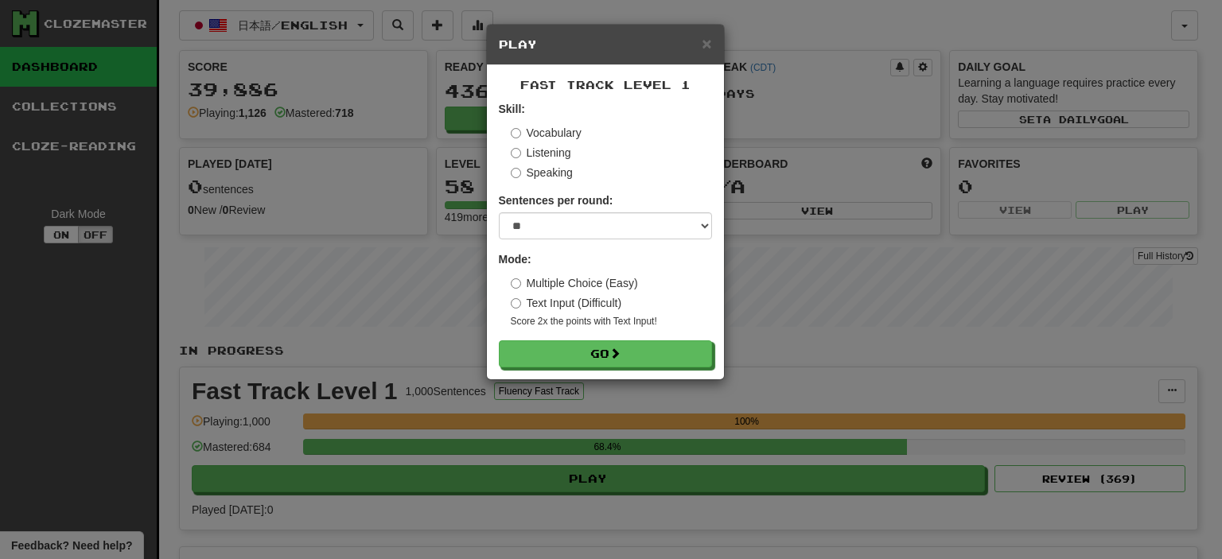
drag, startPoint x: 576, startPoint y: 308, endPoint x: 573, endPoint y: 324, distance: 16.2
click at [576, 312] on div "Multiple Choice (Easy) Text Input (Difficult) Score 2x the points with Text Inp…" at bounding box center [611, 301] width 201 height 53
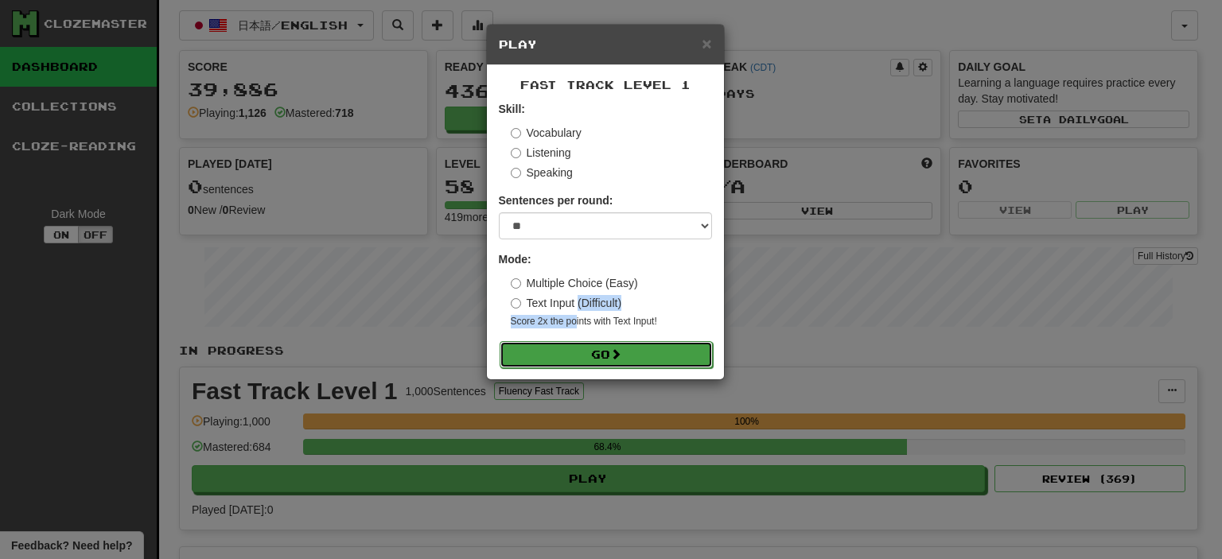
click at [570, 348] on button "Go" at bounding box center [606, 354] width 213 height 27
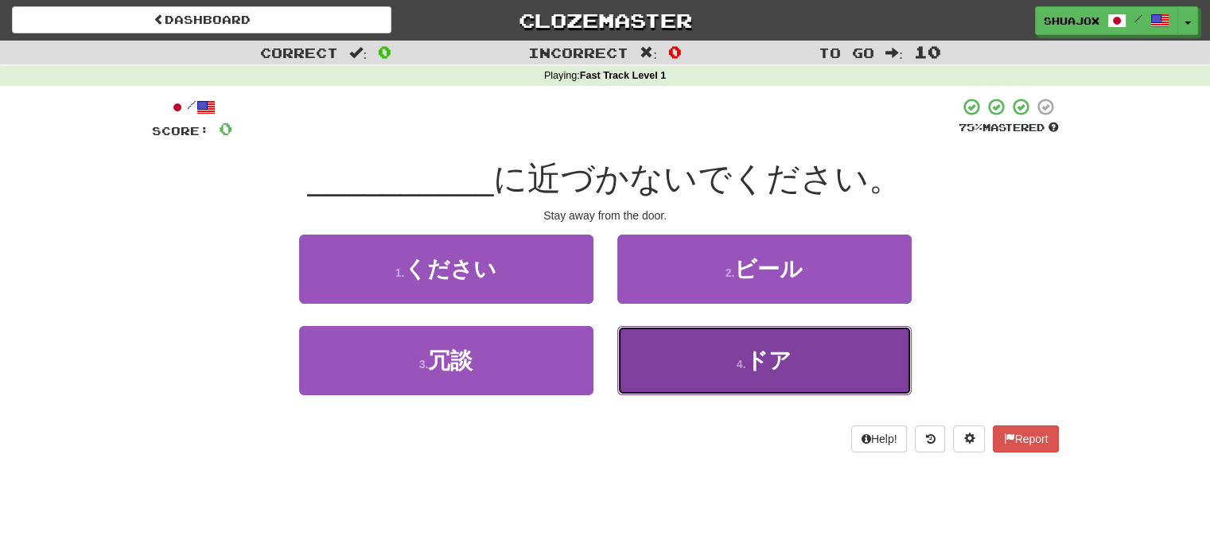
click at [688, 361] on button "4 . ドア" at bounding box center [764, 360] width 294 height 69
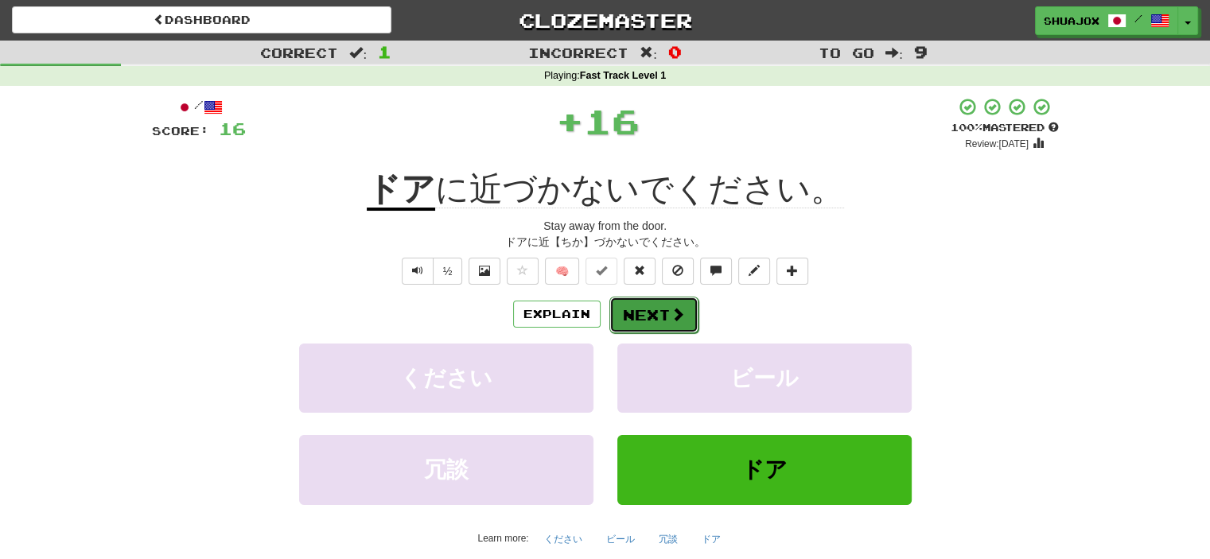
click at [650, 314] on button "Next" at bounding box center [653, 315] width 89 height 37
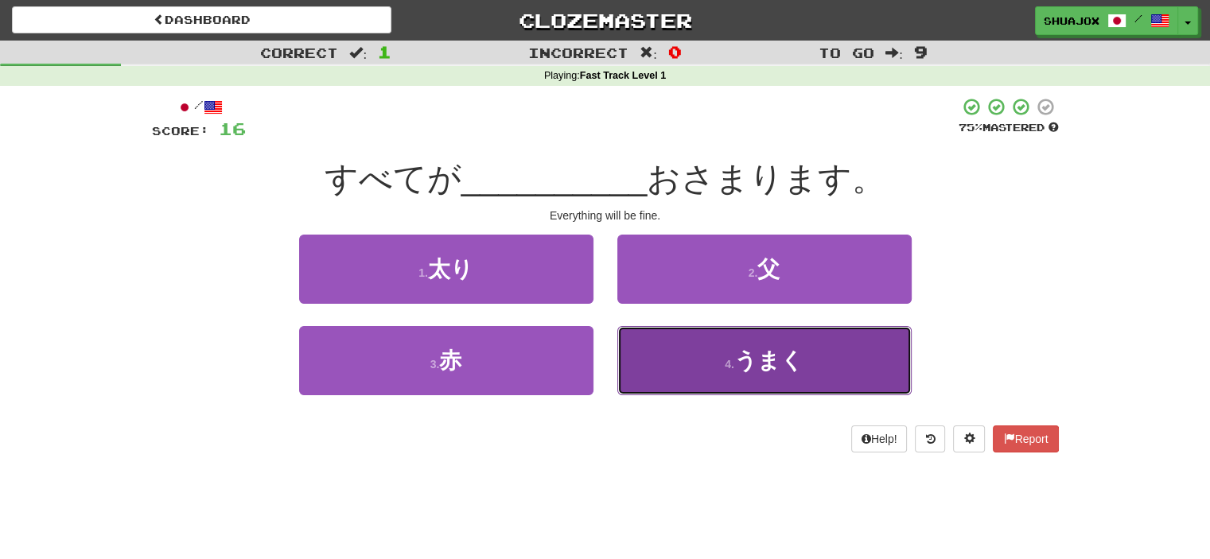
click at [722, 379] on button "4 . うまく" at bounding box center [764, 360] width 294 height 69
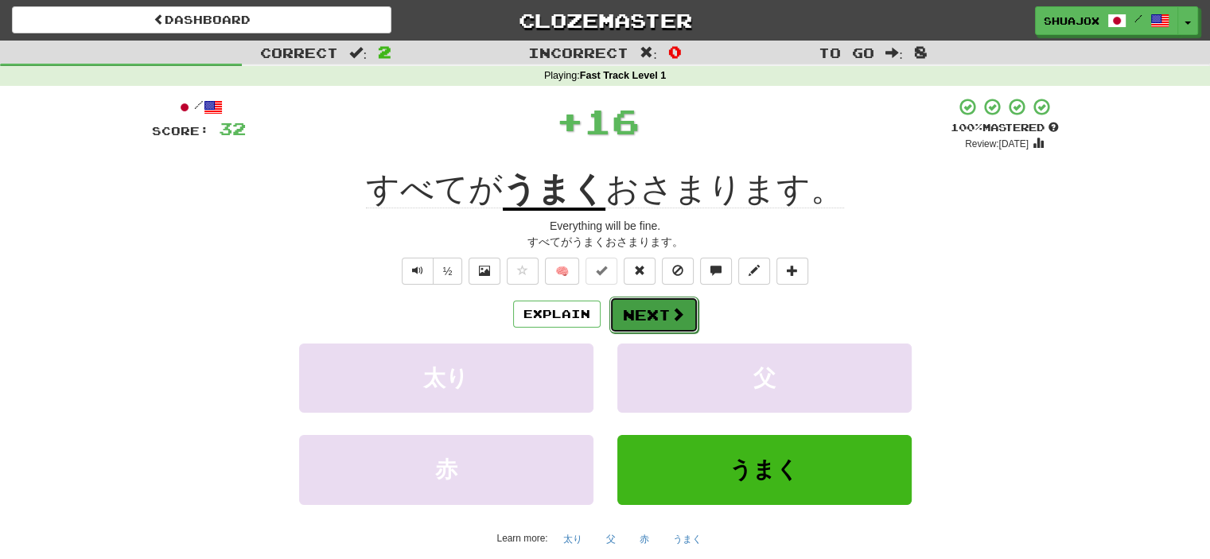
click at [659, 306] on button "Next" at bounding box center [653, 315] width 89 height 37
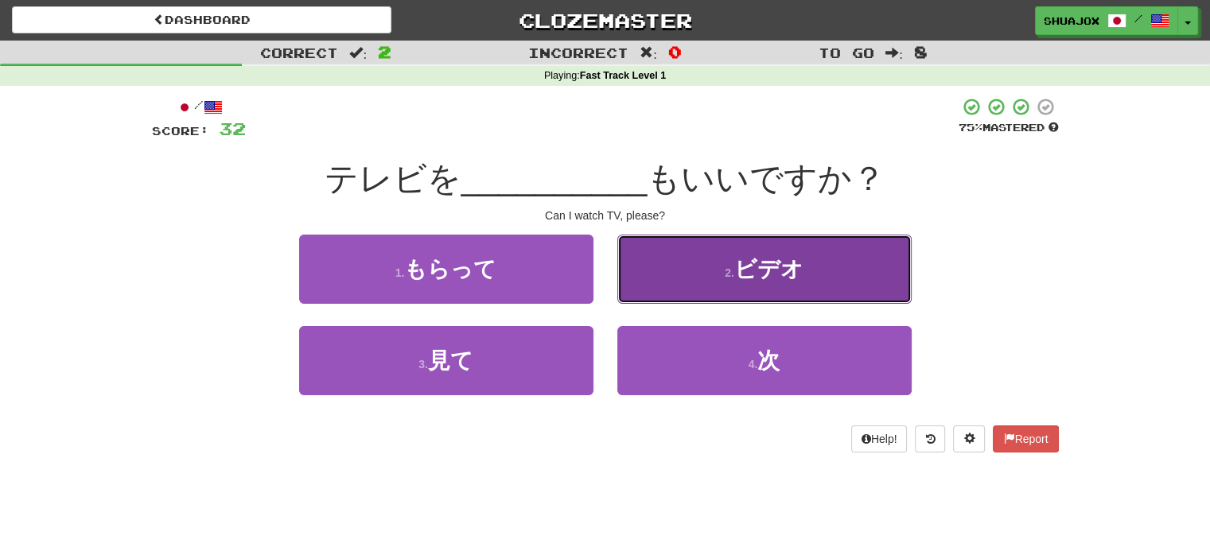
click at [717, 273] on button "2 . ビデオ" at bounding box center [764, 269] width 294 height 69
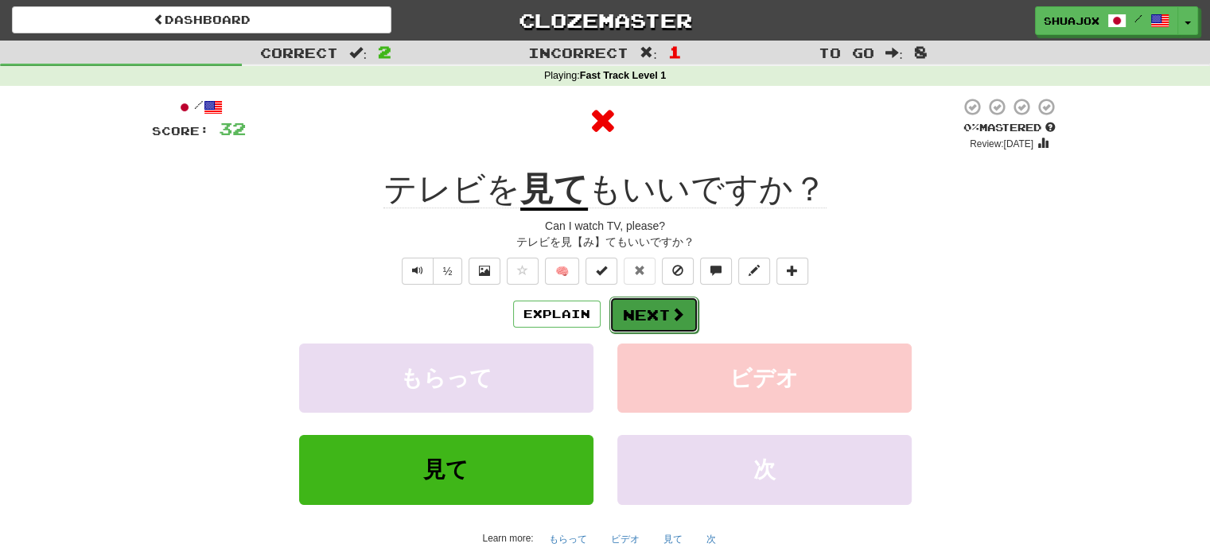
click at [654, 321] on button "Next" at bounding box center [653, 315] width 89 height 37
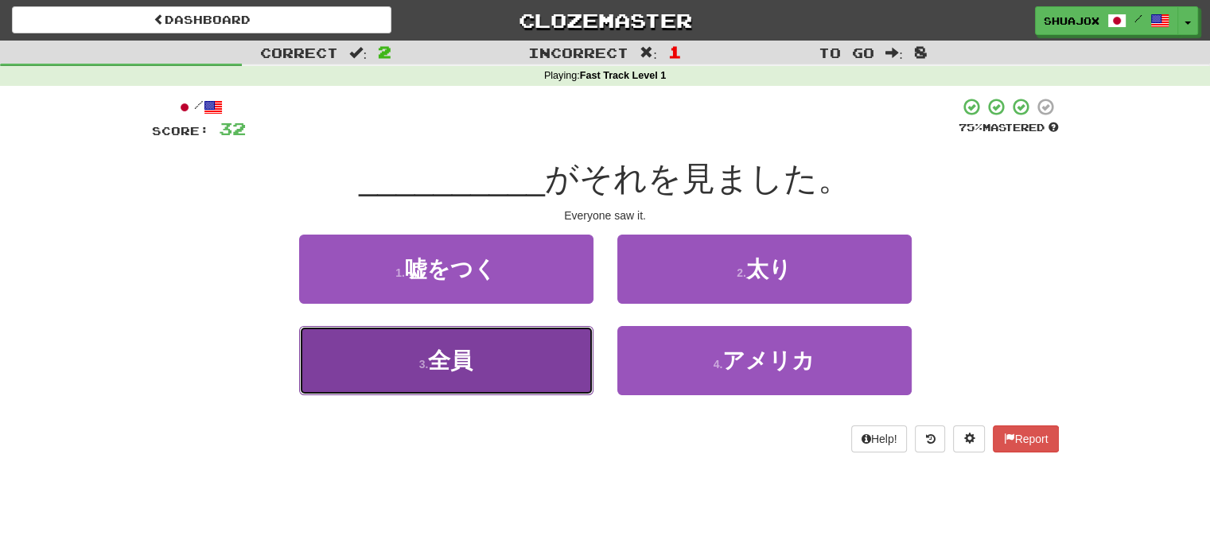
click at [544, 371] on button "3 . 全員" at bounding box center [446, 360] width 294 height 69
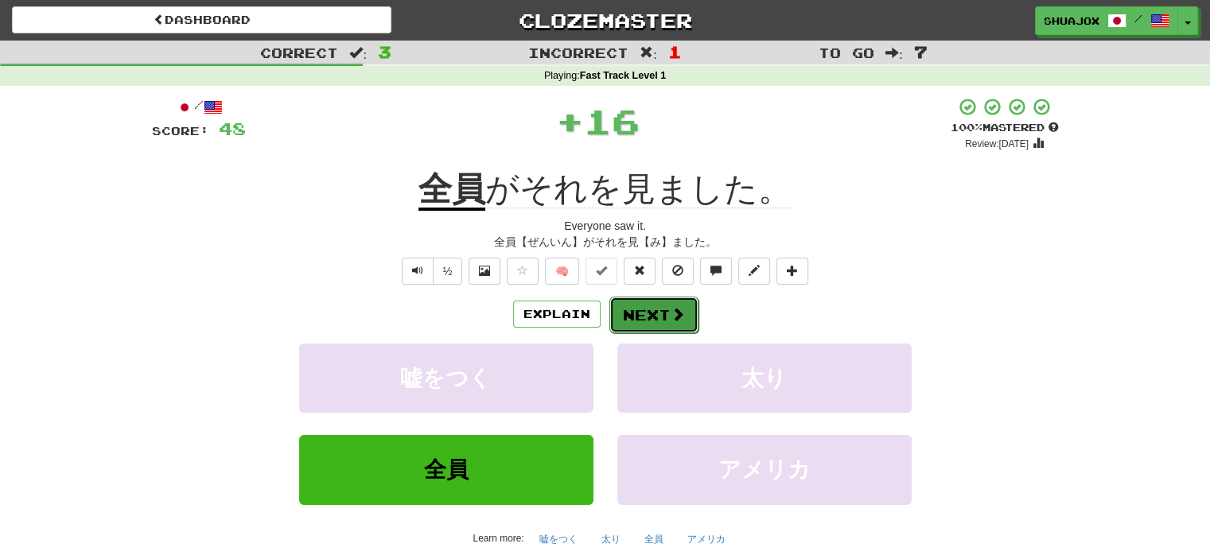
click at [653, 298] on button "Next" at bounding box center [653, 315] width 89 height 37
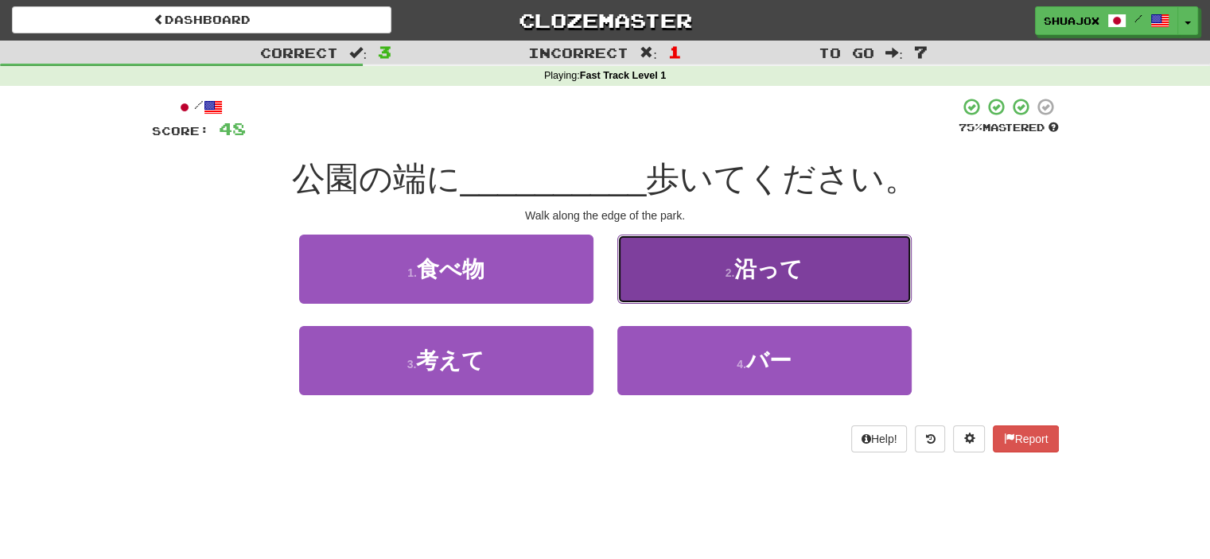
click at [659, 247] on button "2 . 沿って" at bounding box center [764, 269] width 294 height 69
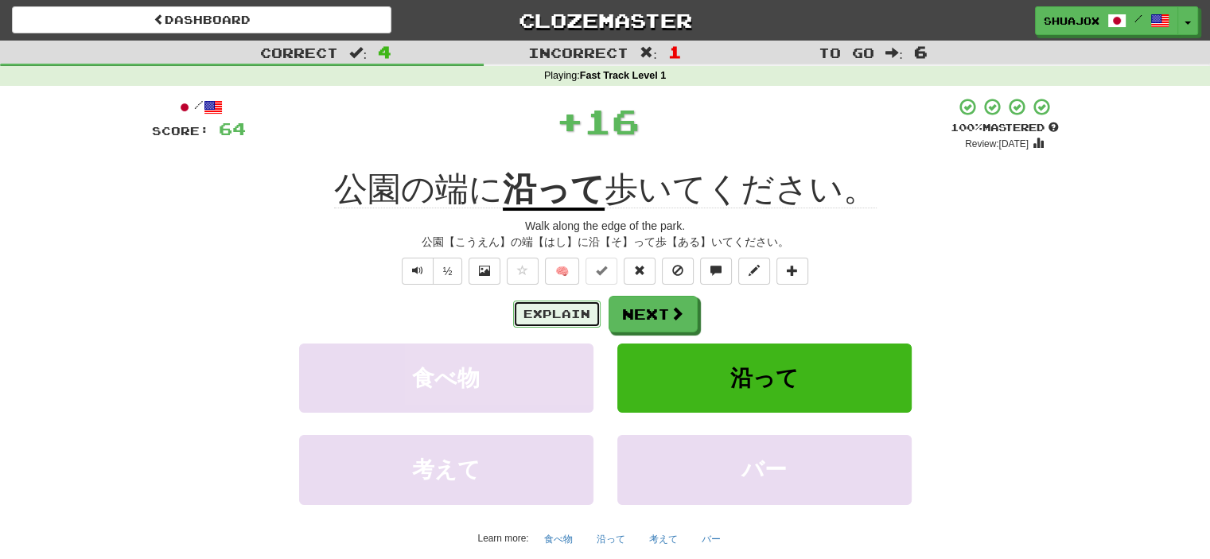
click at [594, 302] on button "Explain" at bounding box center [557, 314] width 88 height 27
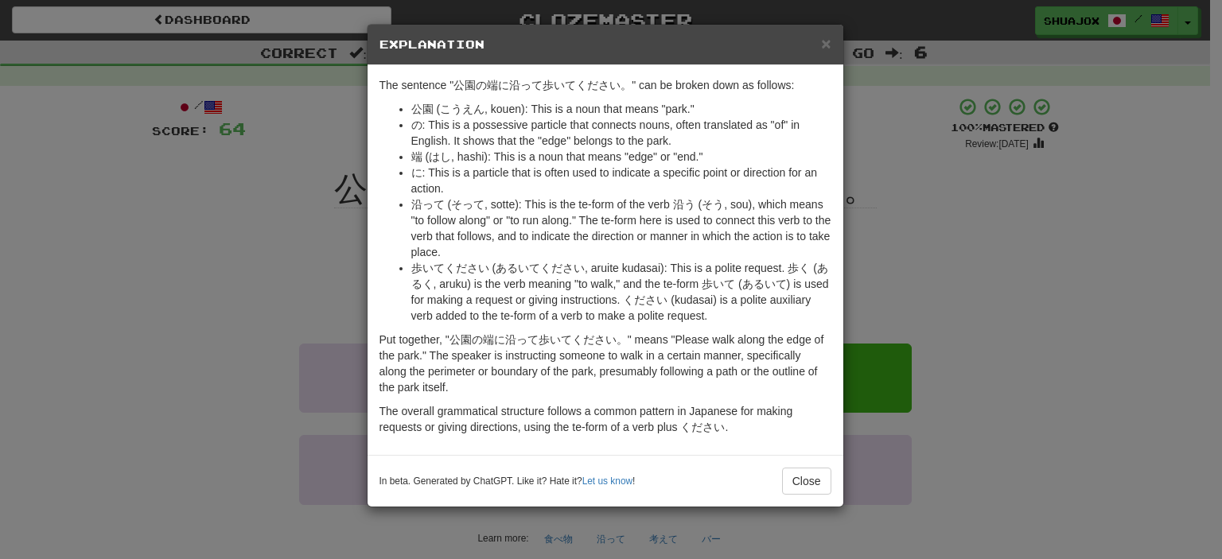
click at [898, 278] on div "× Explanation The sentence "公園の端に沿って歩いてください。" can be broken down as follows: 公園…" at bounding box center [611, 279] width 1222 height 559
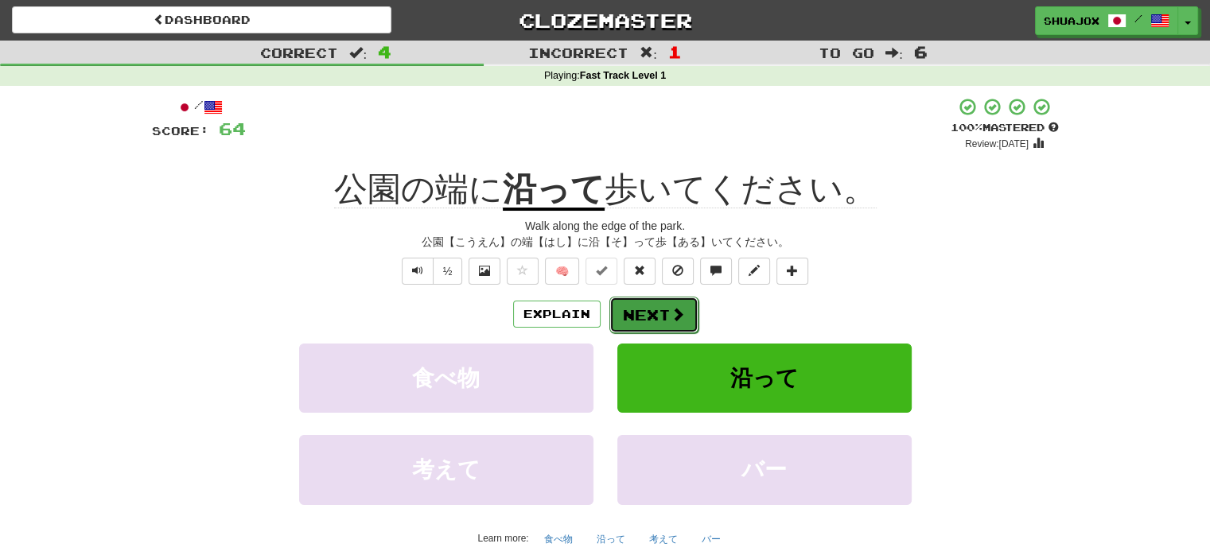
click at [652, 308] on button "Next" at bounding box center [653, 315] width 89 height 37
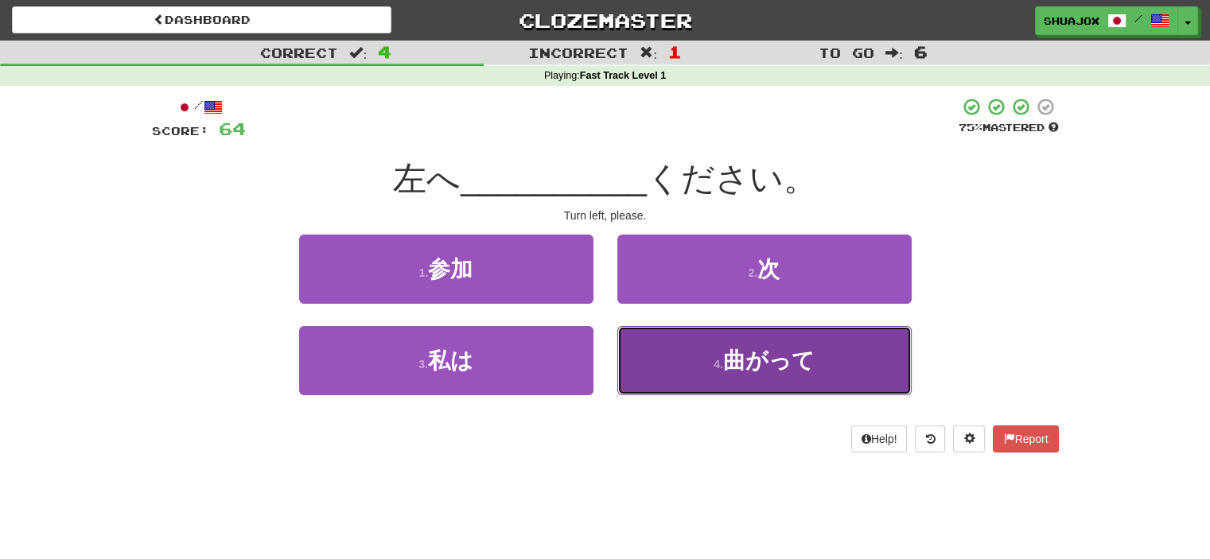
click at [675, 356] on button "4 . 曲がって" at bounding box center [764, 360] width 294 height 69
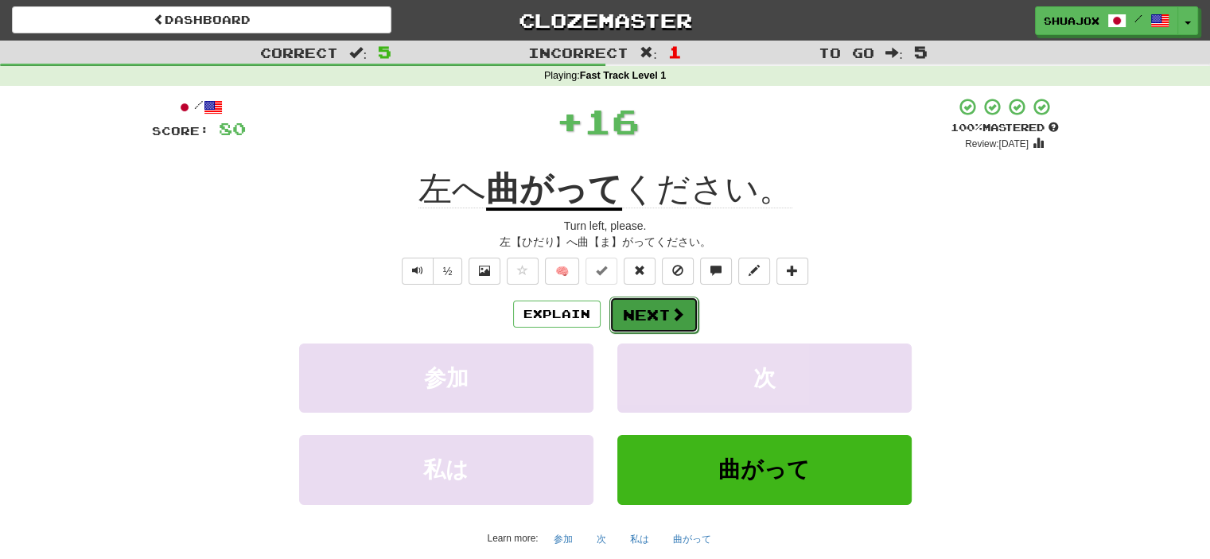
click at [632, 309] on button "Next" at bounding box center [653, 315] width 89 height 37
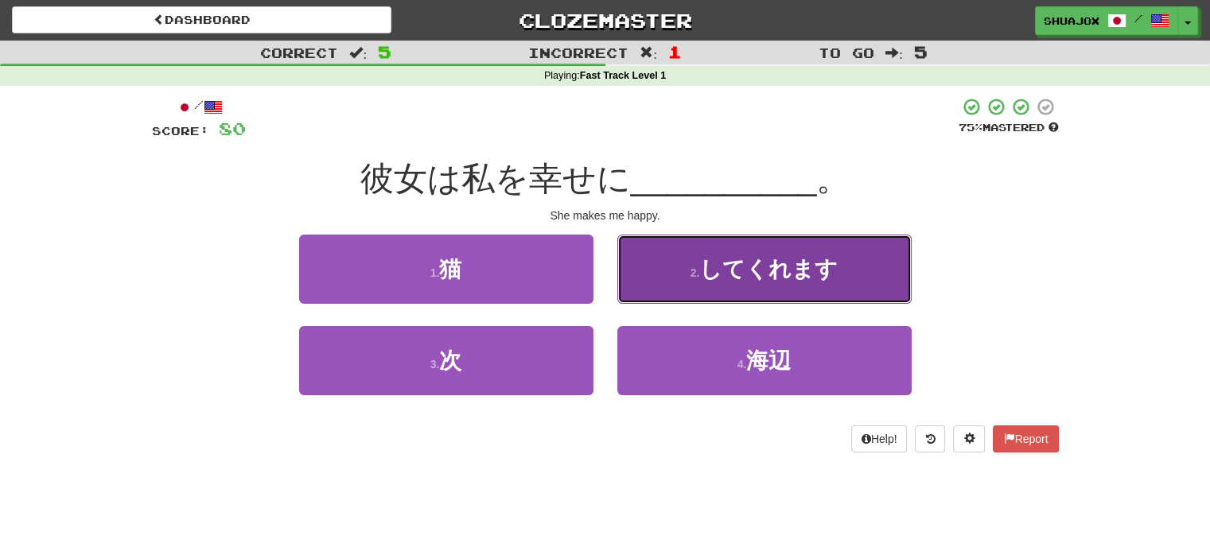
click at [668, 286] on button "2 . してくれます" at bounding box center [764, 269] width 294 height 69
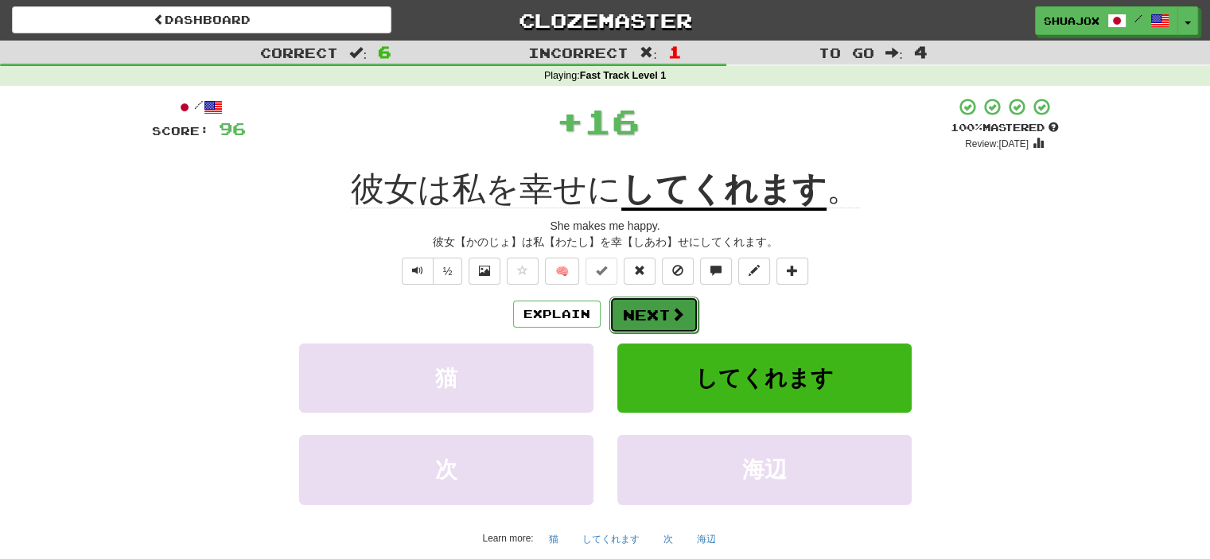
click at [665, 299] on button "Next" at bounding box center [653, 315] width 89 height 37
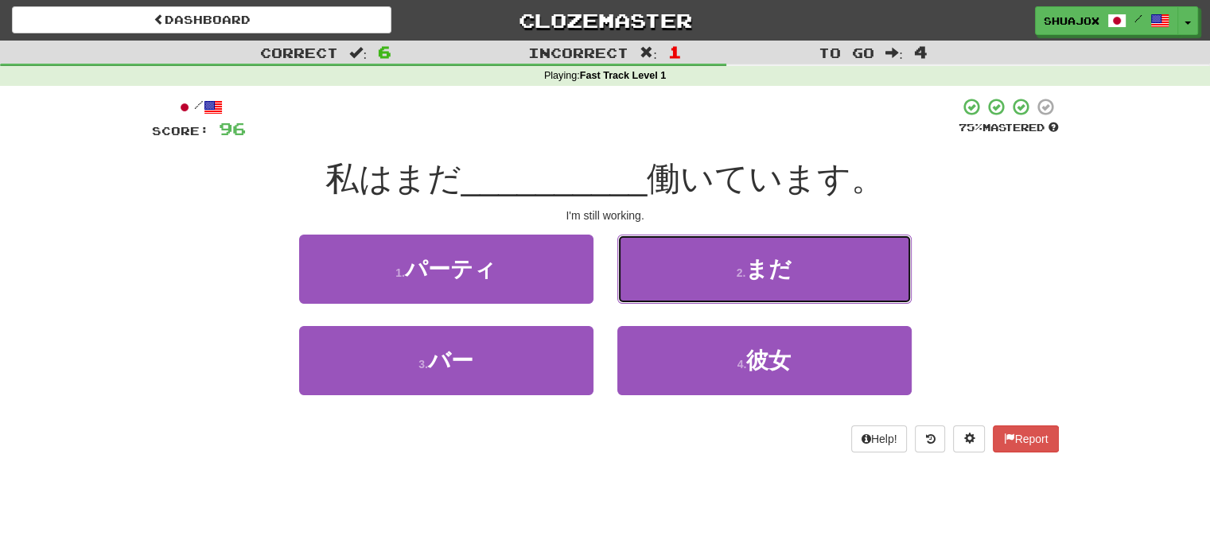
click at [665, 299] on button "2 . まだ" at bounding box center [764, 269] width 294 height 69
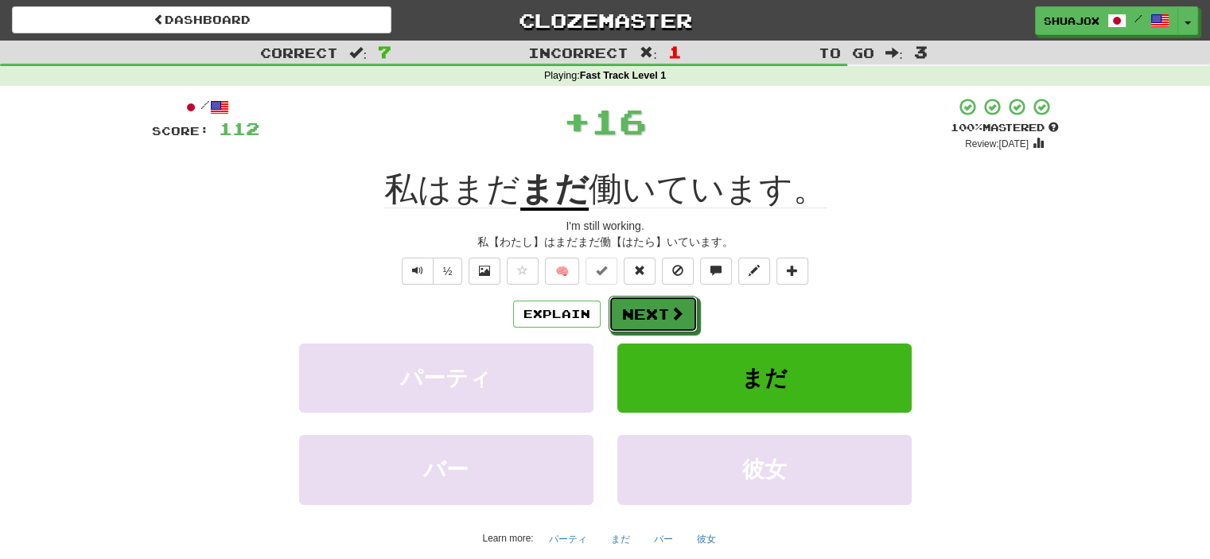
click at [665, 299] on button "Next" at bounding box center [653, 314] width 89 height 37
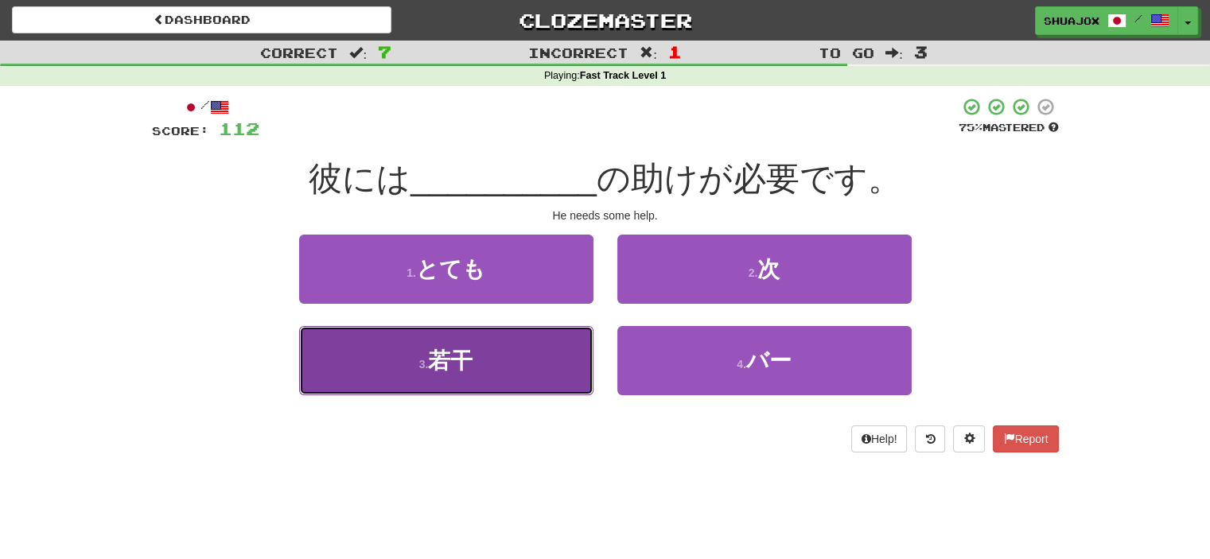
click at [434, 359] on span "若干" at bounding box center [450, 360] width 45 height 25
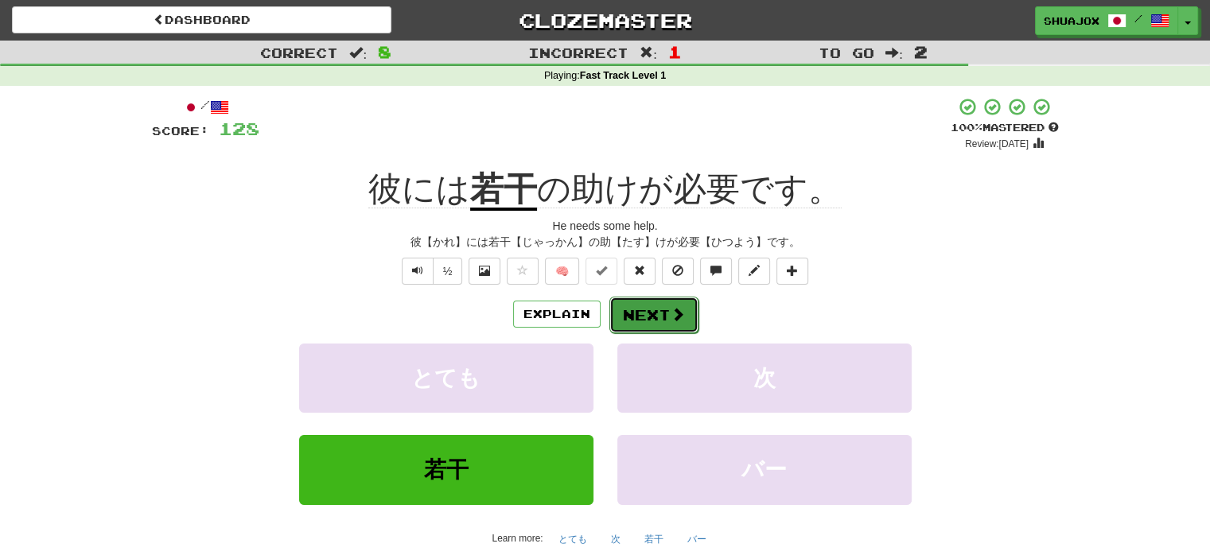
click at [624, 312] on button "Next" at bounding box center [653, 315] width 89 height 37
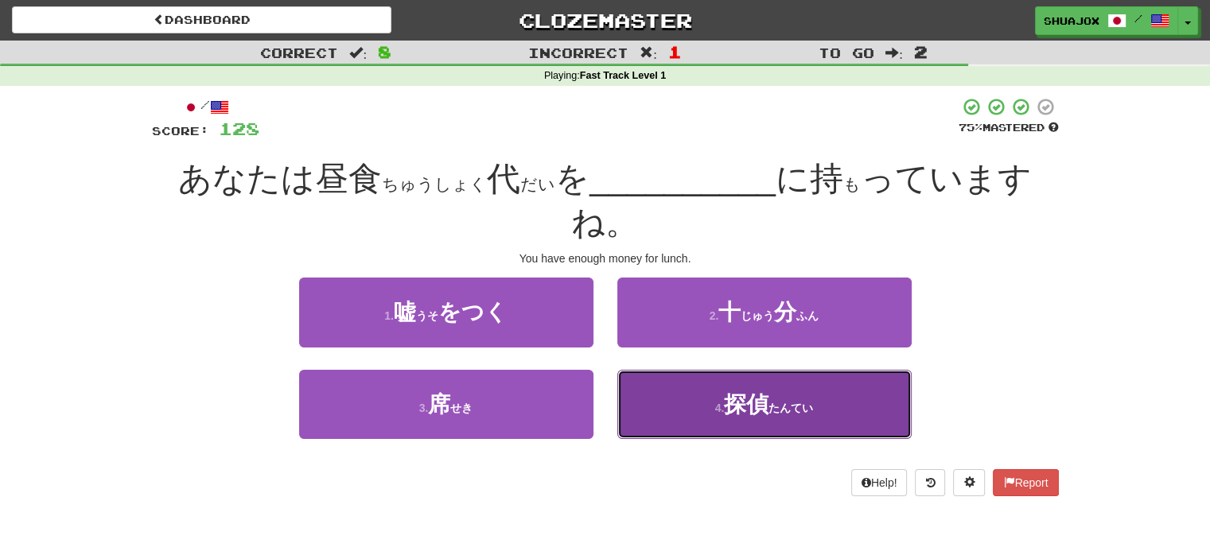
click at [654, 370] on button "4 . 探偵 ( たんてい )" at bounding box center [764, 404] width 294 height 69
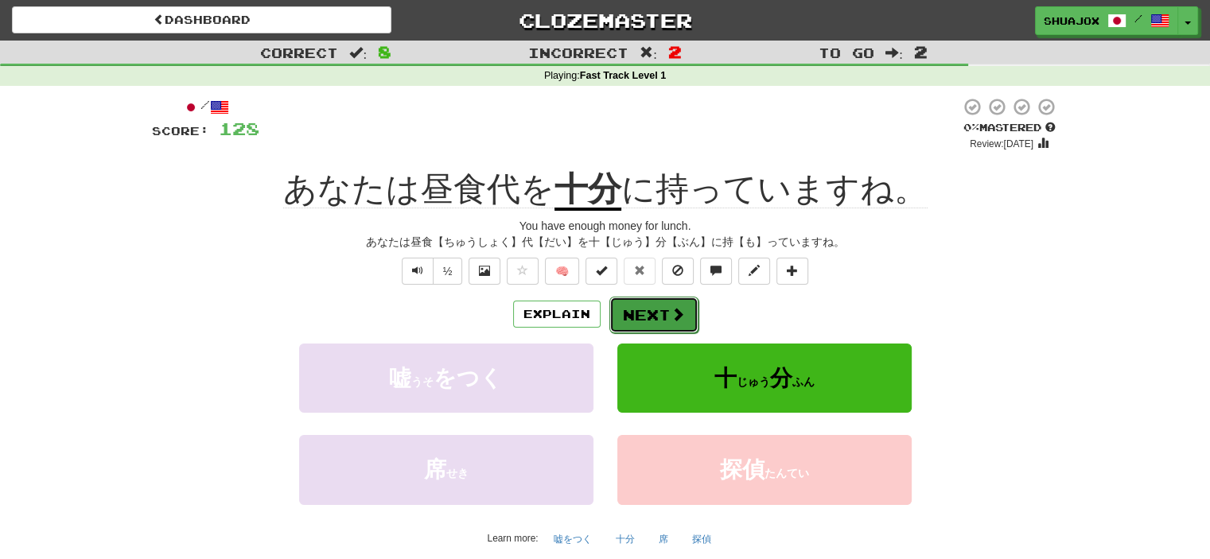
click at [665, 320] on button "Next" at bounding box center [653, 315] width 89 height 37
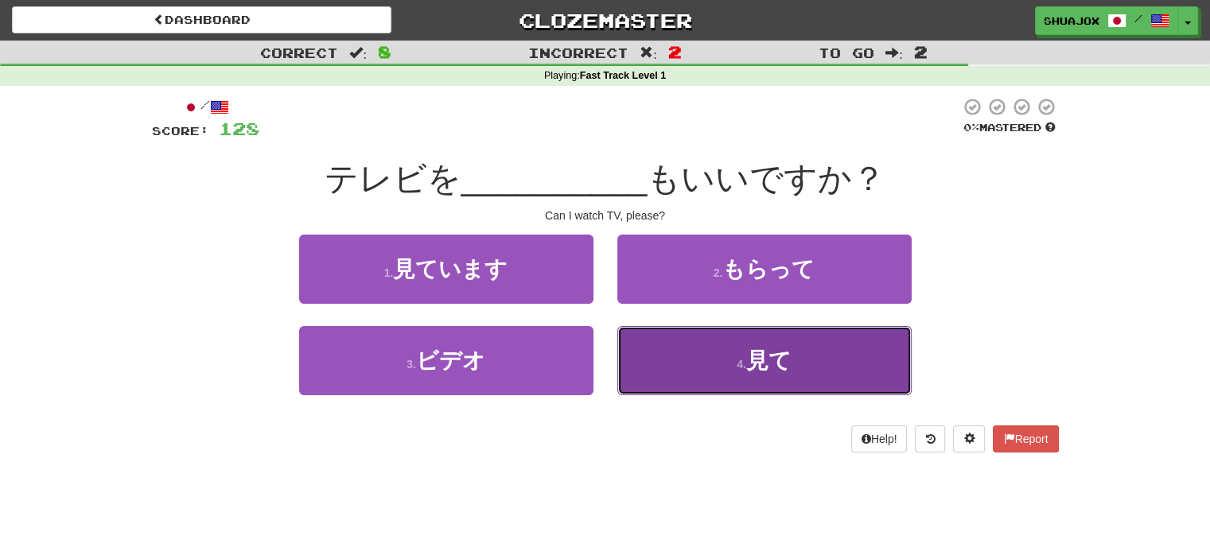
click at [640, 367] on button "4 . 見て" at bounding box center [764, 360] width 294 height 69
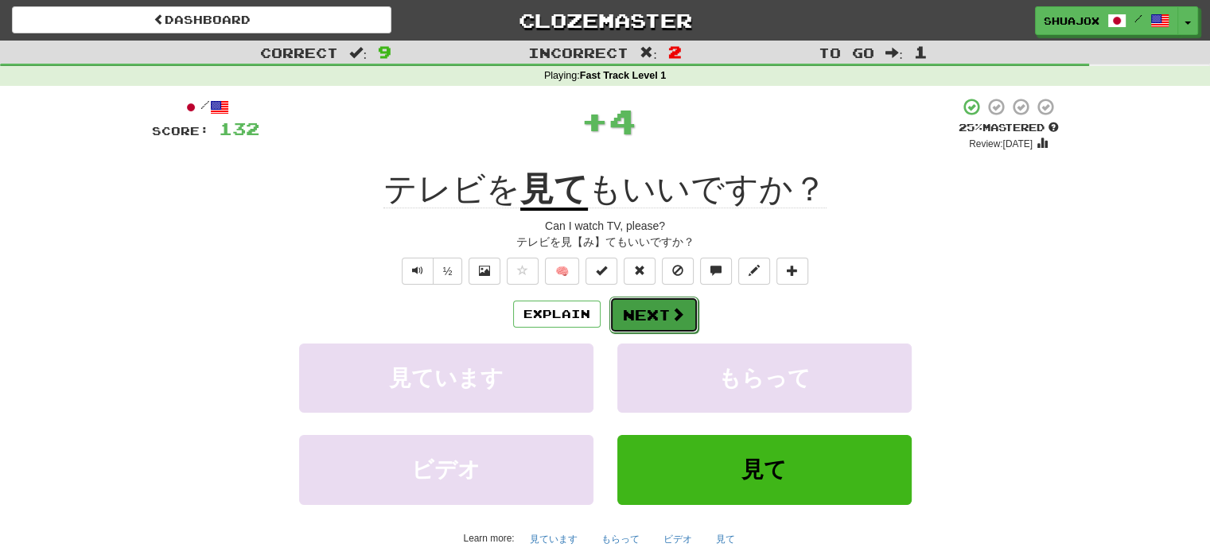
click at [672, 302] on button "Next" at bounding box center [653, 315] width 89 height 37
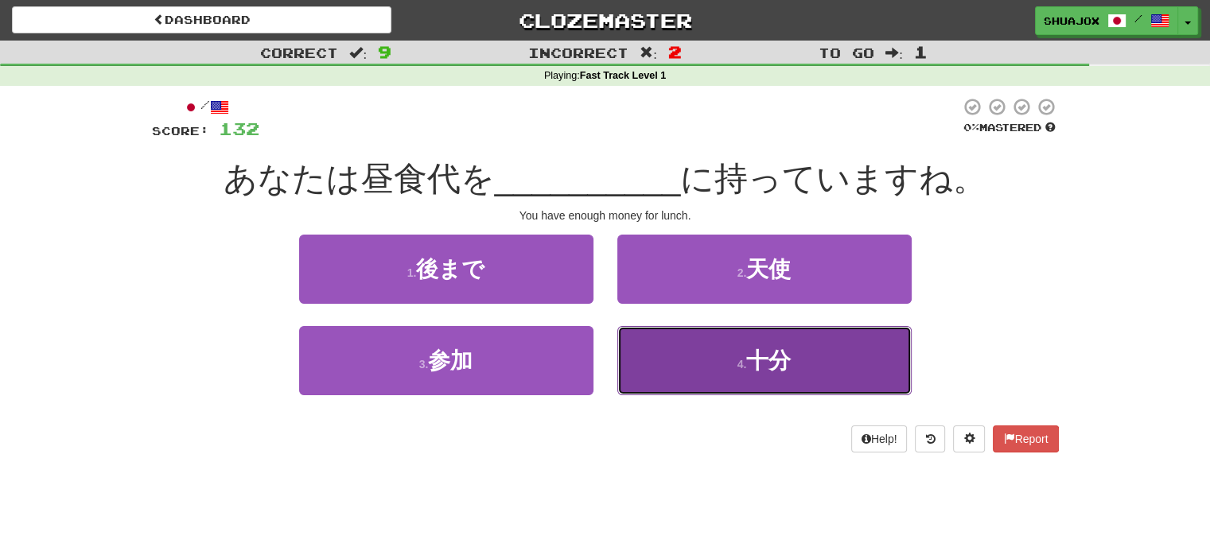
click at [678, 347] on button "4 . 十分" at bounding box center [764, 360] width 294 height 69
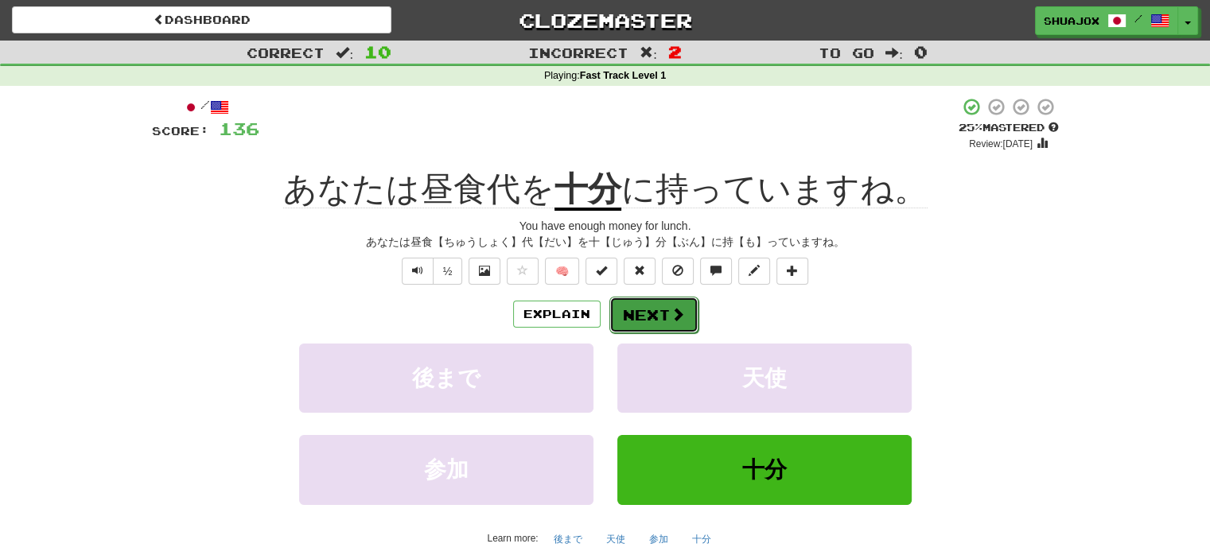
click at [652, 310] on button "Next" at bounding box center [653, 315] width 89 height 37
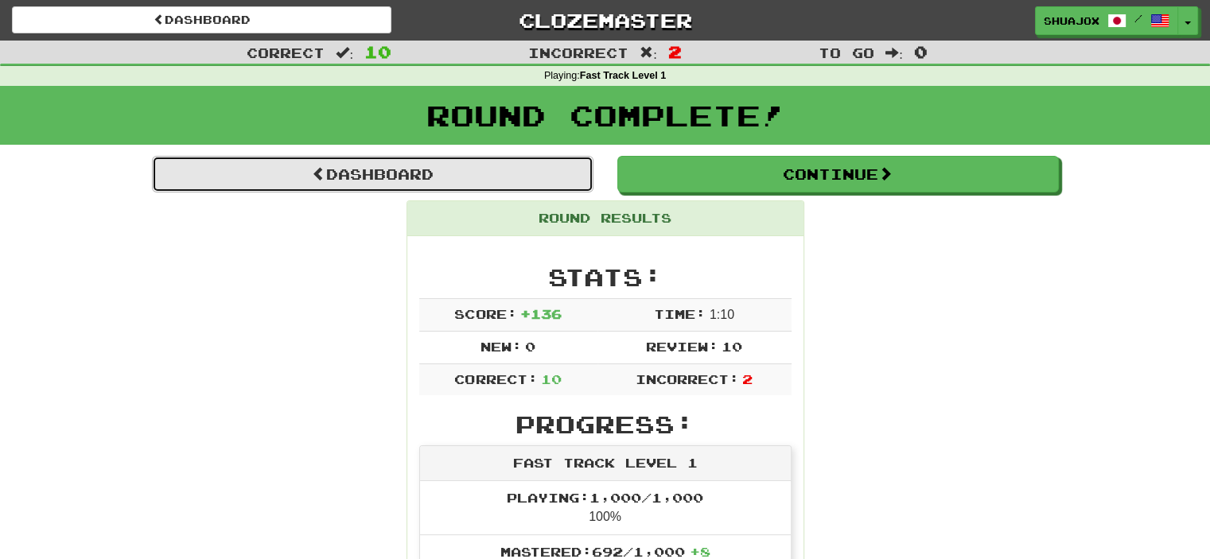
click at [504, 173] on link "Dashboard" at bounding box center [373, 174] width 442 height 37
